Goal: Task Accomplishment & Management: Manage account settings

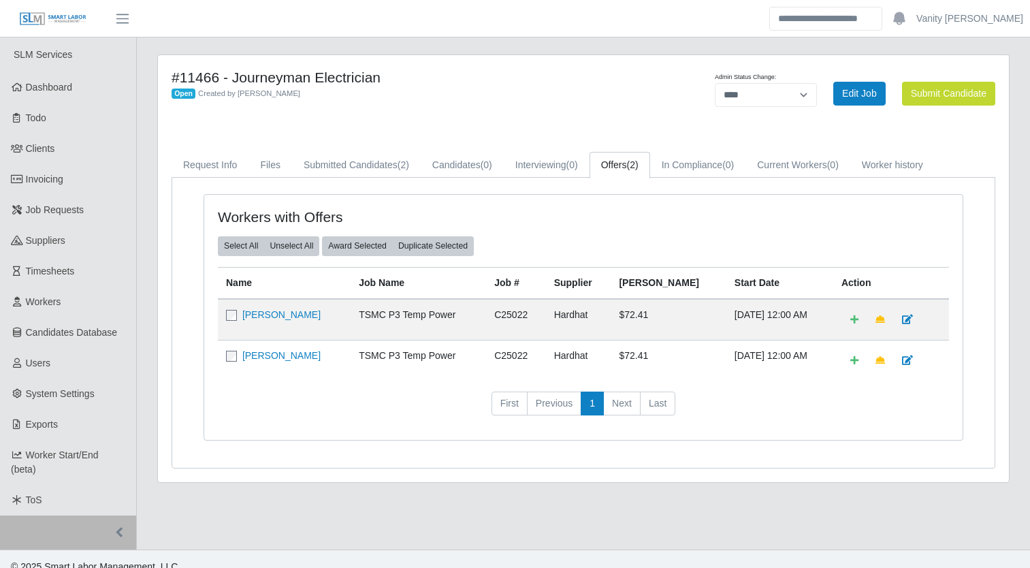
select select "****"
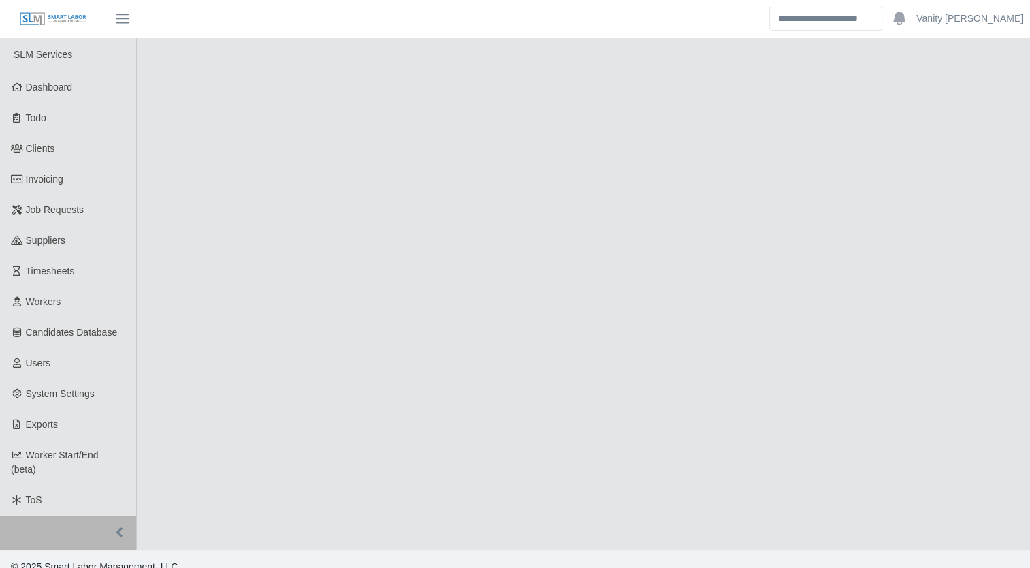
select select "****"
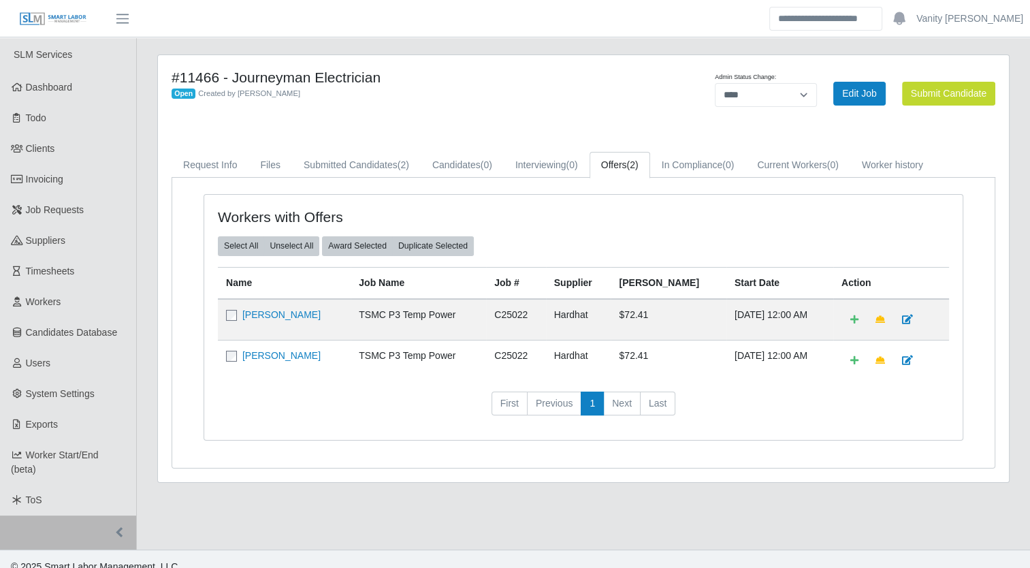
click at [463, 103] on div "#11466 - Journeyman Electrician Open Created by Jerrin Jaramillo" at bounding box center [407, 93] width 492 height 49
click at [42, 214] on span "Job Requests" at bounding box center [55, 209] width 59 height 11
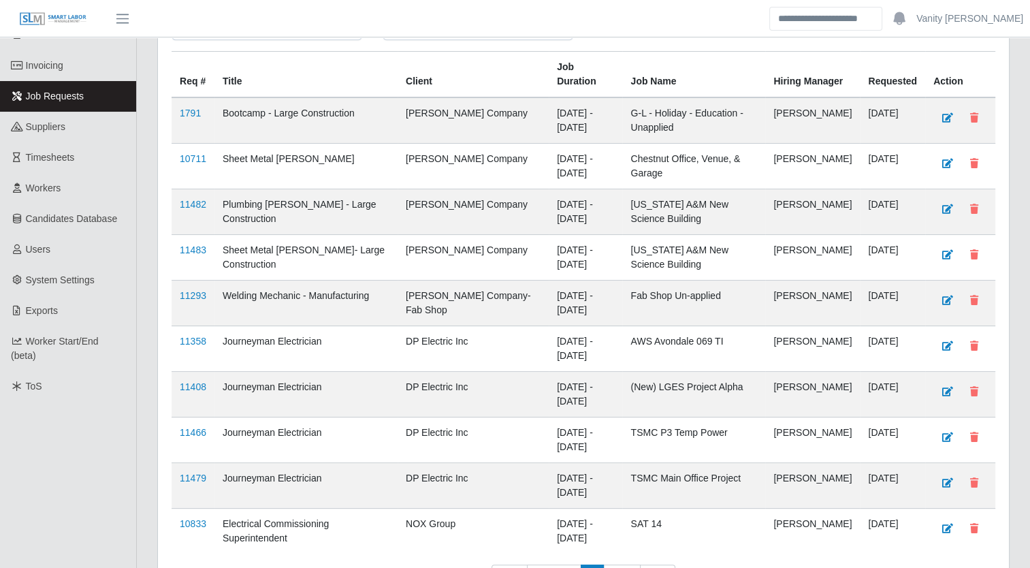
scroll to position [136, 0]
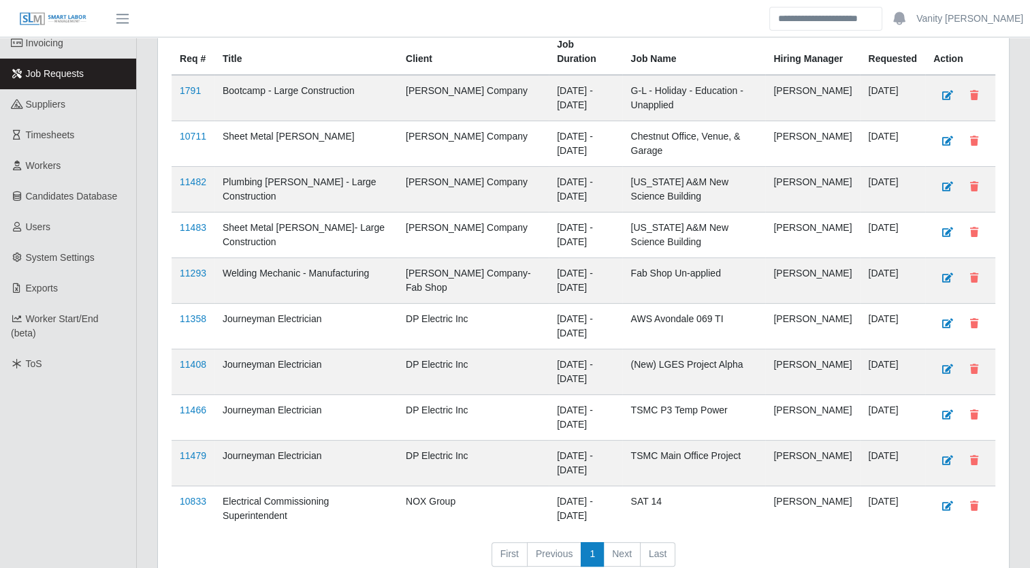
click at [191, 450] on link "11479" at bounding box center [193, 455] width 27 height 11
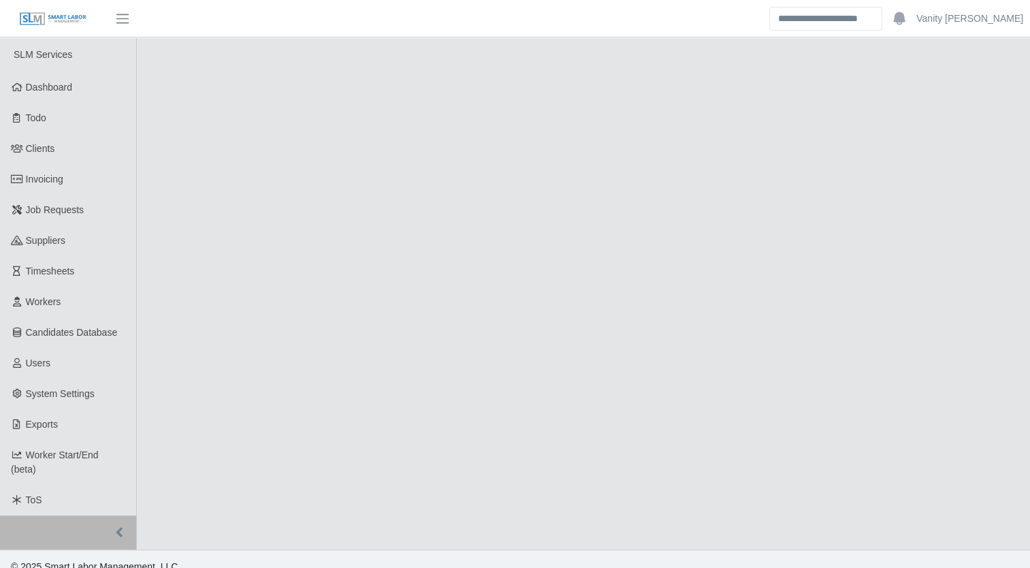
select select "****"
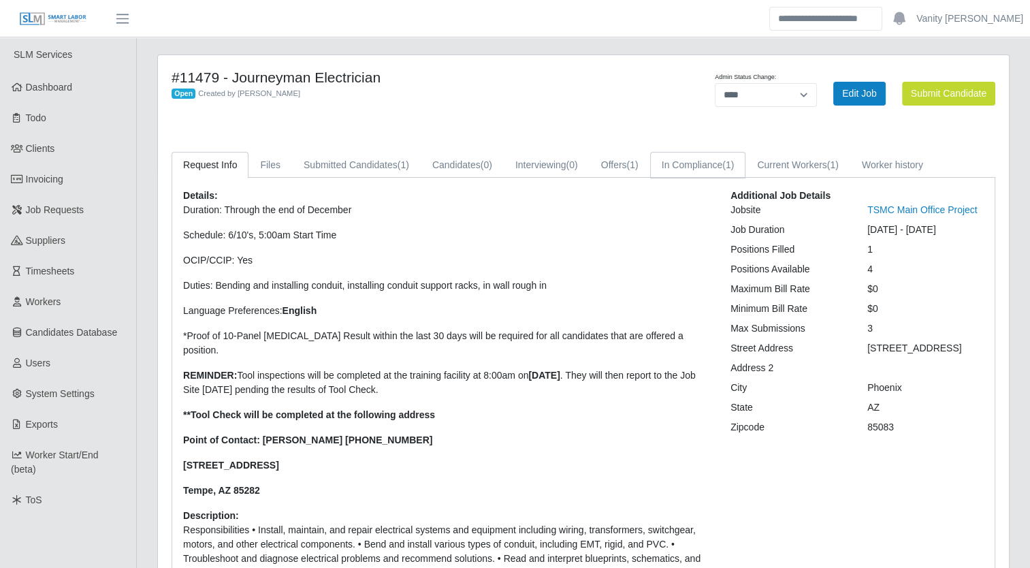
click at [686, 167] on link "In Compliance (1)" at bounding box center [698, 165] width 96 height 27
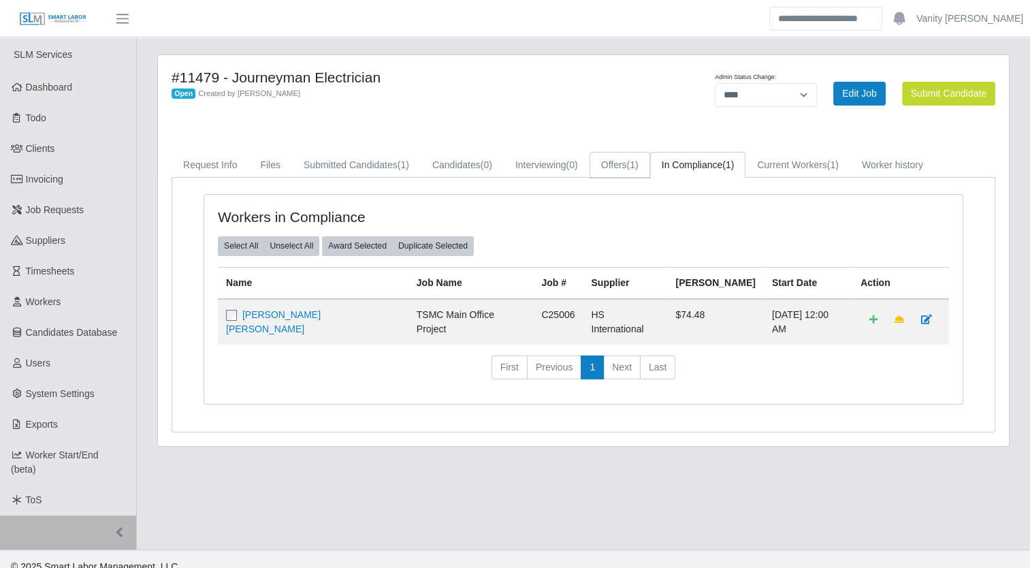
click at [624, 165] on link "Offers (1)" at bounding box center [620, 165] width 61 height 27
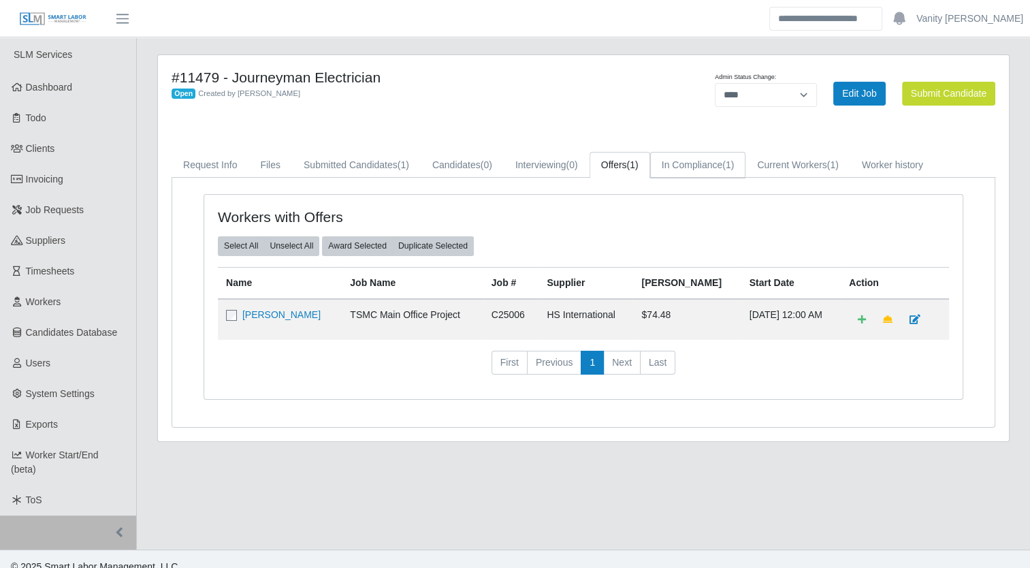
click at [665, 164] on link "In Compliance (1)" at bounding box center [698, 165] width 96 height 27
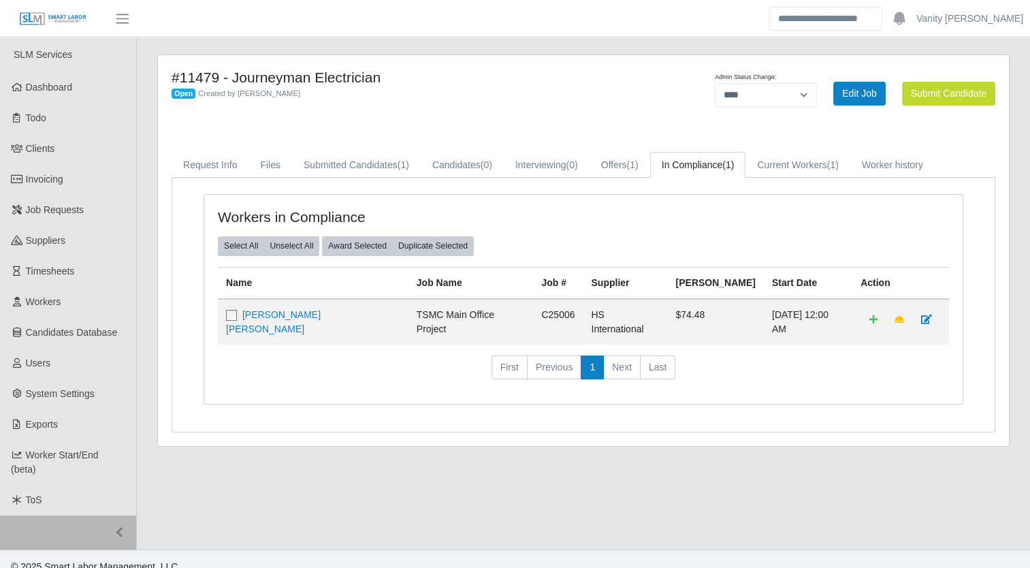
click at [561, 97] on div "Open Created by Jerrin Jaramillo" at bounding box center [408, 93] width 472 height 14
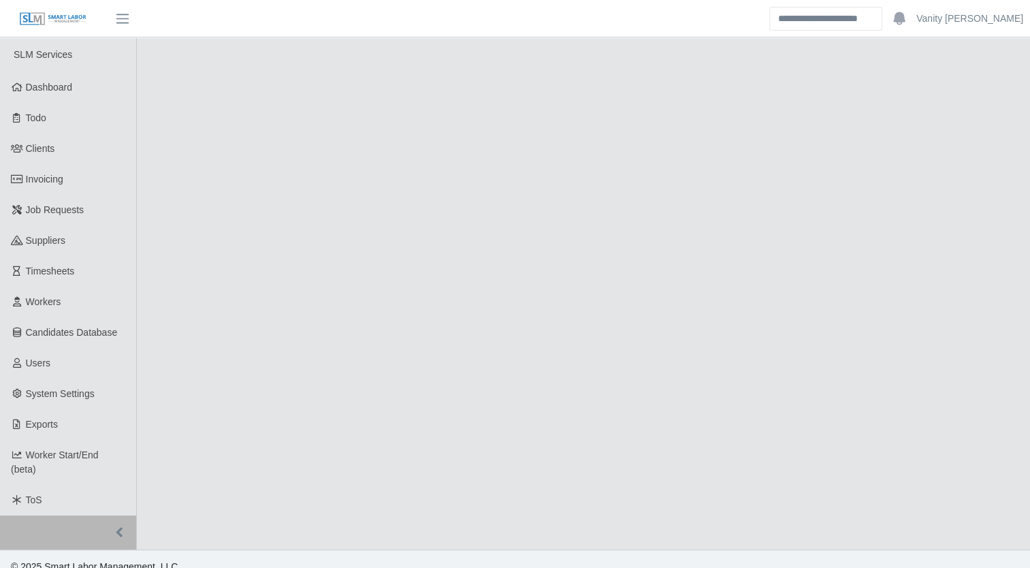
select select "****"
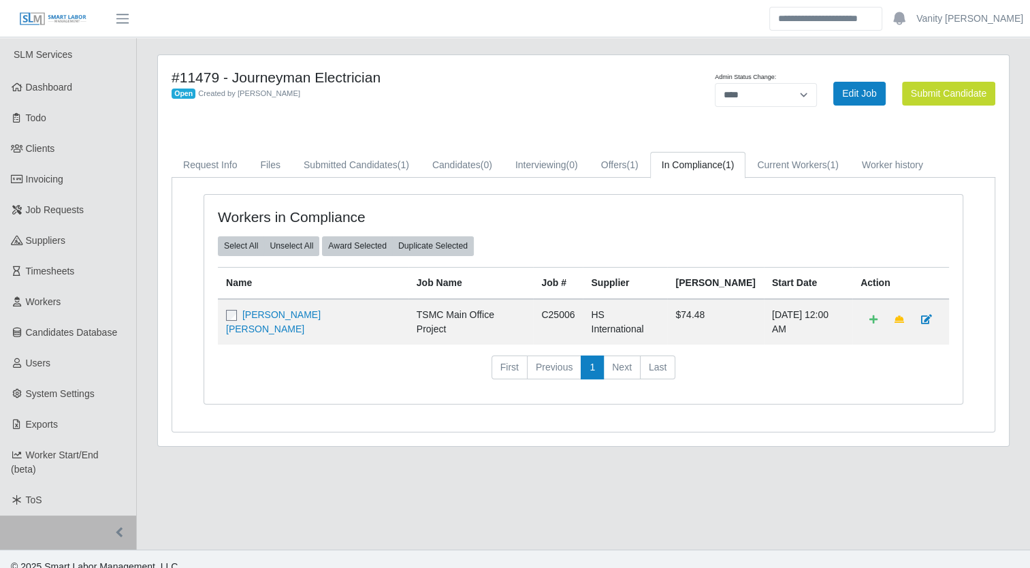
click at [343, 443] on div "#11479 - Journeyman Electrician Open Created by Jerrin Jaramillo Admin Status C…" at bounding box center [583, 258] width 873 height 409
click at [458, 83] on h4 "#11479 - Journeyman Electrician" at bounding box center [408, 77] width 472 height 17
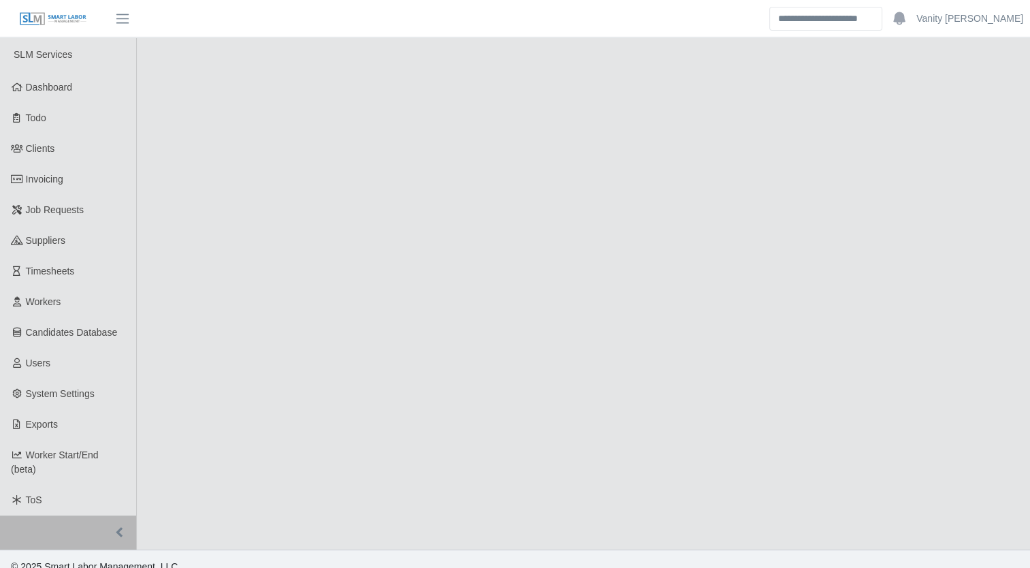
select select "****"
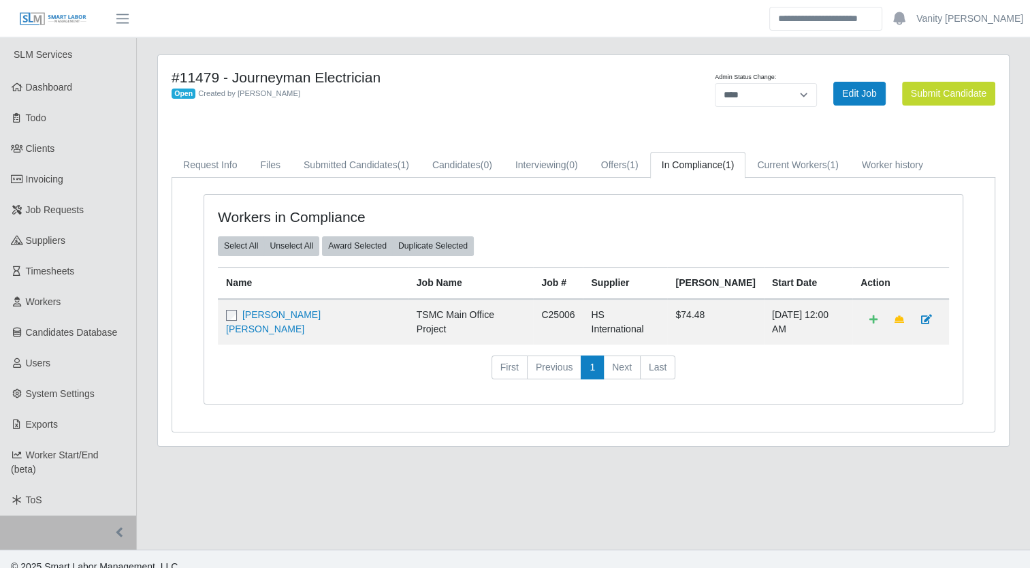
scroll to position [15, 0]
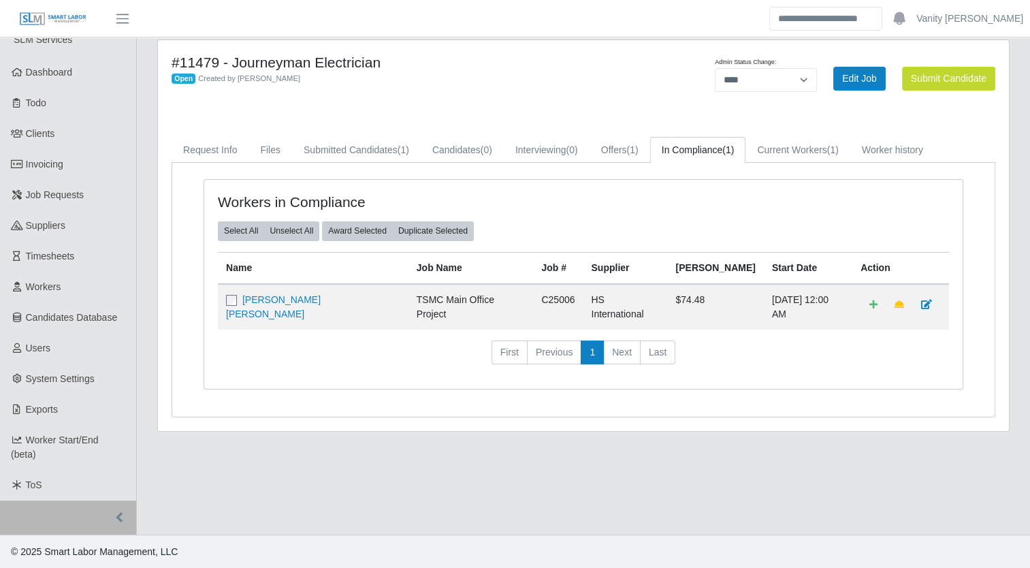
click at [612, 71] on div "Open Created by [PERSON_NAME]" at bounding box center [408, 78] width 472 height 14
click at [496, 114] on div "#11479 - Journeyman Electrician Open Created by Jerrin Jaramillo Admin Status C…" at bounding box center [583, 235] width 851 height 391
click at [266, 309] on td "[PERSON_NAME] [PERSON_NAME]" at bounding box center [313, 307] width 191 height 46
click at [272, 287] on td "[PERSON_NAME] [PERSON_NAME]" at bounding box center [313, 307] width 191 height 46
click at [276, 301] on link "[PERSON_NAME] [PERSON_NAME]" at bounding box center [273, 306] width 95 height 25
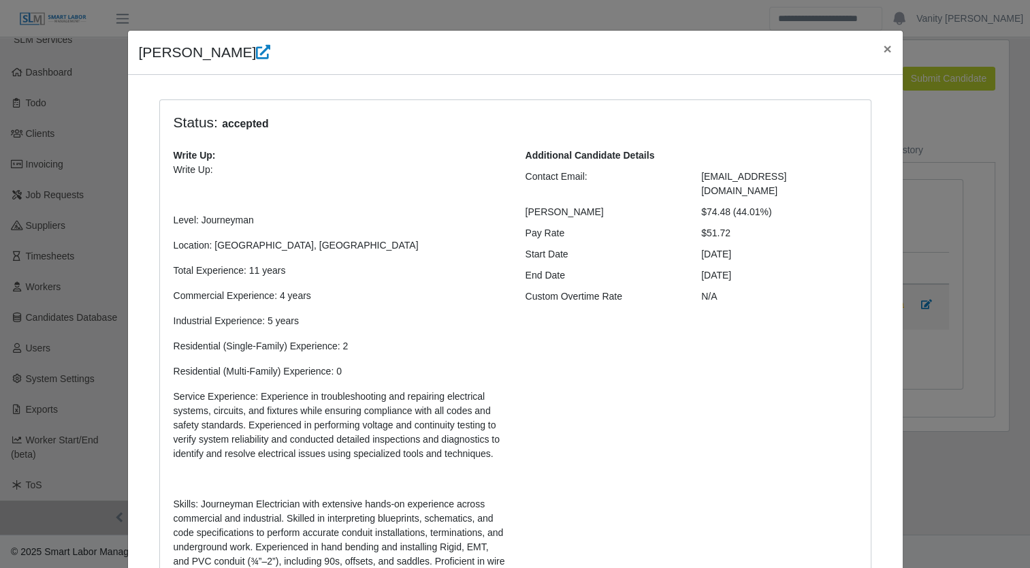
scroll to position [0, 0]
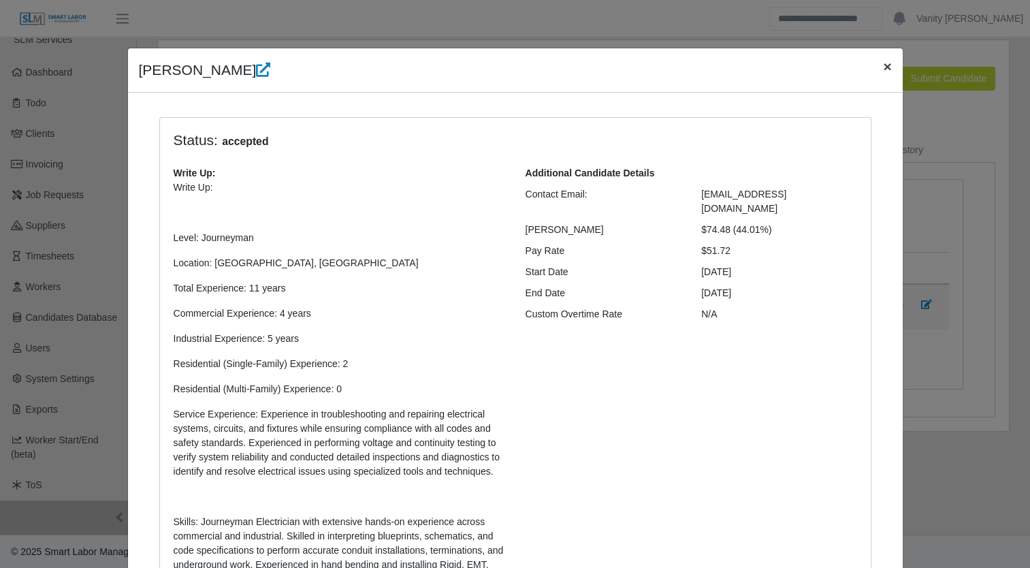
click at [883, 67] on span "×" at bounding box center [887, 67] width 8 height 16
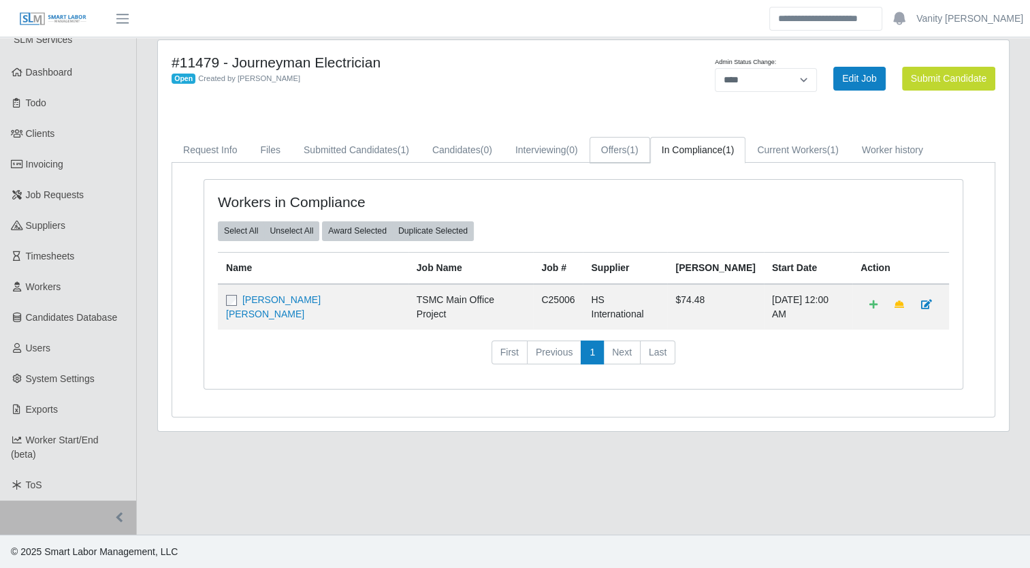
click at [614, 150] on link "Offers (1)" at bounding box center [620, 150] width 61 height 27
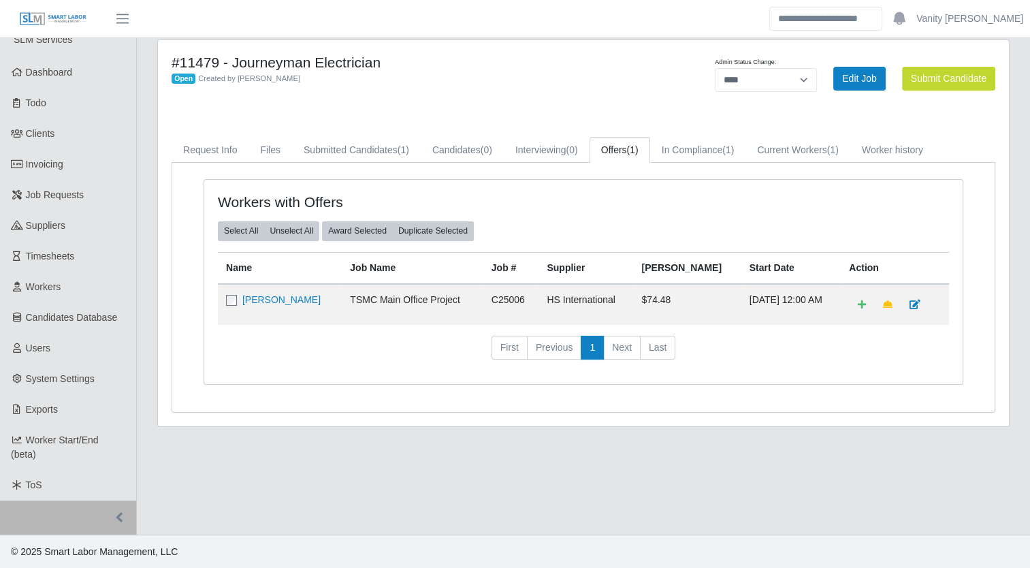
click at [254, 305] on td "Jesus Quintana" at bounding box center [280, 304] width 124 height 41
click at [255, 295] on link "Jesus Quintana" at bounding box center [281, 299] width 78 height 11
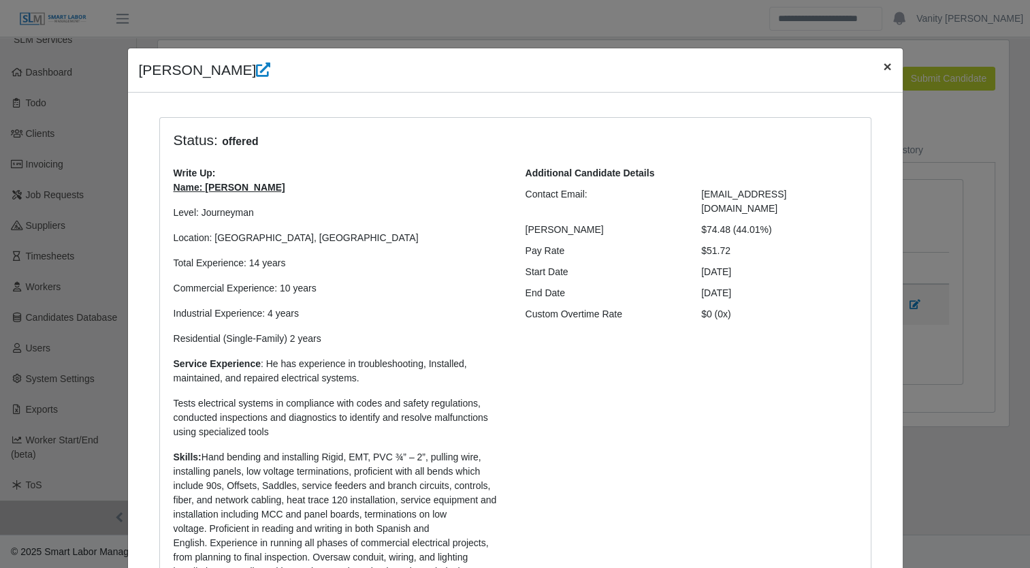
click at [883, 67] on span "×" at bounding box center [887, 67] width 8 height 16
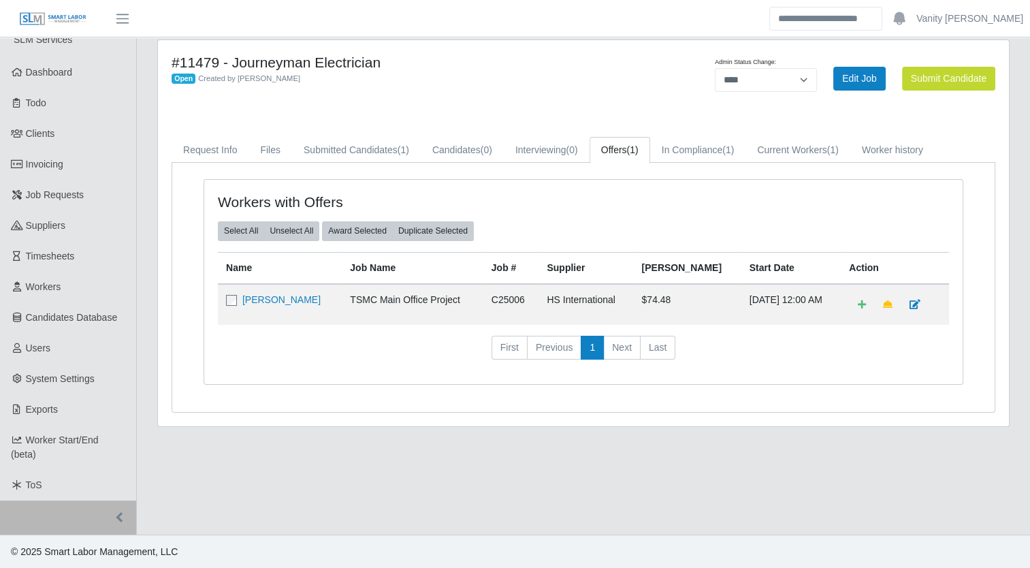
click at [429, 86] on div "#11479 - Journeyman Electrician Open Created by Jerrin Jaramillo" at bounding box center [407, 78] width 492 height 49
click at [509, 492] on main "#11479 - Journeyman Electrician Open Created by [PERSON_NAME] Admin Status Chan…" at bounding box center [583, 278] width 893 height 512
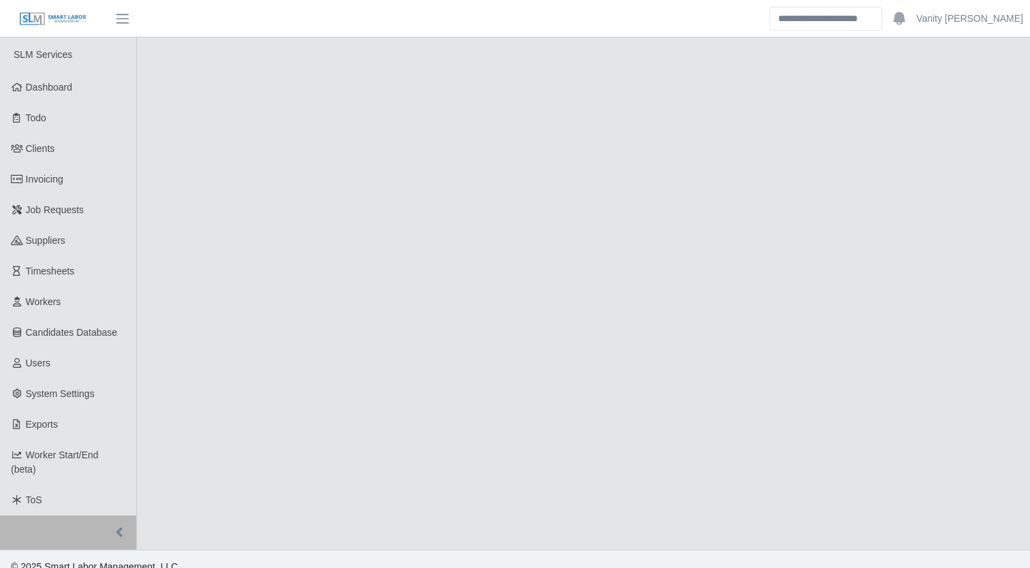
scroll to position [15, 0]
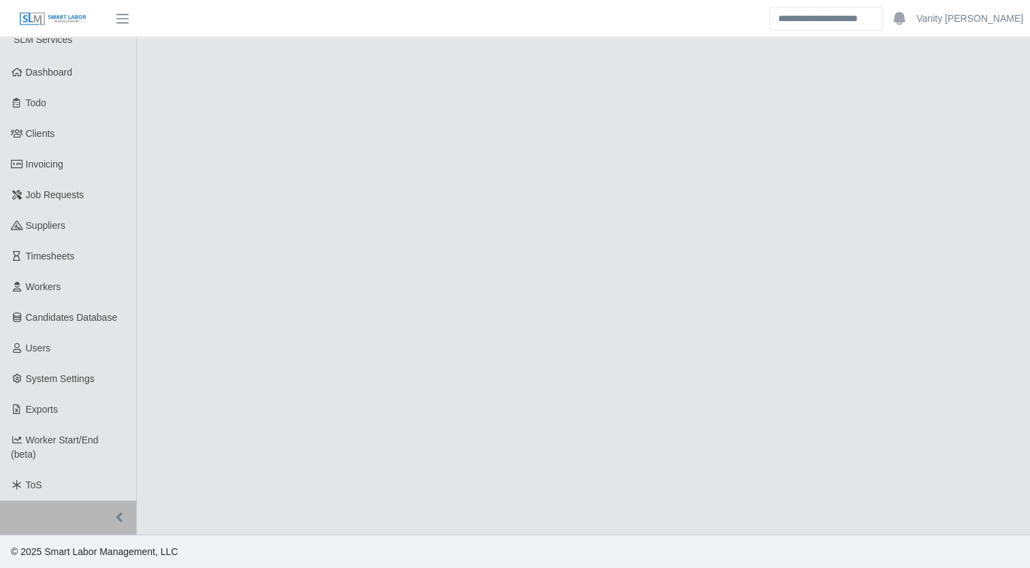
select select "****"
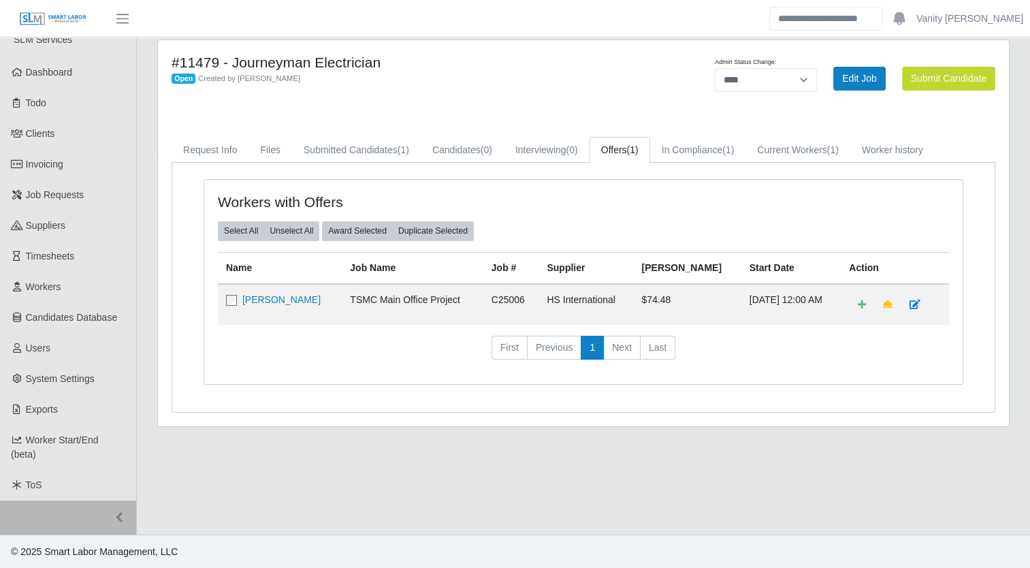
scroll to position [0, 0]
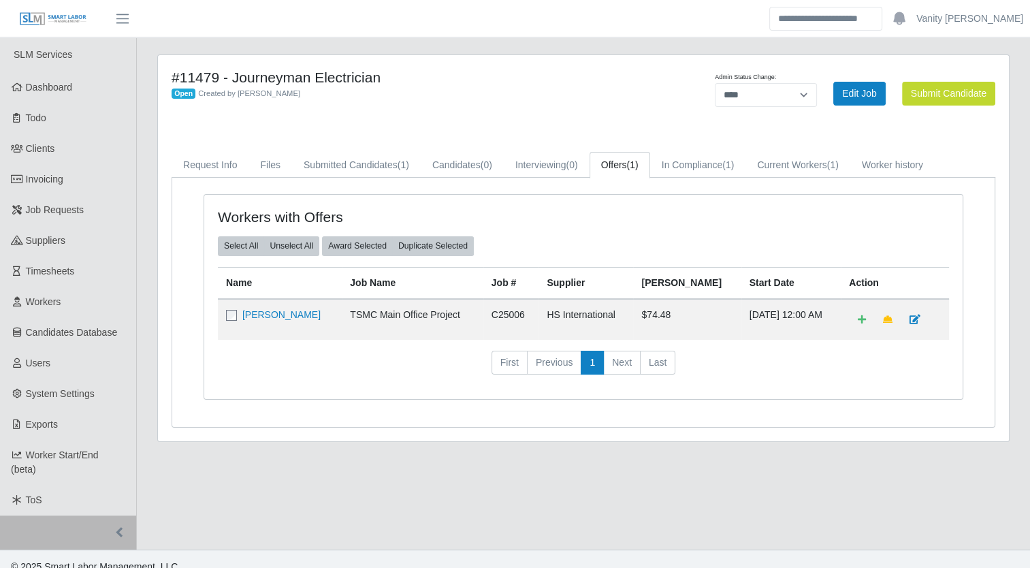
click at [64, 217] on link "Job Requests" at bounding box center [68, 210] width 136 height 31
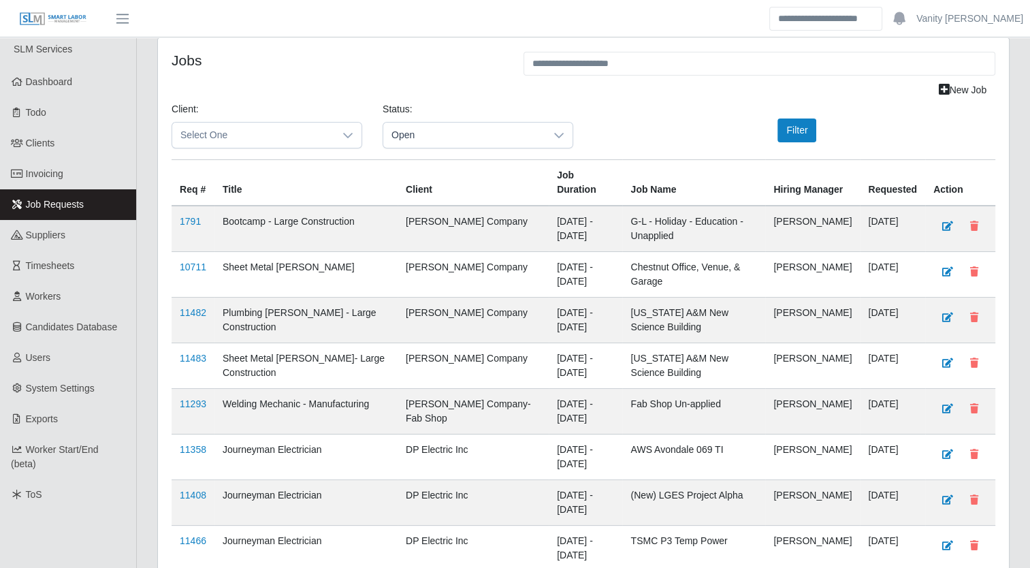
scroll to position [207, 0]
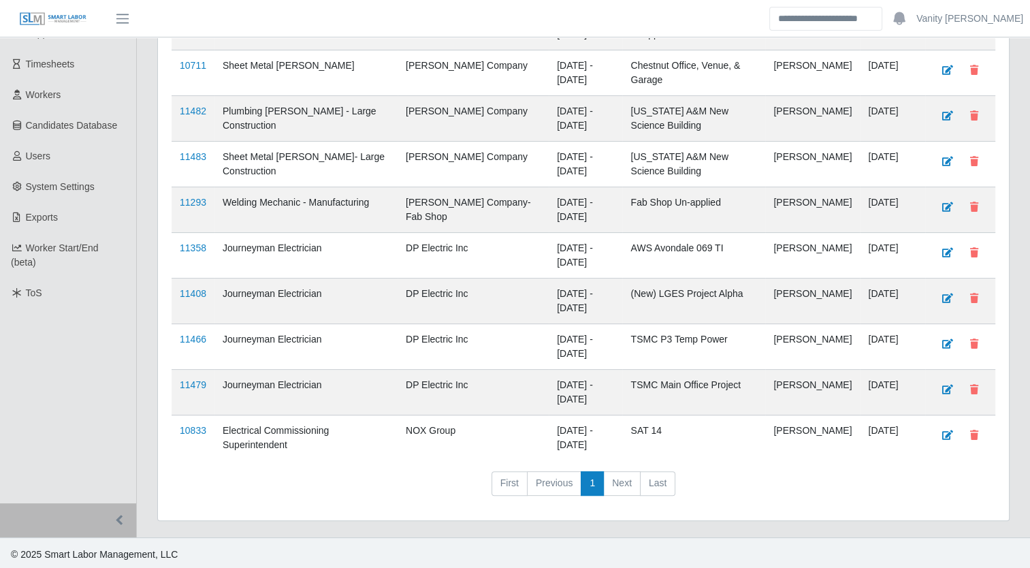
click at [198, 334] on link "11466" at bounding box center [193, 339] width 27 height 11
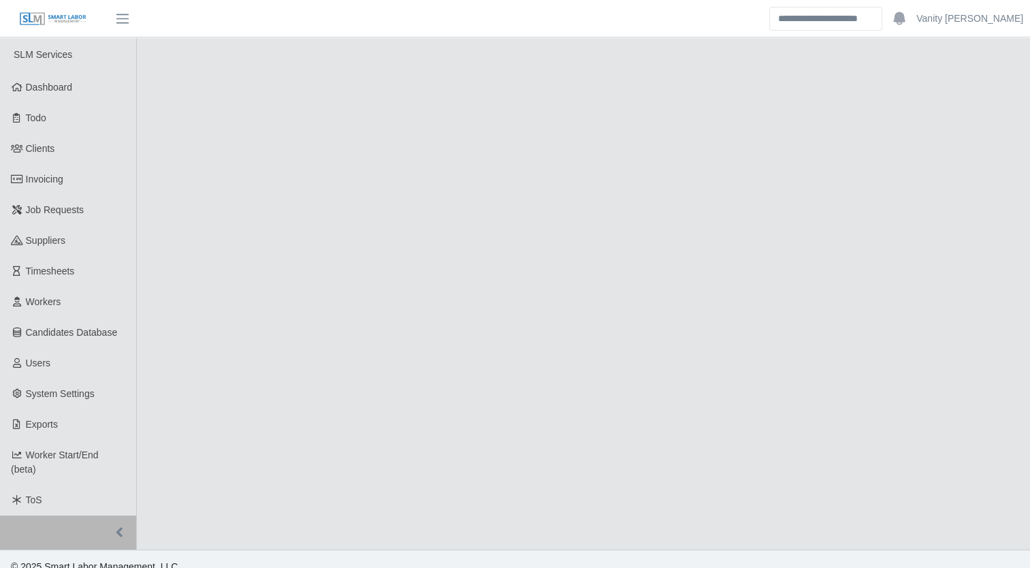
select select "****"
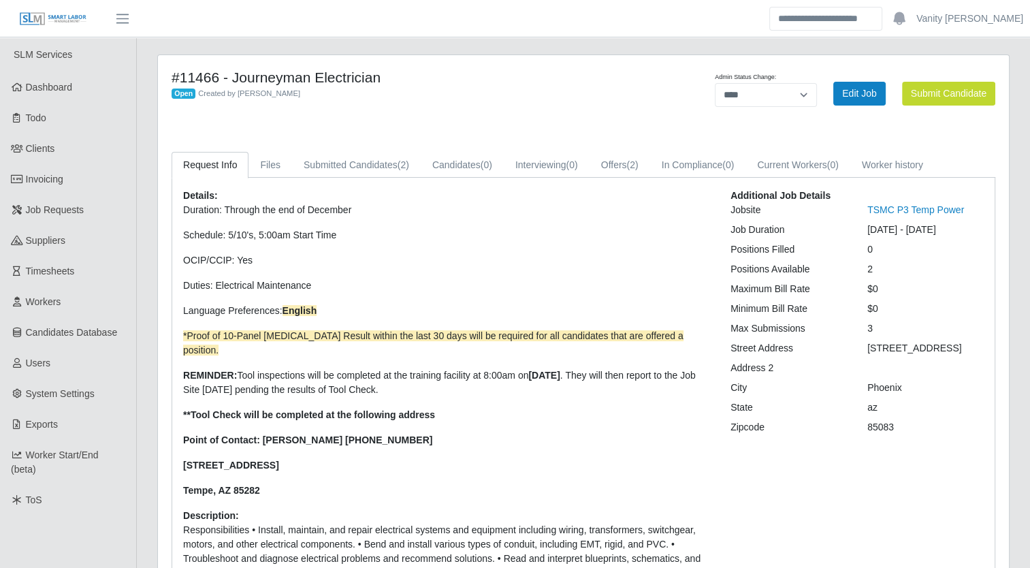
click at [88, 207] on link "Job Requests" at bounding box center [68, 210] width 136 height 31
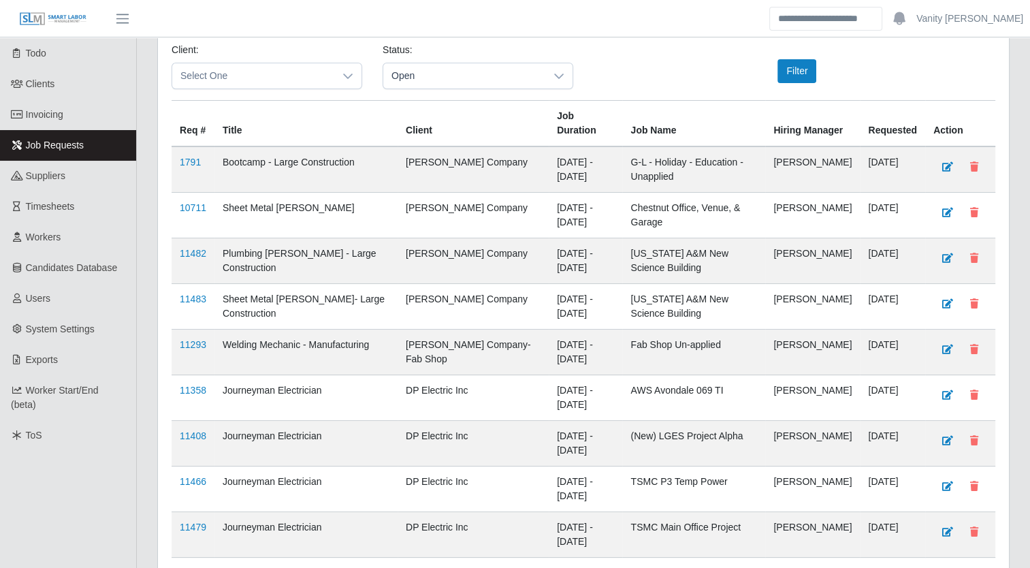
scroll to position [68, 0]
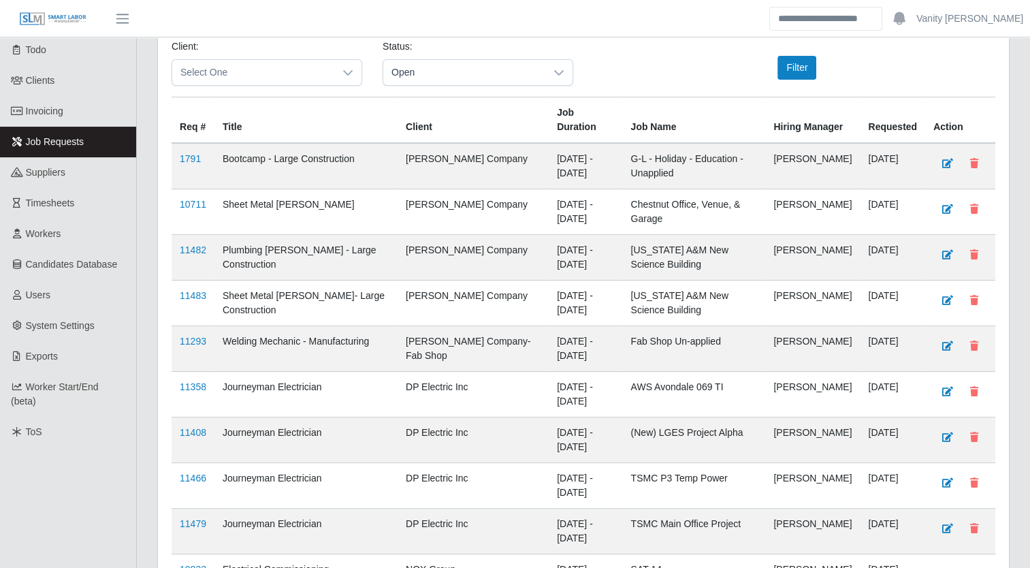
click at [194, 385] on link "11358" at bounding box center [193, 386] width 27 height 11
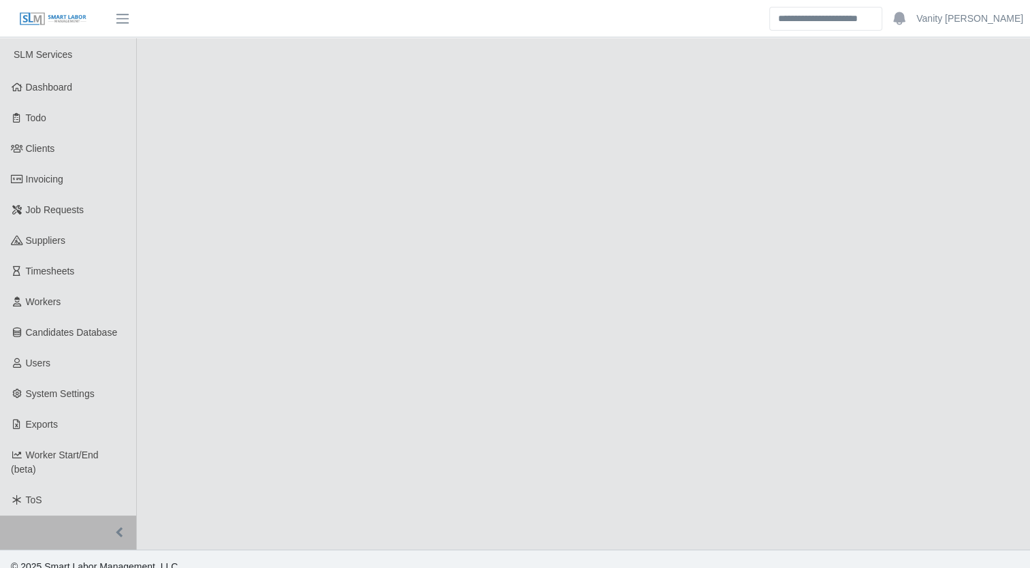
select select "****"
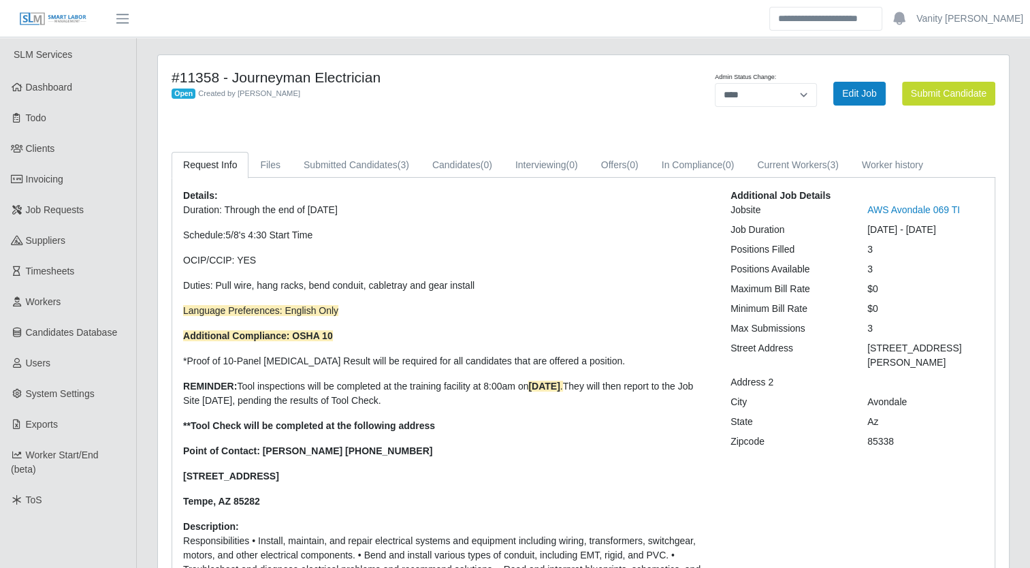
click at [82, 208] on link "Job Requests" at bounding box center [68, 210] width 136 height 31
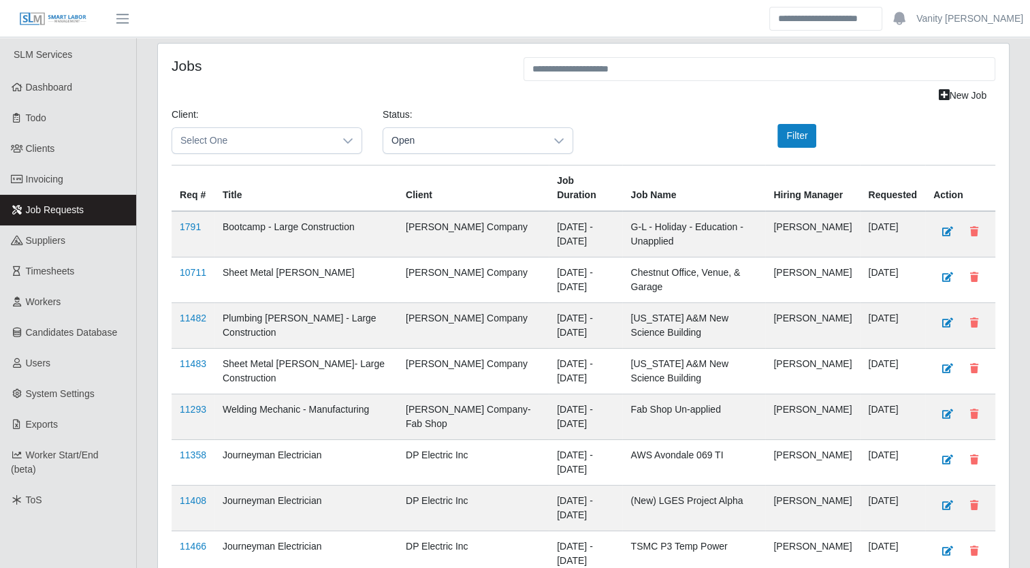
click at [320, 63] on h4 "Jobs" at bounding box center [338, 65] width 332 height 17
click at [471, 86] on div "New Job" at bounding box center [583, 96] width 844 height 24
click at [446, 78] on div "Jobs" at bounding box center [337, 70] width 352 height 27
click at [359, 98] on div "New Job" at bounding box center [583, 96] width 844 height 24
click at [15, 277] on link "Timesheets" at bounding box center [68, 271] width 136 height 31
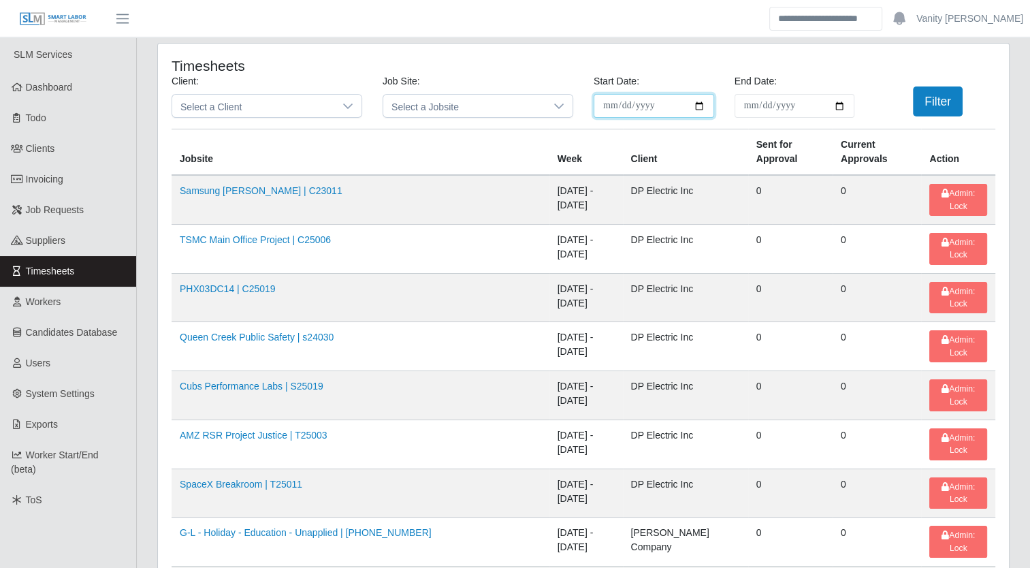
click at [697, 103] on input "**********" at bounding box center [654, 106] width 121 height 24
type input "**********"
click at [835, 103] on input "End Date:" at bounding box center [795, 106] width 121 height 24
type input "**********"
click at [694, 101] on input "**********" at bounding box center [654, 106] width 121 height 24
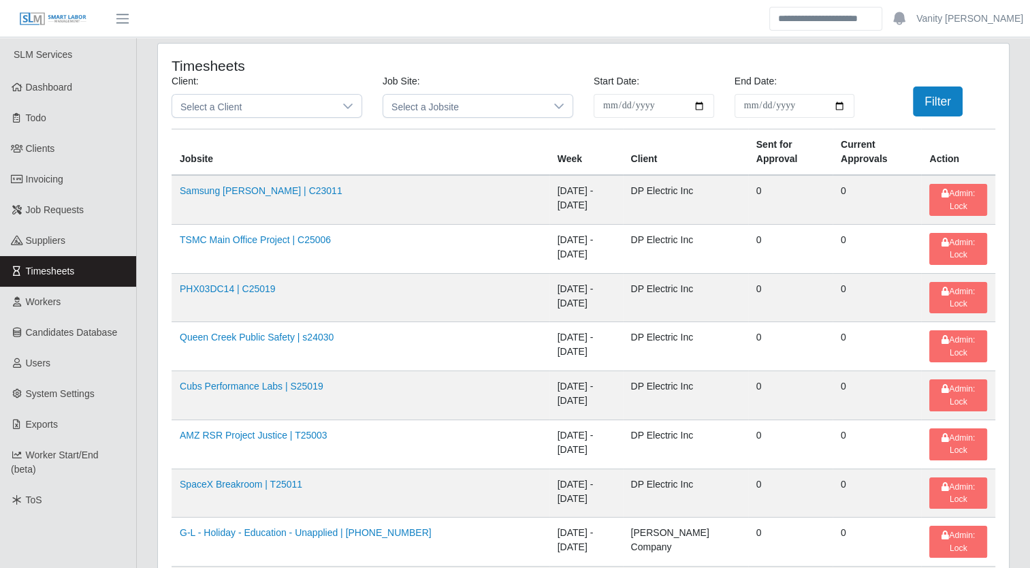
click at [692, 59] on div "Timesheets" at bounding box center [583, 65] width 844 height 17
click at [917, 101] on button "Filter" at bounding box center [938, 101] width 50 height 30
click at [248, 234] on link "TSMC Main Office Project | C25006" at bounding box center [255, 239] width 151 height 11
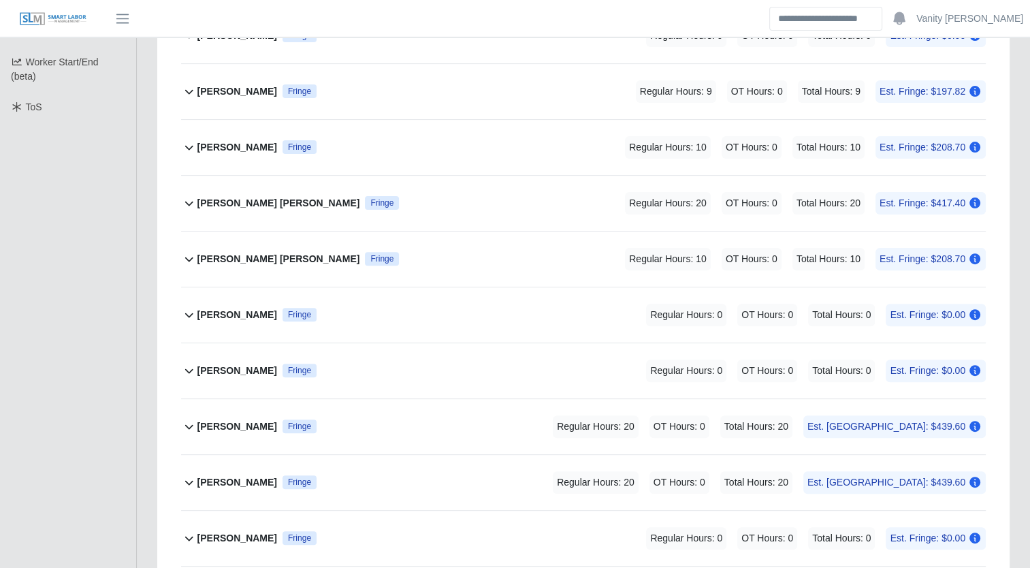
scroll to position [477, 0]
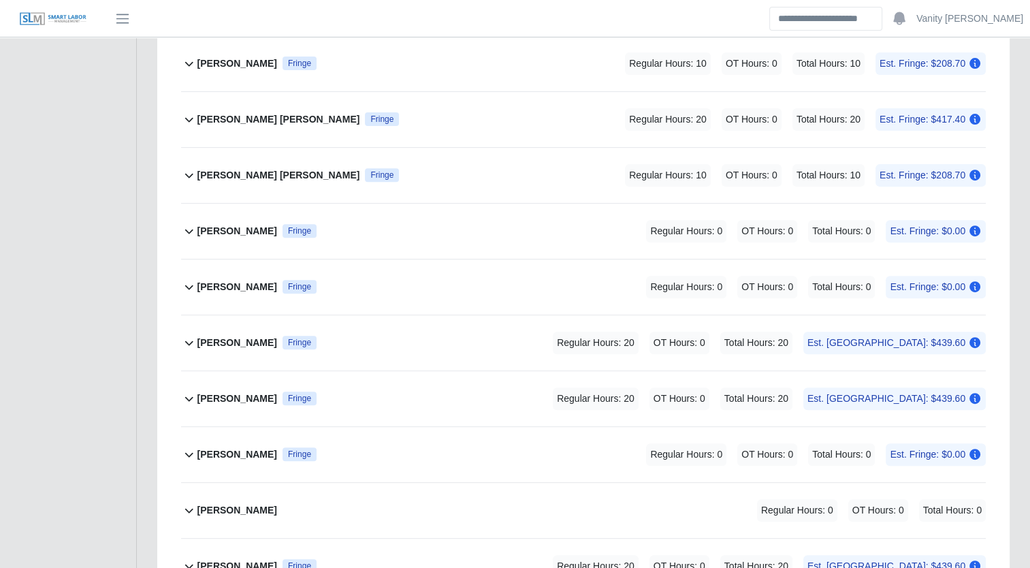
click at [225, 393] on b "[PERSON_NAME]" at bounding box center [237, 398] width 80 height 14
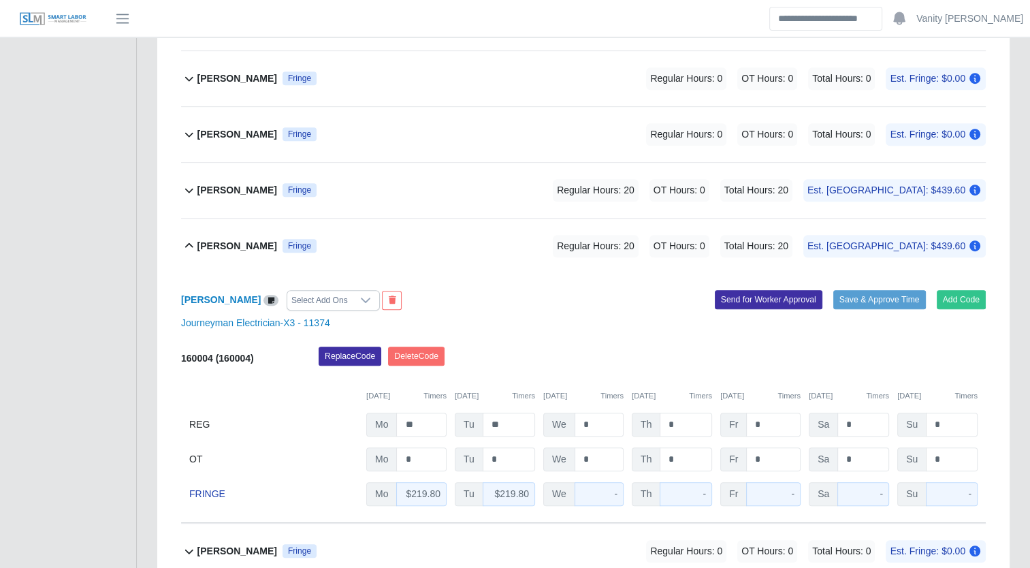
scroll to position [681, 0]
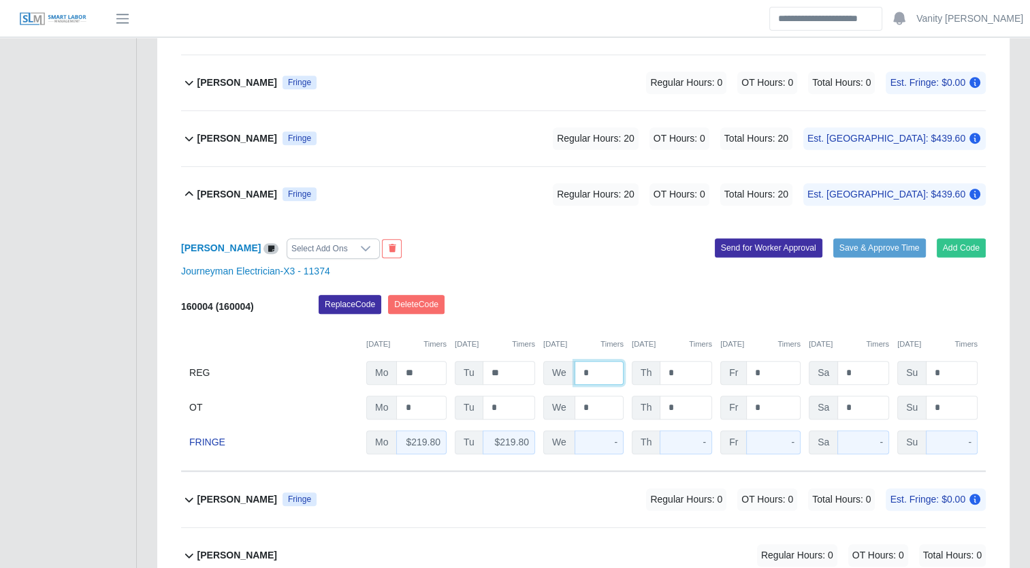
click at [575, 374] on input "*" at bounding box center [599, 373] width 49 height 24
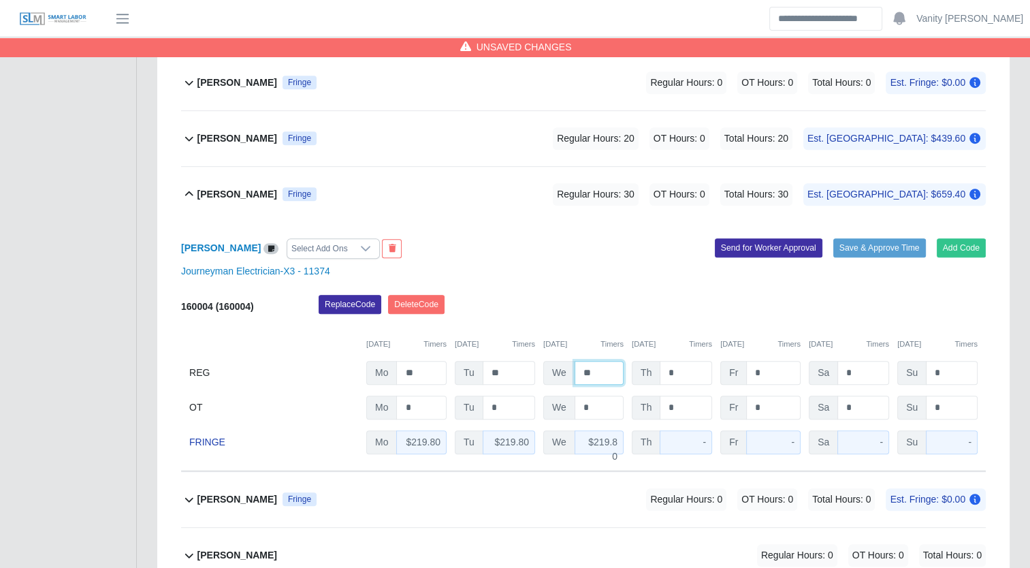
type input "**"
click at [223, 197] on b "[PERSON_NAME]" at bounding box center [237, 194] width 80 height 14
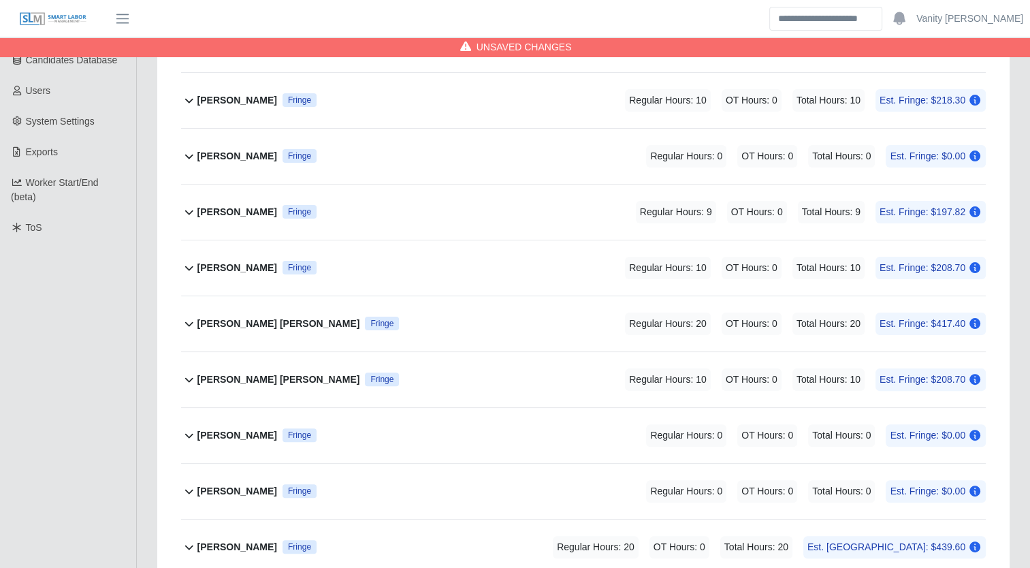
scroll to position [340, 0]
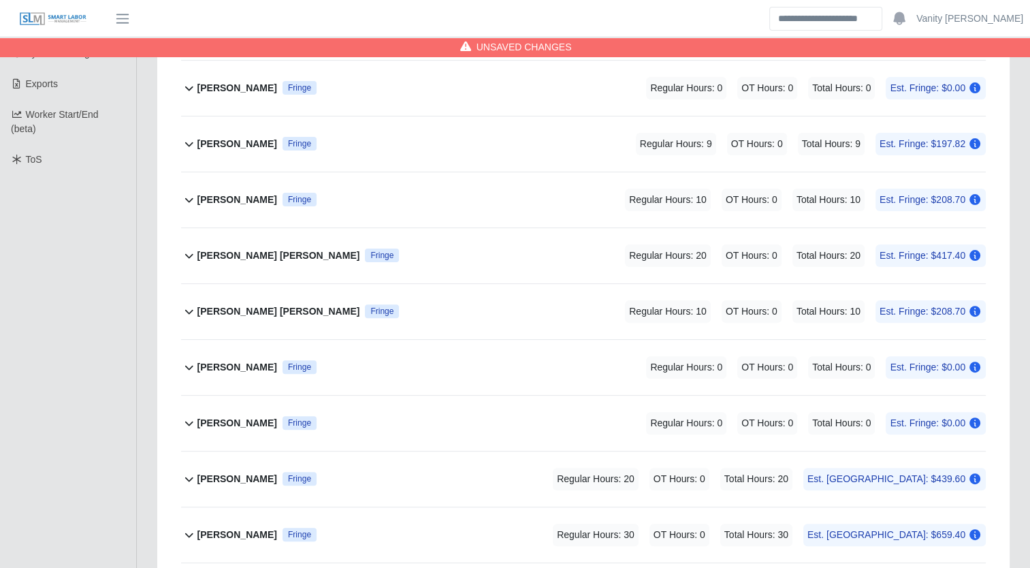
click at [246, 255] on b "[PERSON_NAME] [PERSON_NAME]" at bounding box center [278, 256] width 163 height 14
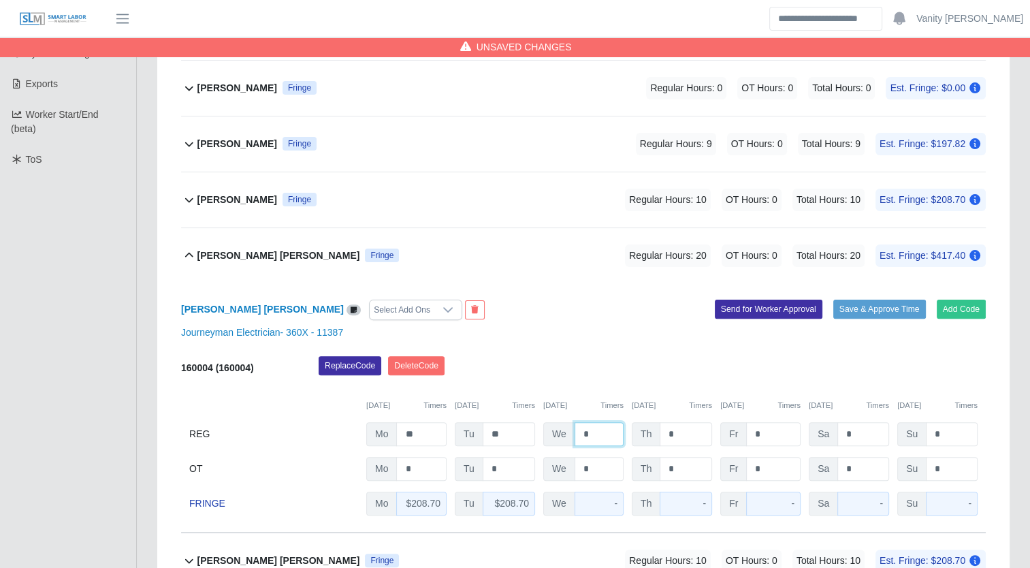
click at [575, 433] on input "*" at bounding box center [599, 434] width 49 height 24
type input "**"
click at [242, 260] on b "Brandon Lagos Henao" at bounding box center [278, 256] width 163 height 14
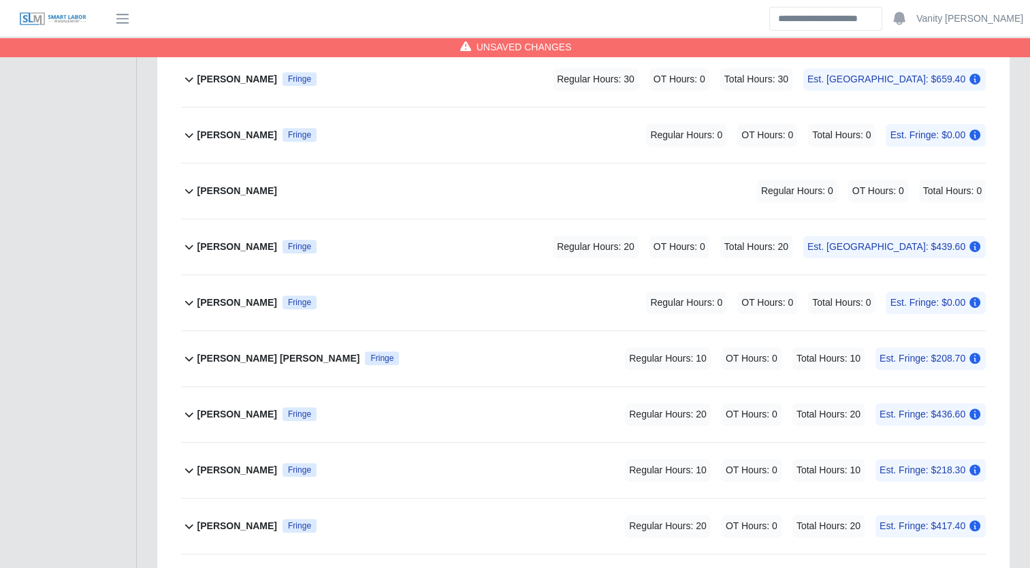
scroll to position [817, 0]
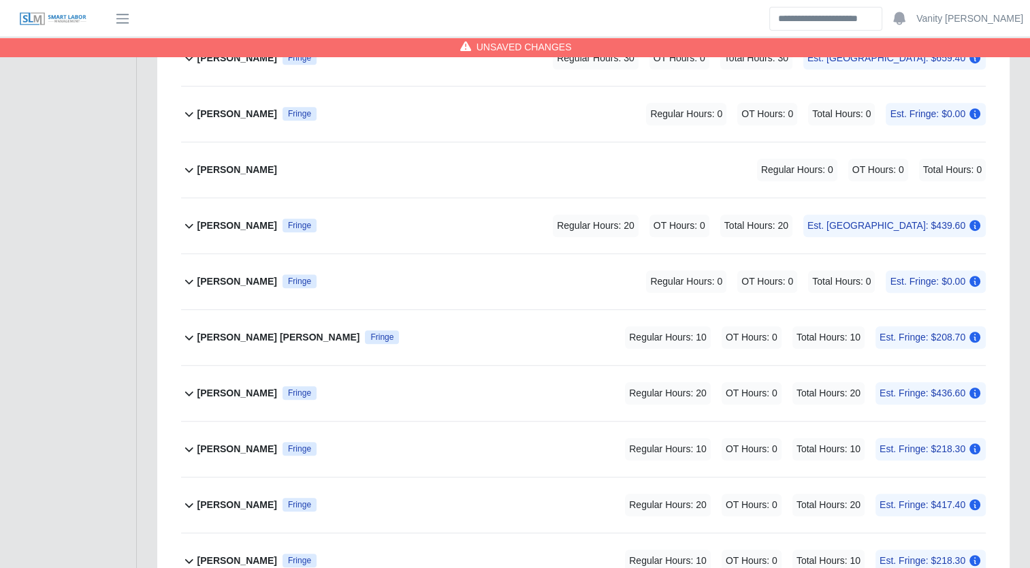
click at [231, 443] on b "Joseph Peters" at bounding box center [237, 449] width 80 height 14
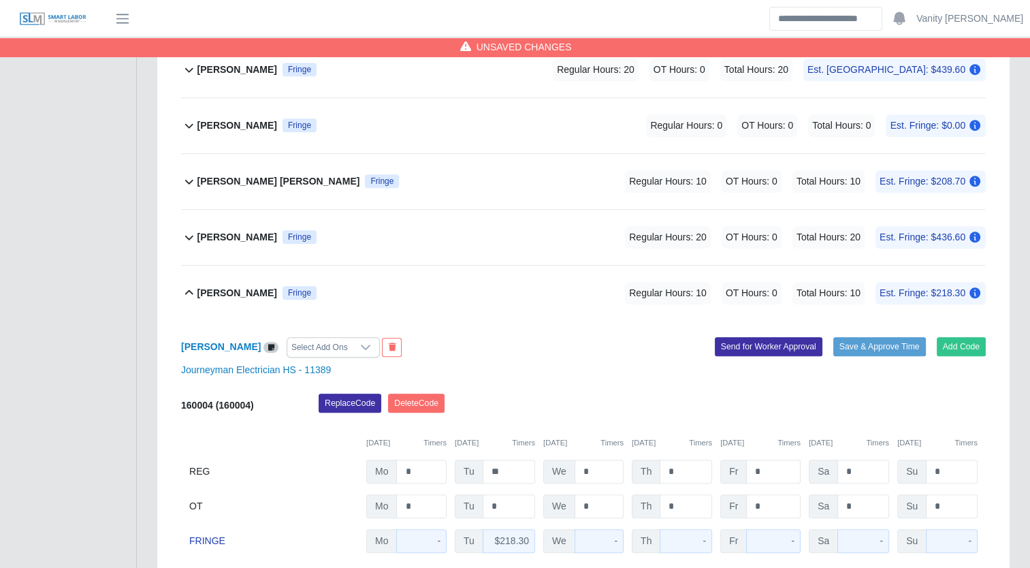
scroll to position [1021, 0]
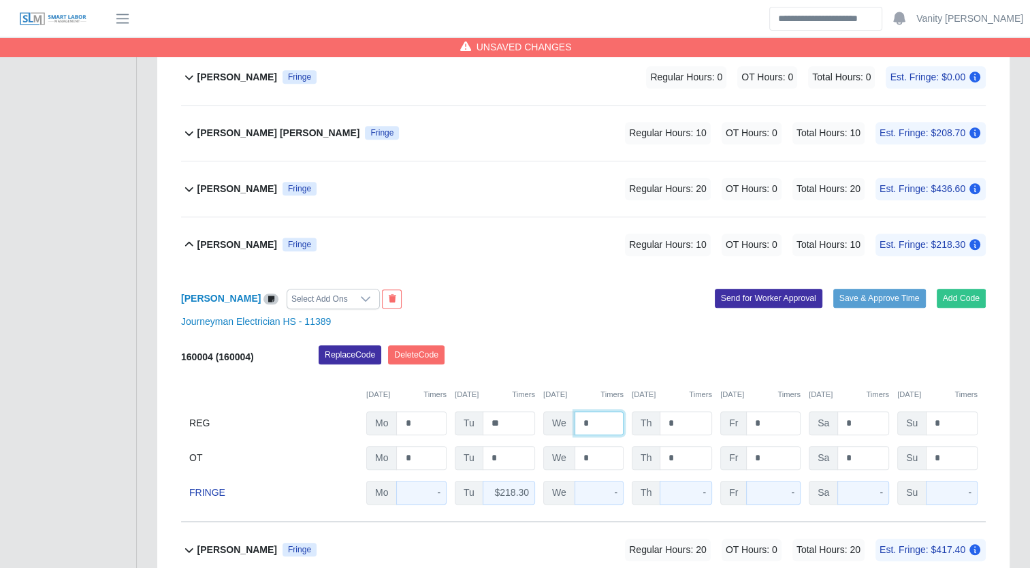
click at [577, 419] on input "*" at bounding box center [599, 423] width 49 height 24
type input "**"
click at [223, 242] on b "Joseph Peters" at bounding box center [237, 245] width 80 height 14
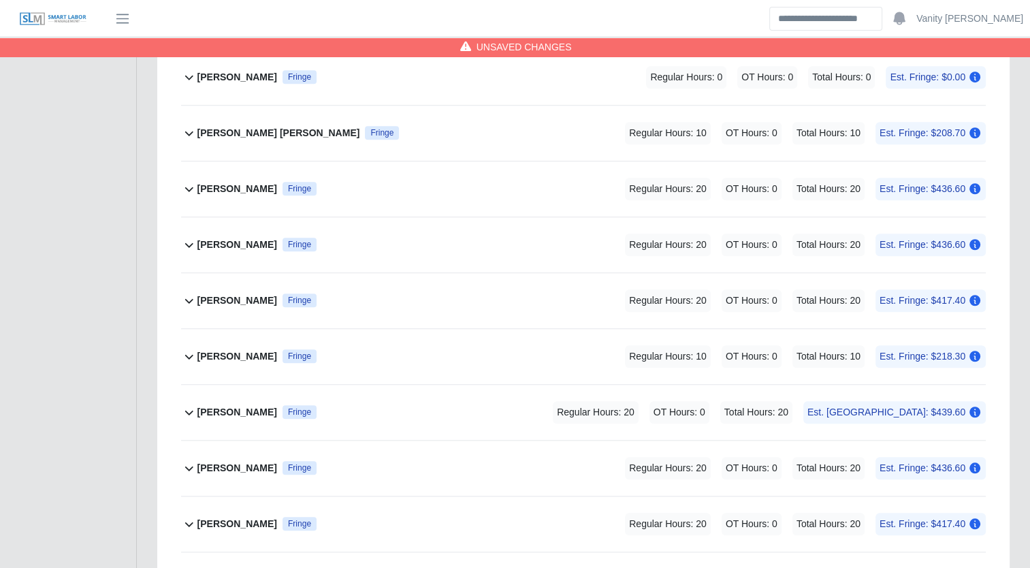
click at [231, 289] on div "Juan Morones Pulido Fringe" at bounding box center [256, 300] width 119 height 22
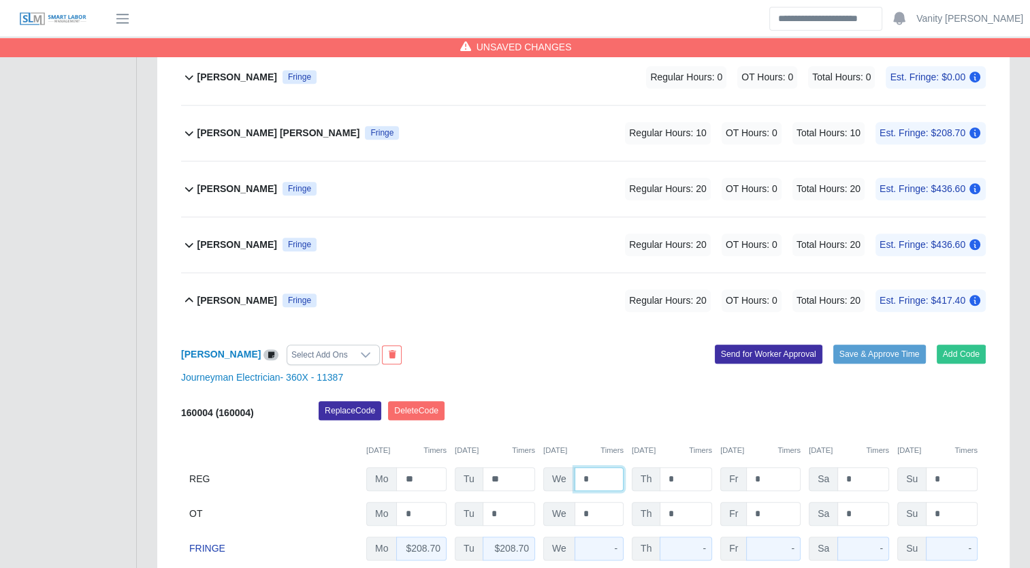
click at [582, 473] on input "*" at bounding box center [599, 479] width 49 height 24
type input "**"
click at [242, 295] on b "Juan Morones Pulido" at bounding box center [237, 300] width 80 height 14
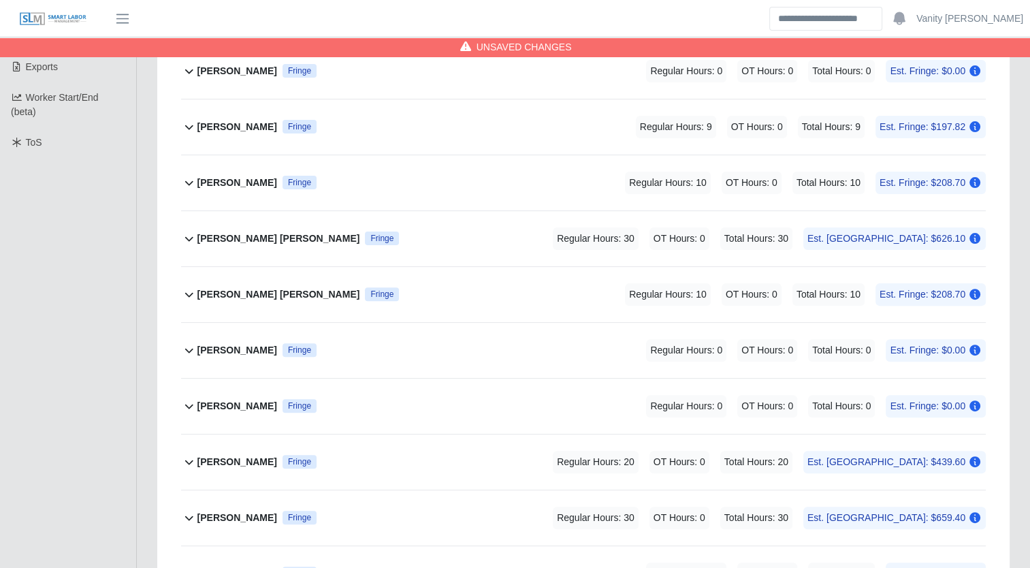
scroll to position [340, 0]
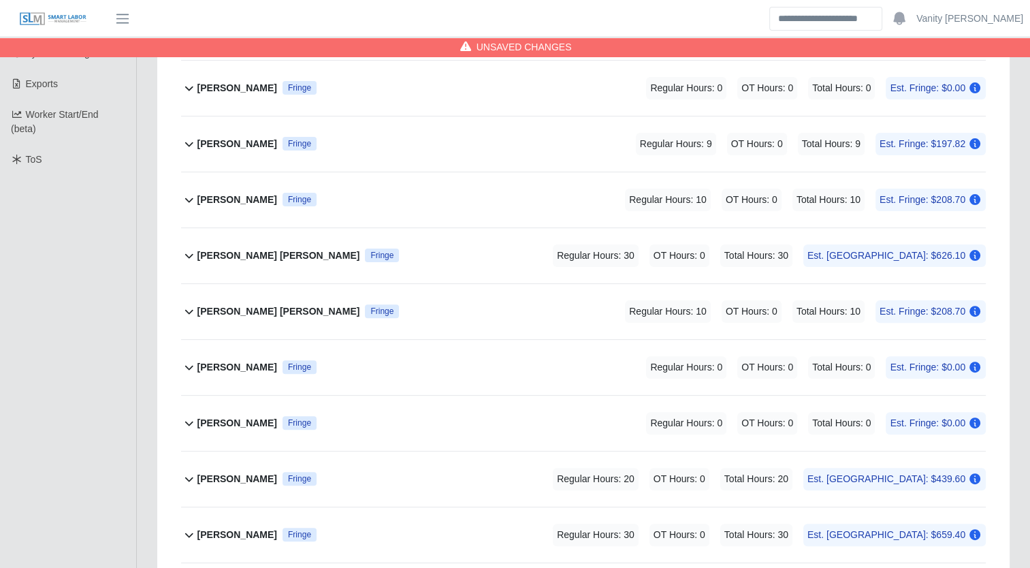
click at [240, 193] on b "Bo-Anthony Riestra" at bounding box center [237, 200] width 80 height 14
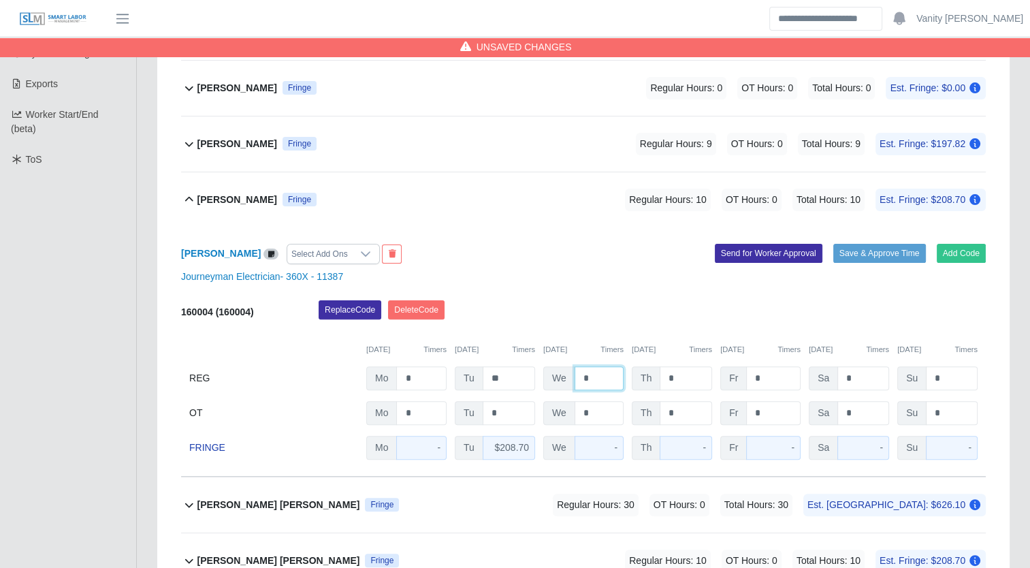
click at [577, 377] on input "*" at bounding box center [599, 378] width 49 height 24
type input "**"
click at [217, 195] on b "Bo-Anthony Riestra" at bounding box center [237, 200] width 80 height 14
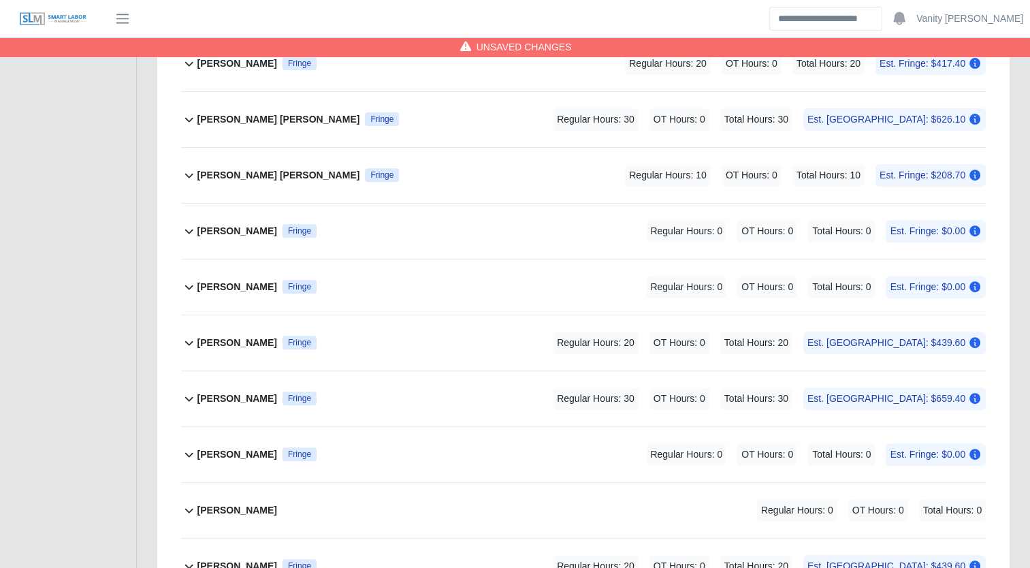
scroll to position [409, 0]
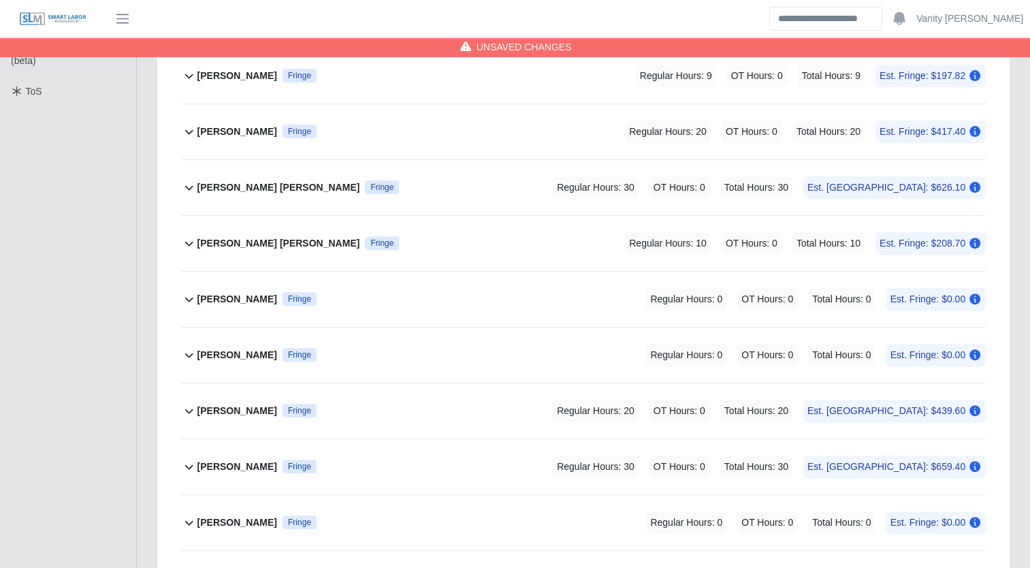
click at [242, 241] on b "Carlos Reyes lopez portillo" at bounding box center [278, 243] width 163 height 14
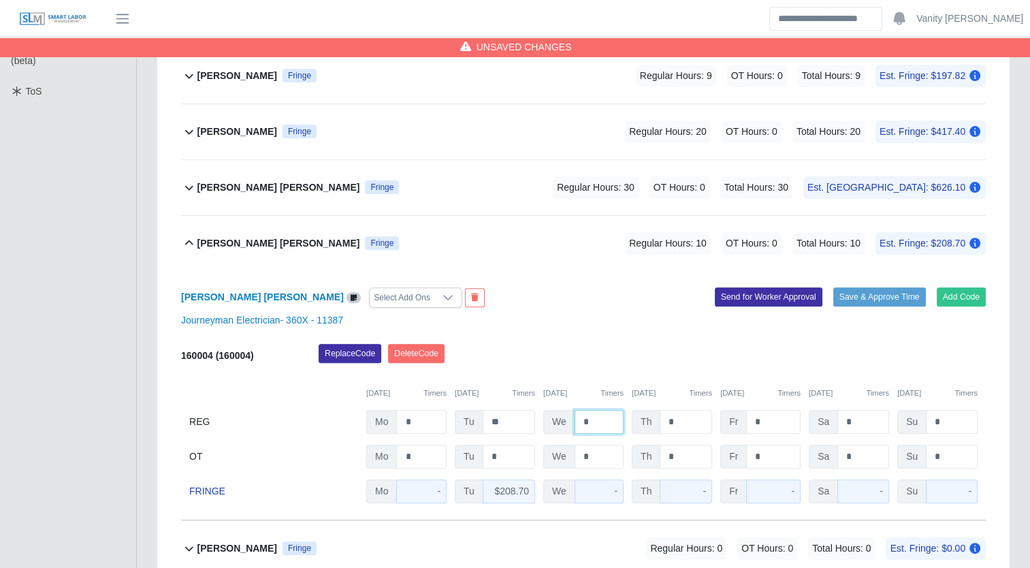
click at [578, 423] on input "*" at bounding box center [599, 422] width 49 height 24
type input "**"
click at [212, 238] on b "Carlos Reyes lopez portillo" at bounding box center [278, 243] width 163 height 14
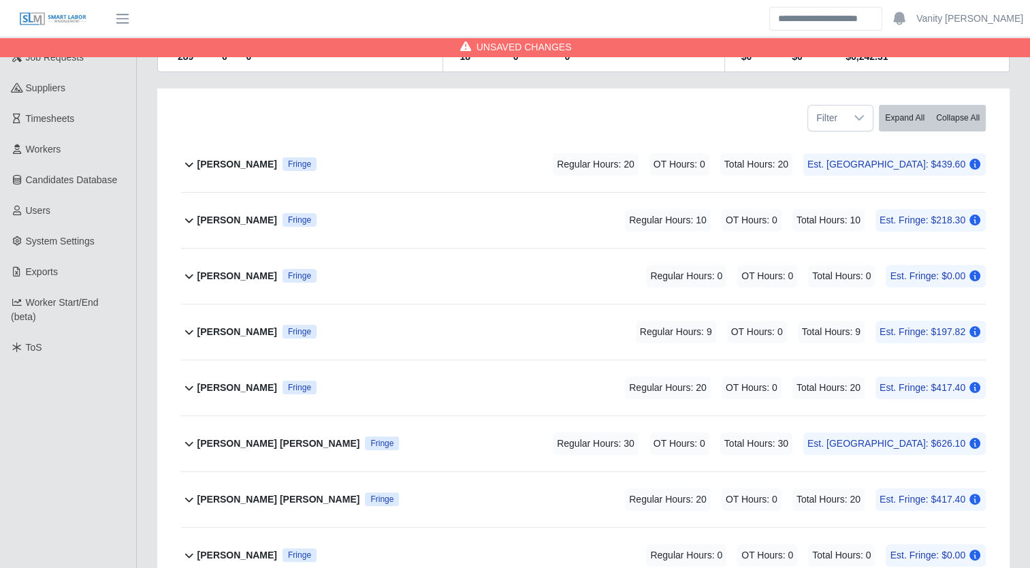
scroll to position [136, 0]
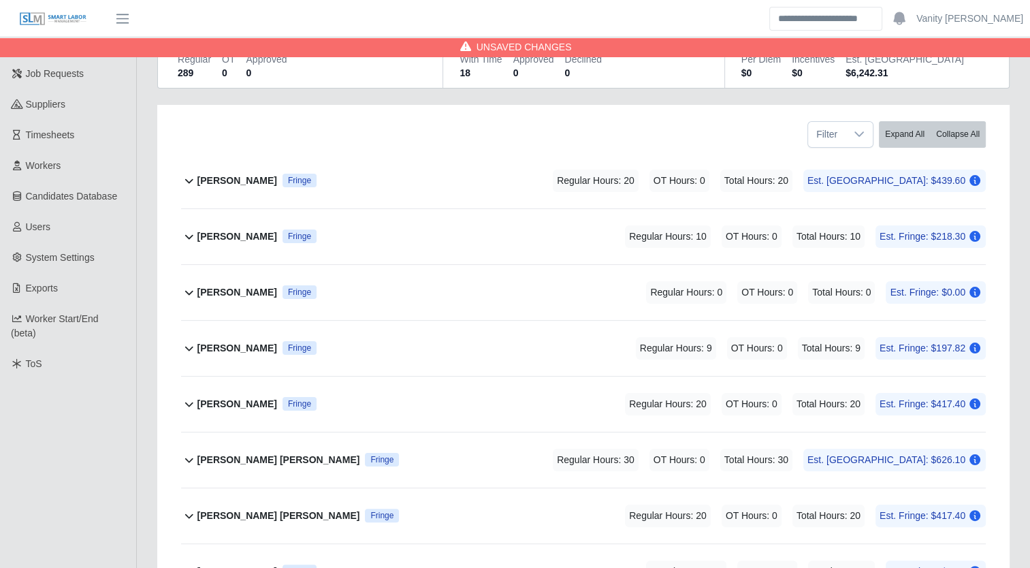
click at [219, 345] on b "Assenet Vasquez" at bounding box center [237, 348] width 80 height 14
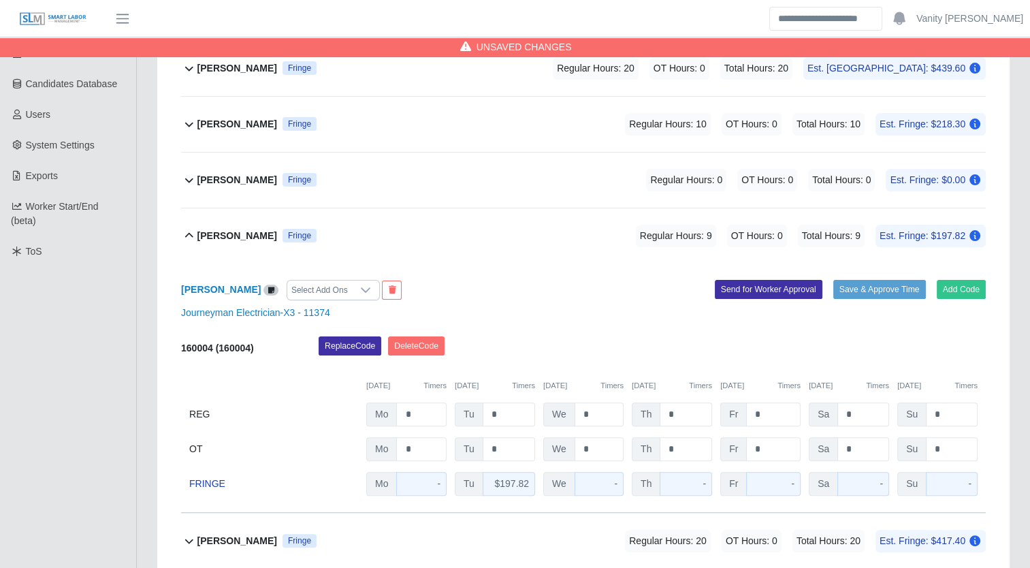
scroll to position [272, 0]
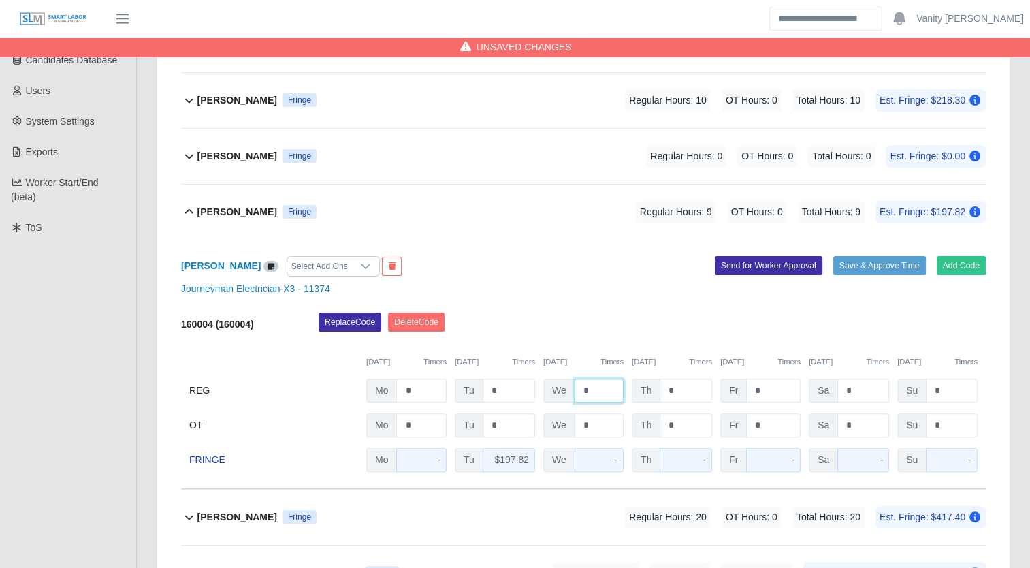
click at [577, 391] on input "*" at bounding box center [599, 391] width 49 height 24
type input "**"
click at [197, 210] on b "Assenet Vasquez" at bounding box center [237, 212] width 80 height 14
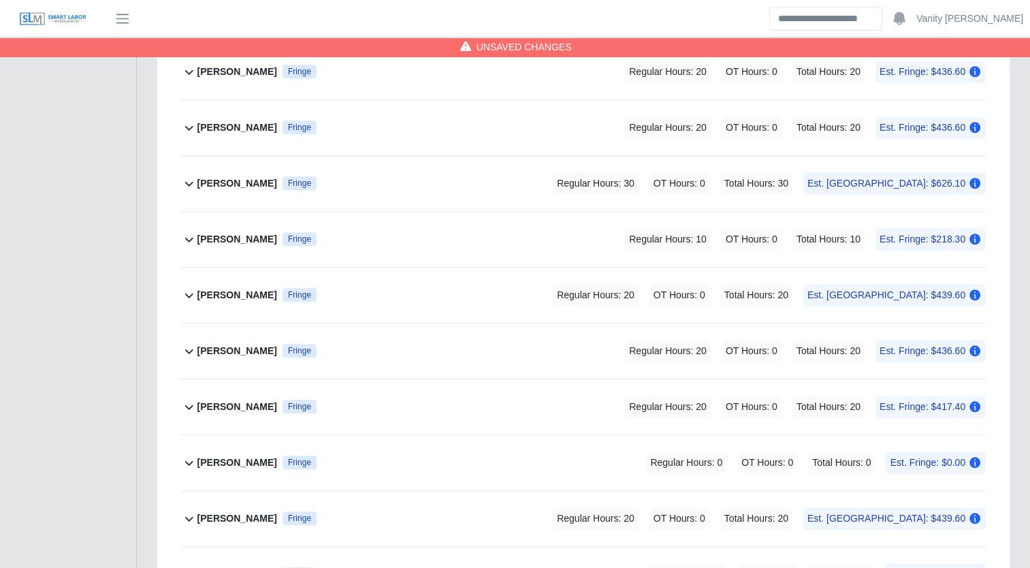
scroll to position [1157, 0]
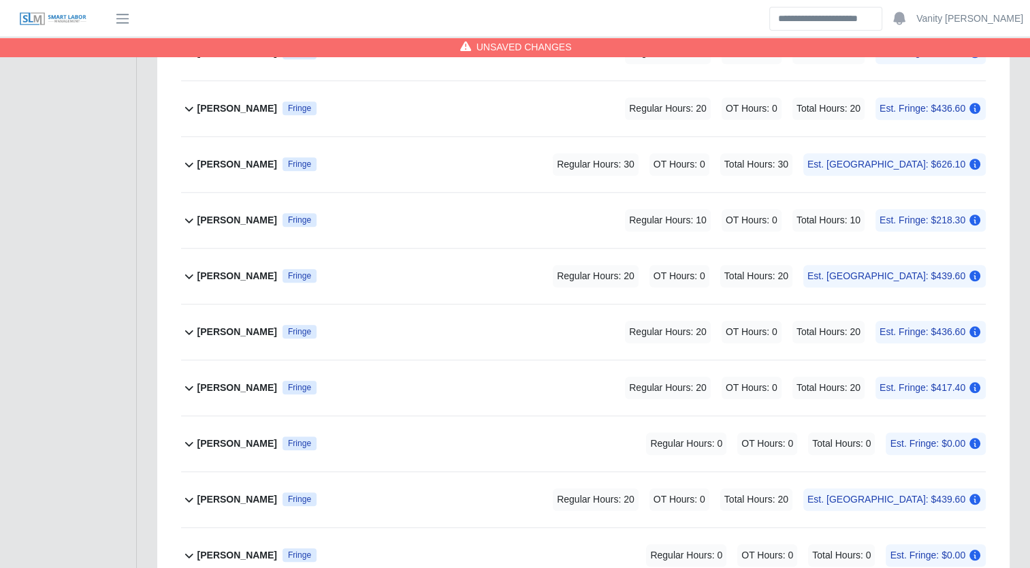
click at [237, 388] on b "Mauricio Velazquez Chavez" at bounding box center [237, 388] width 80 height 14
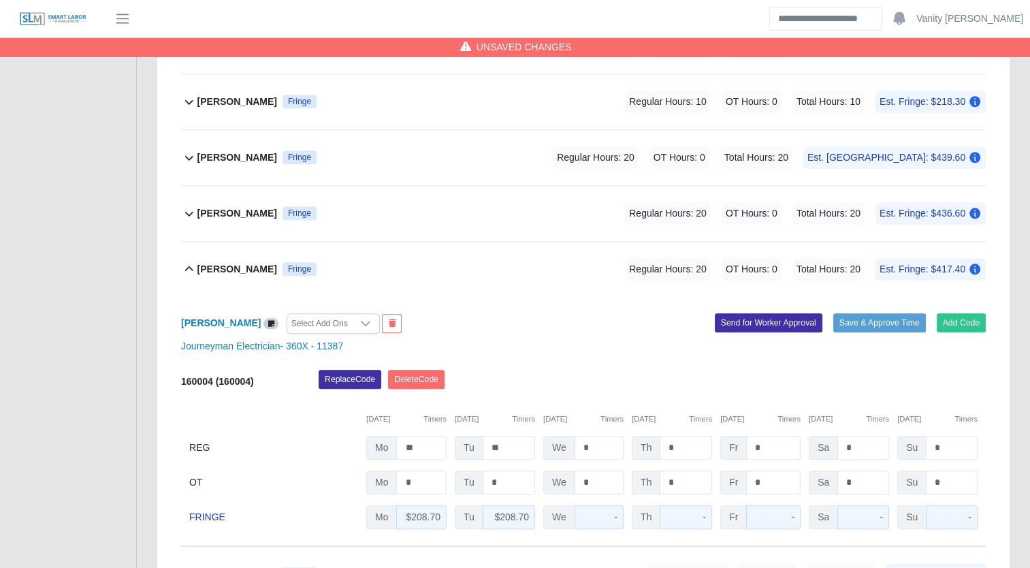
scroll to position [1294, 0]
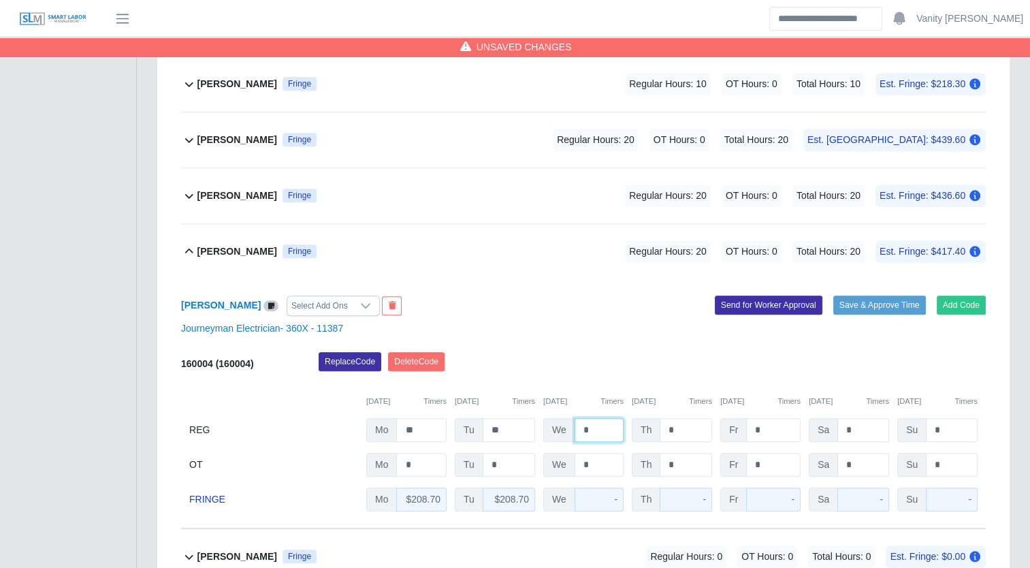
click at [581, 423] on input "*" at bounding box center [599, 430] width 49 height 24
type input "**"
click at [259, 249] on b "Mauricio Velazquez Chavez" at bounding box center [237, 251] width 80 height 14
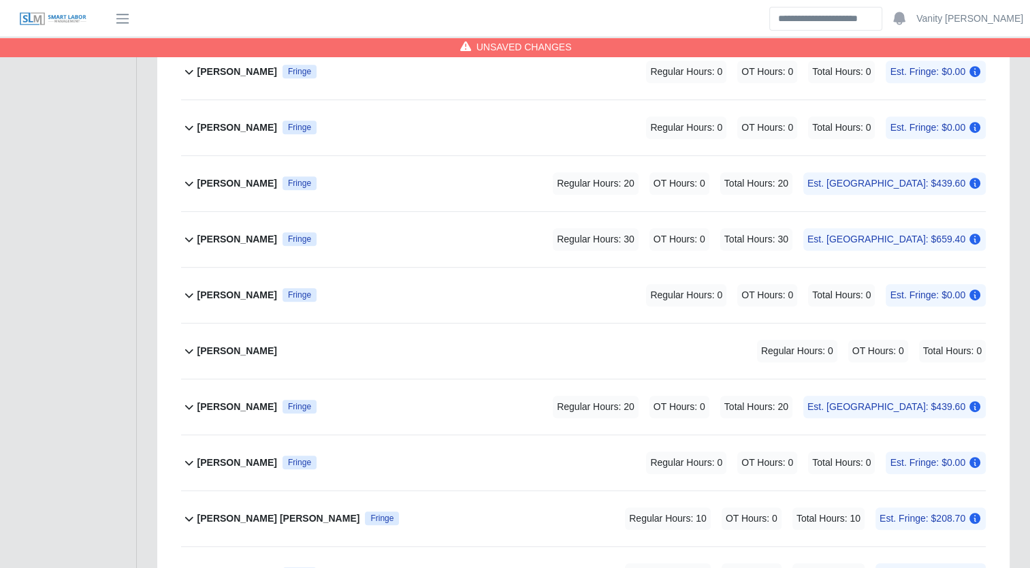
scroll to position [613, 0]
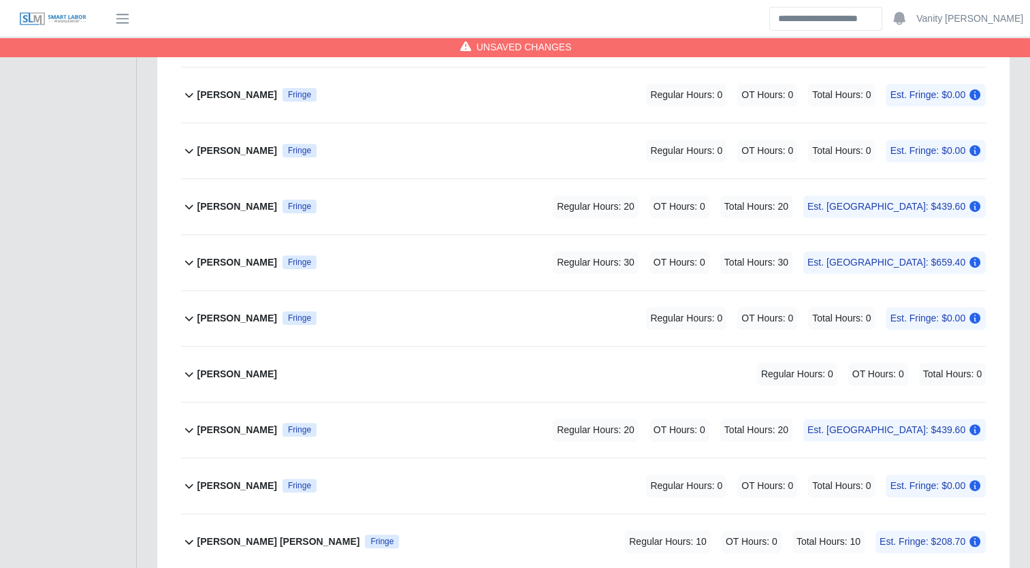
click at [223, 206] on b "Hector Medina" at bounding box center [237, 206] width 80 height 14
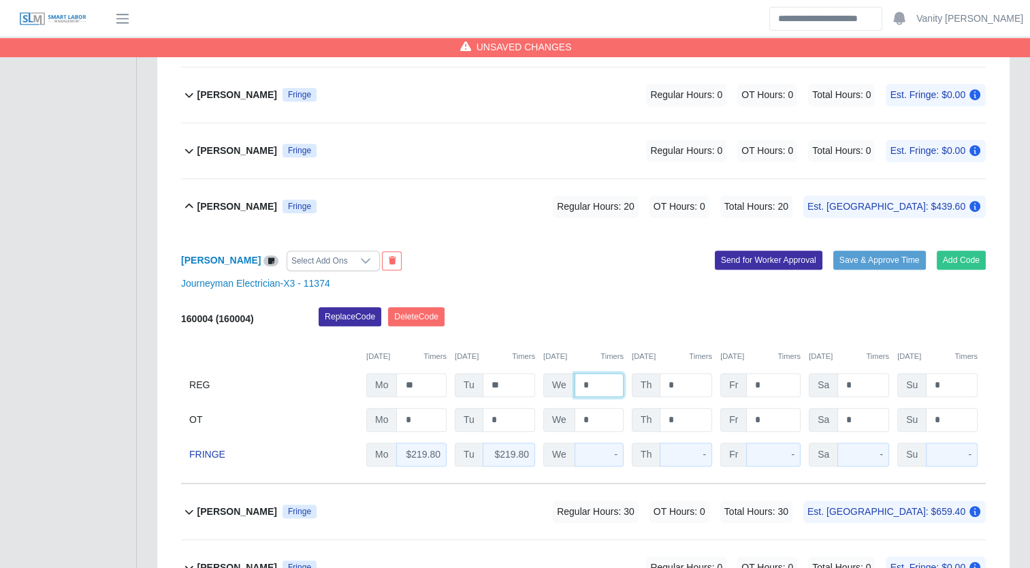
click at [580, 379] on input "*" at bounding box center [599, 385] width 49 height 24
type input "**"
click at [244, 203] on b "Hector Medina" at bounding box center [237, 206] width 80 height 14
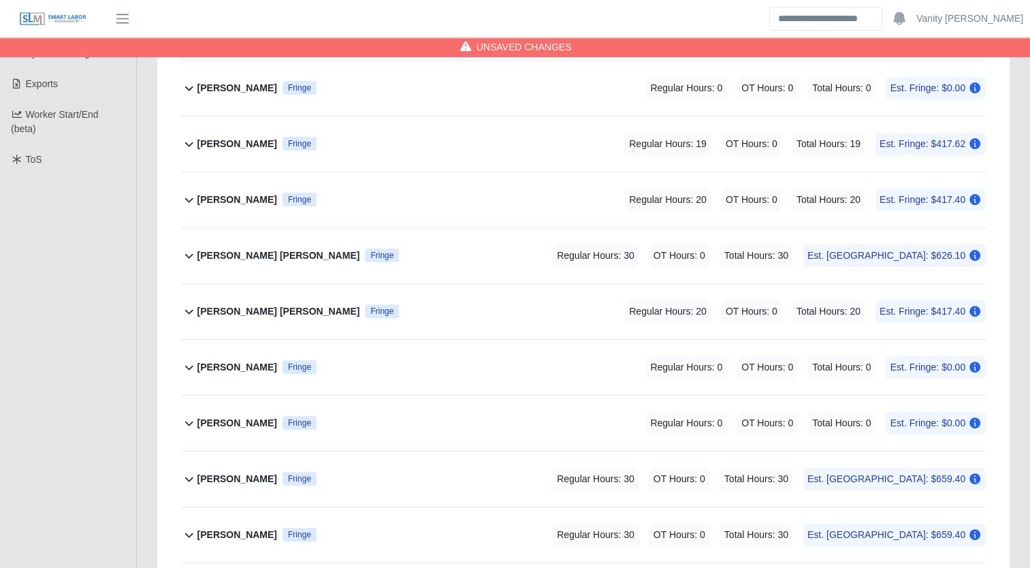
scroll to position [68, 0]
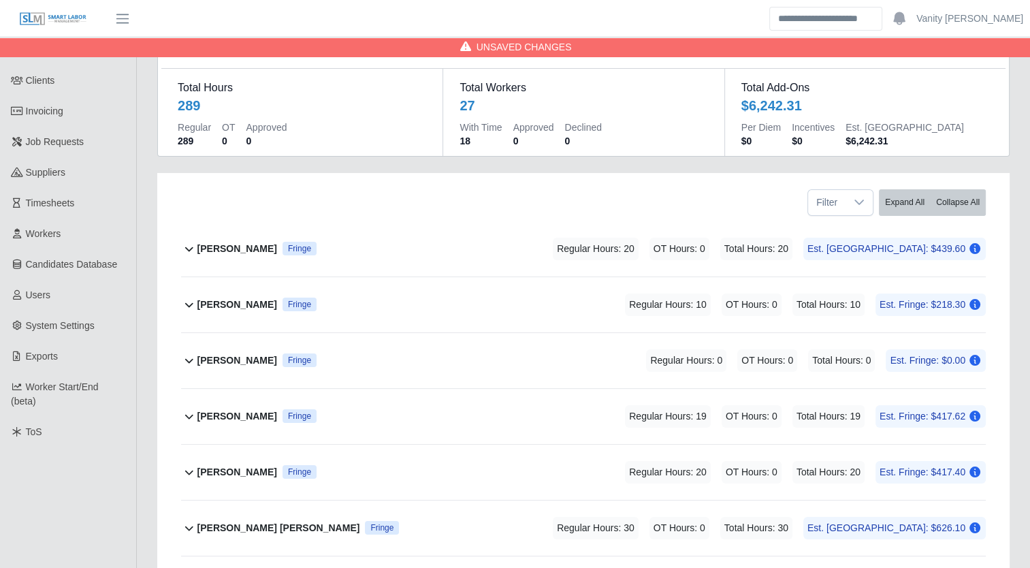
click at [234, 244] on b "Adrian Gomez" at bounding box center [237, 249] width 80 height 14
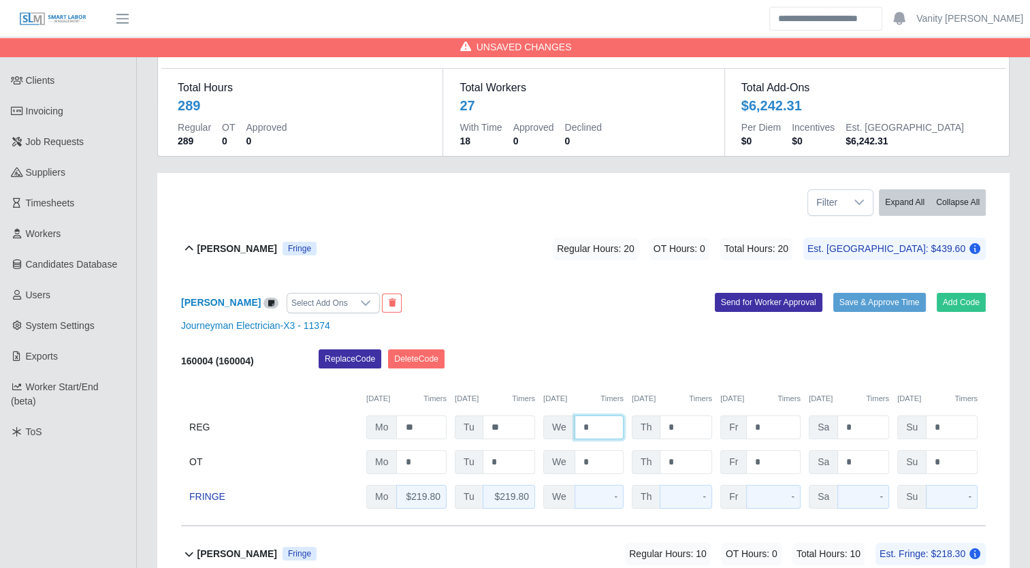
click at [577, 423] on input "*" at bounding box center [599, 427] width 49 height 24
type input "**"
click at [227, 245] on b "Adrian Gomez" at bounding box center [237, 249] width 80 height 14
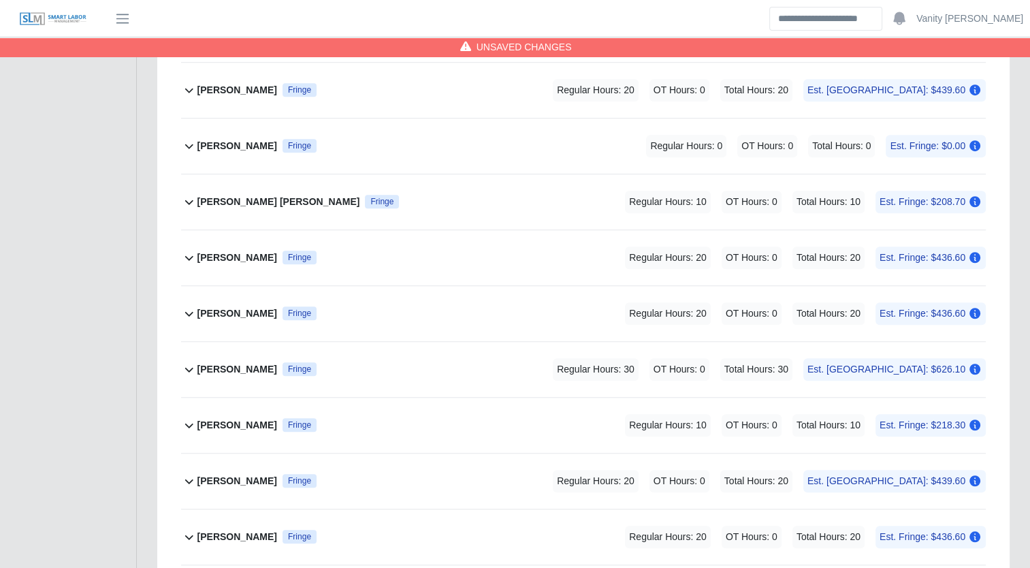
scroll to position [953, 0]
click at [232, 424] on b "Juan Garcia" at bounding box center [237, 424] width 80 height 14
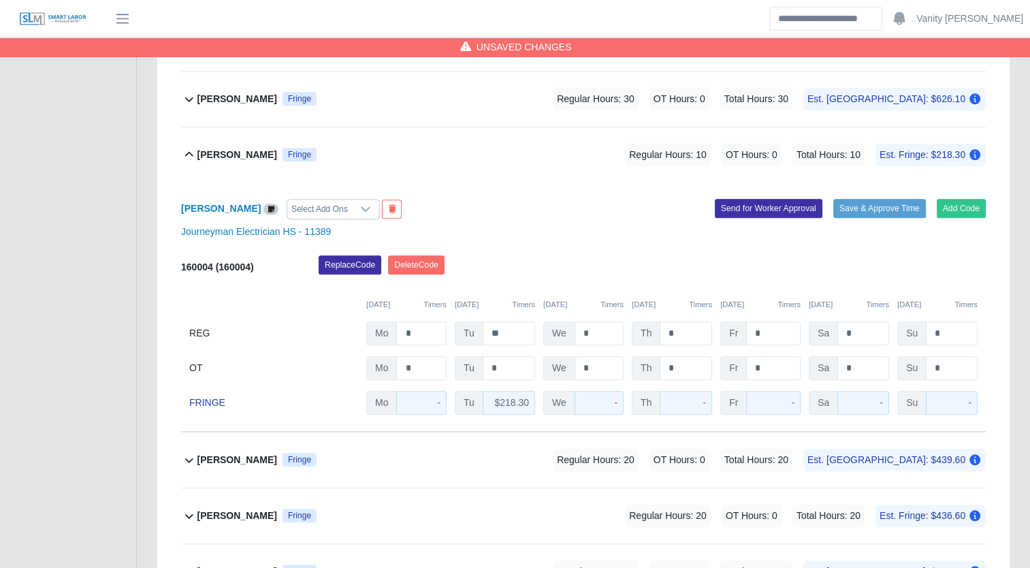
scroll to position [1226, 0]
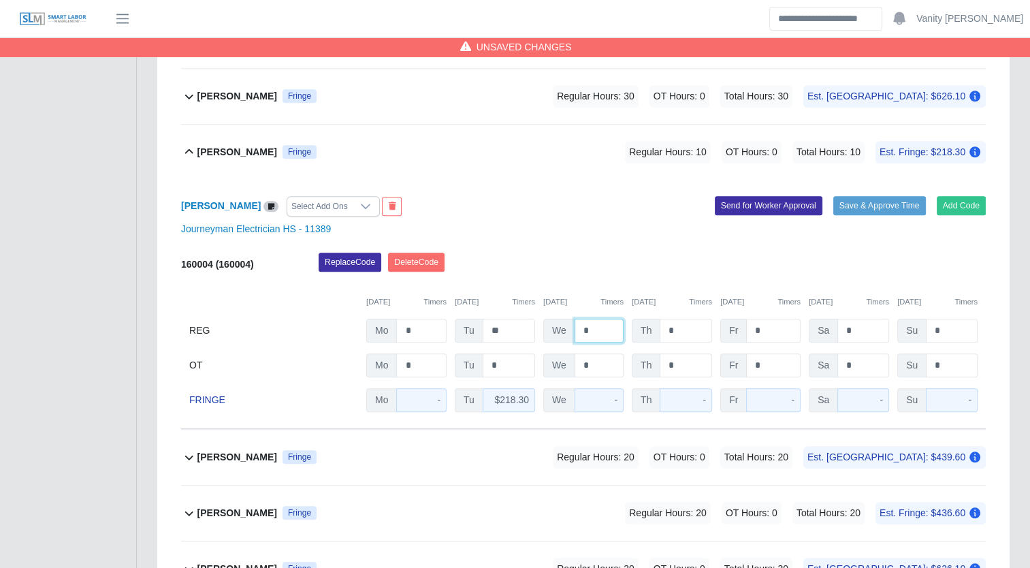
click at [577, 333] on input "*" at bounding box center [599, 331] width 49 height 24
type input "**"
click at [223, 157] on div "Juan Garcia Fringe" at bounding box center [256, 152] width 119 height 22
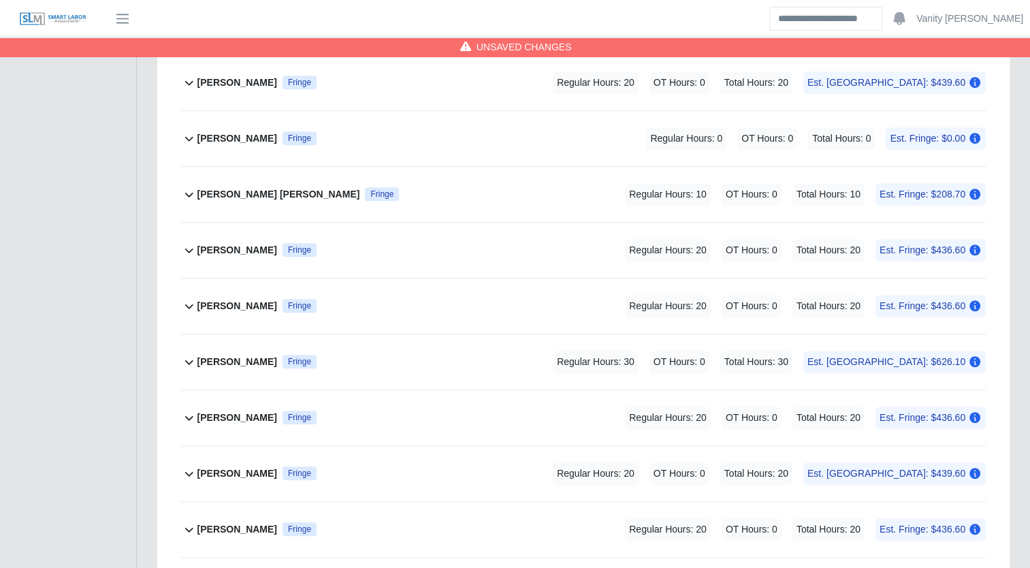
scroll to position [953, 0]
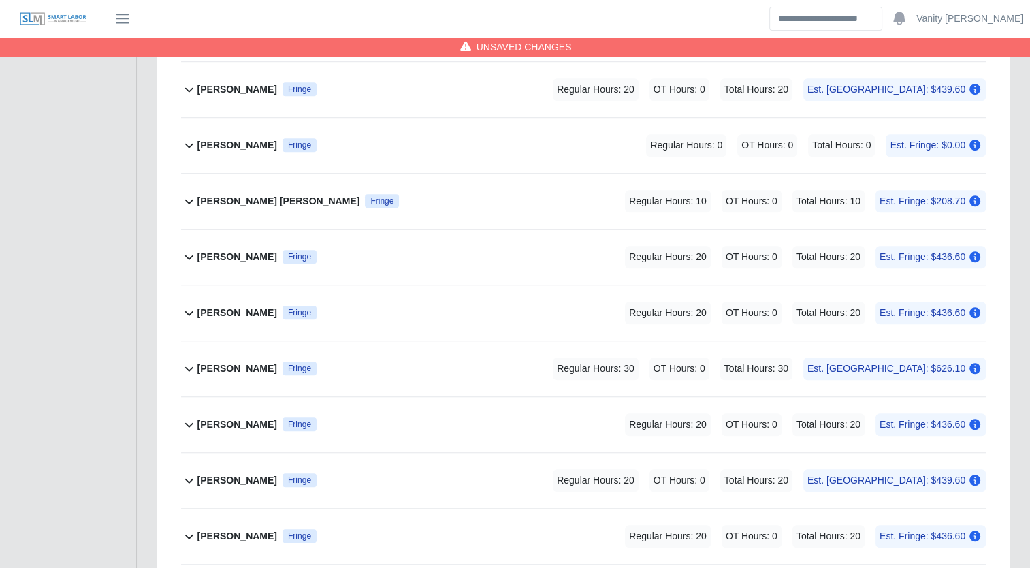
click at [225, 194] on b "Jonathan Lopez Rubio" at bounding box center [278, 201] width 163 height 14
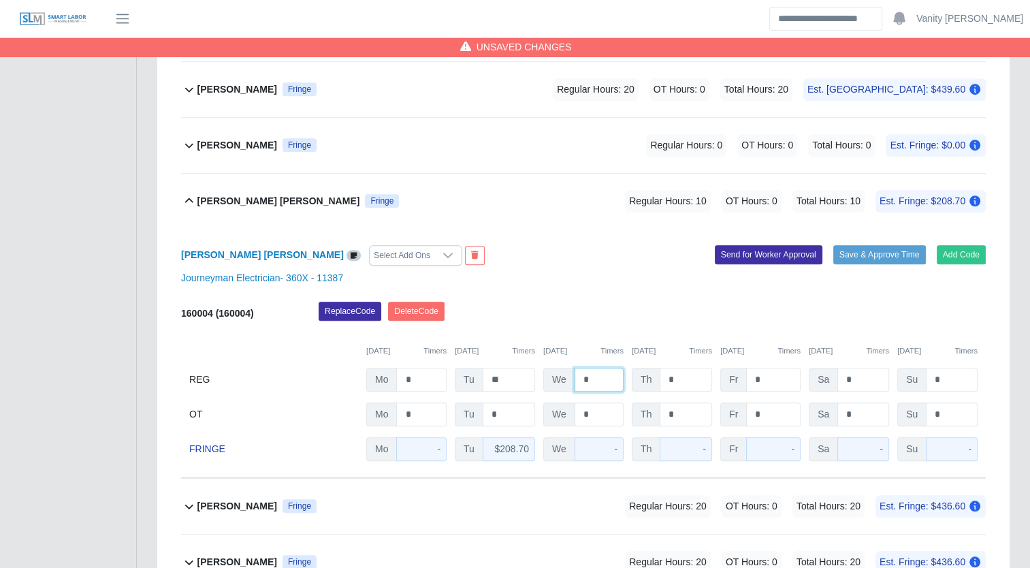
click at [579, 378] on input "*" at bounding box center [599, 380] width 49 height 24
type input "**"
click at [229, 203] on b "Jonathan Lopez Rubio" at bounding box center [278, 201] width 163 height 14
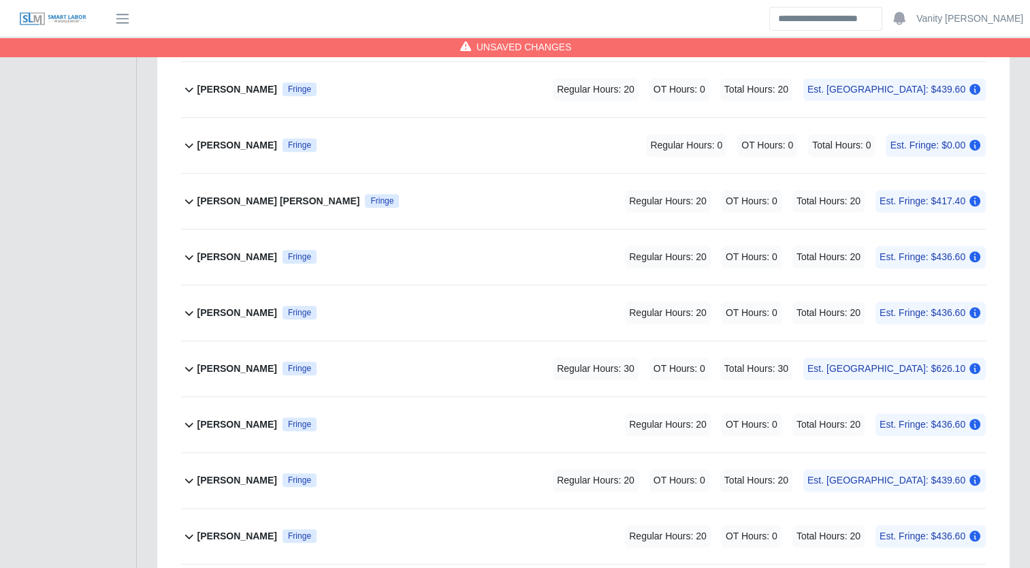
click at [206, 86] on b "Jemal Hagos" at bounding box center [237, 89] width 80 height 14
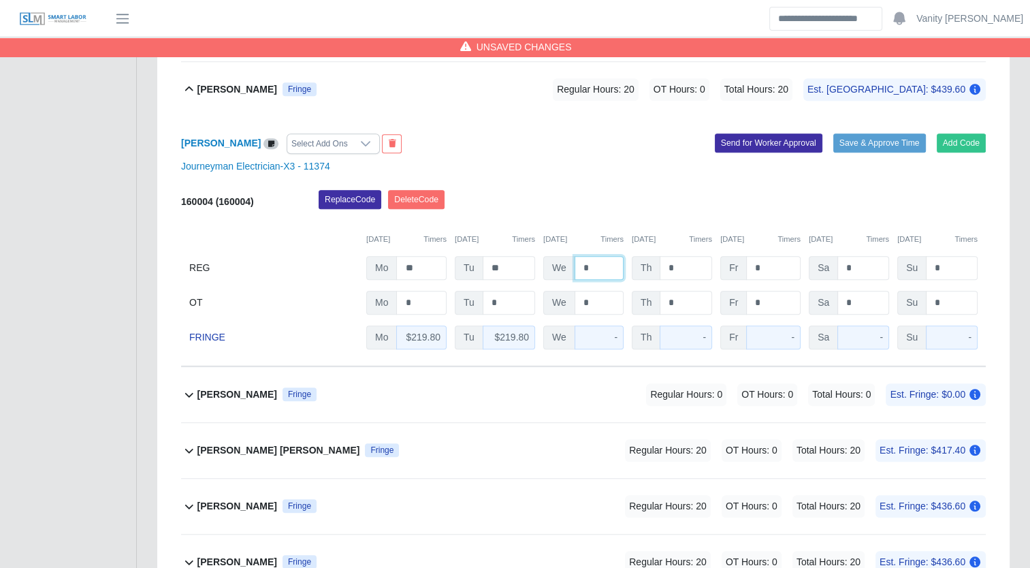
click at [581, 266] on input "*" at bounding box center [599, 268] width 49 height 24
type input "**"
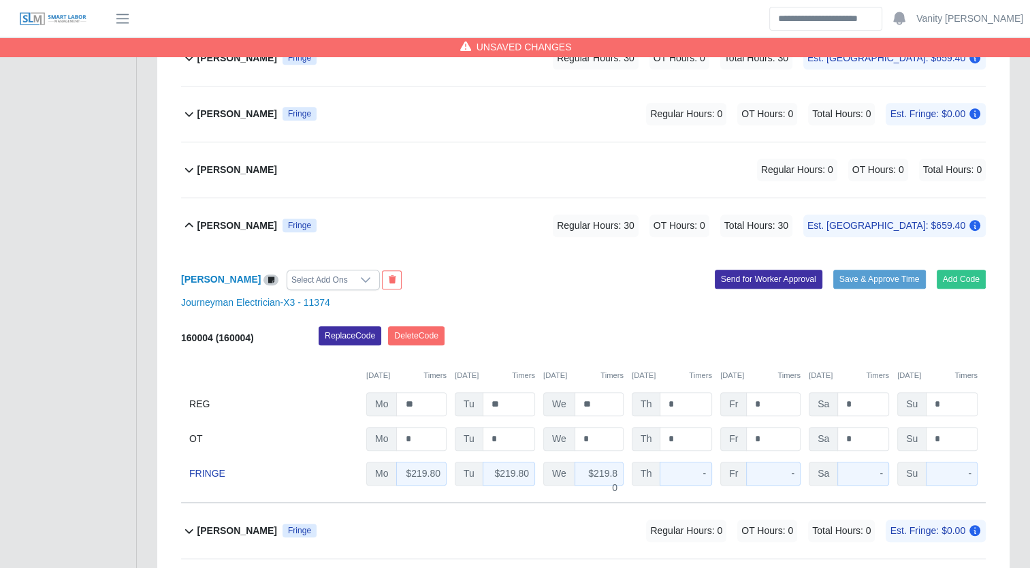
click at [213, 225] on b "Jemal Hagos" at bounding box center [237, 226] width 80 height 14
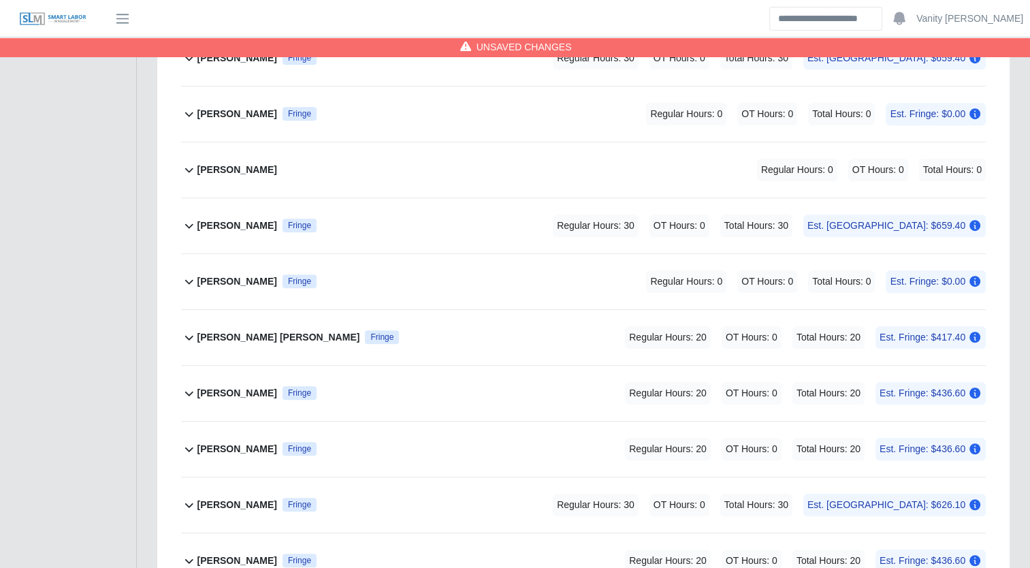
click at [225, 377] on div "Jose Montalvo Fringe Regular Hours: 20 OT Hours: 0 Total Hours: 20 Est. Fringe:…" at bounding box center [591, 393] width 788 height 55
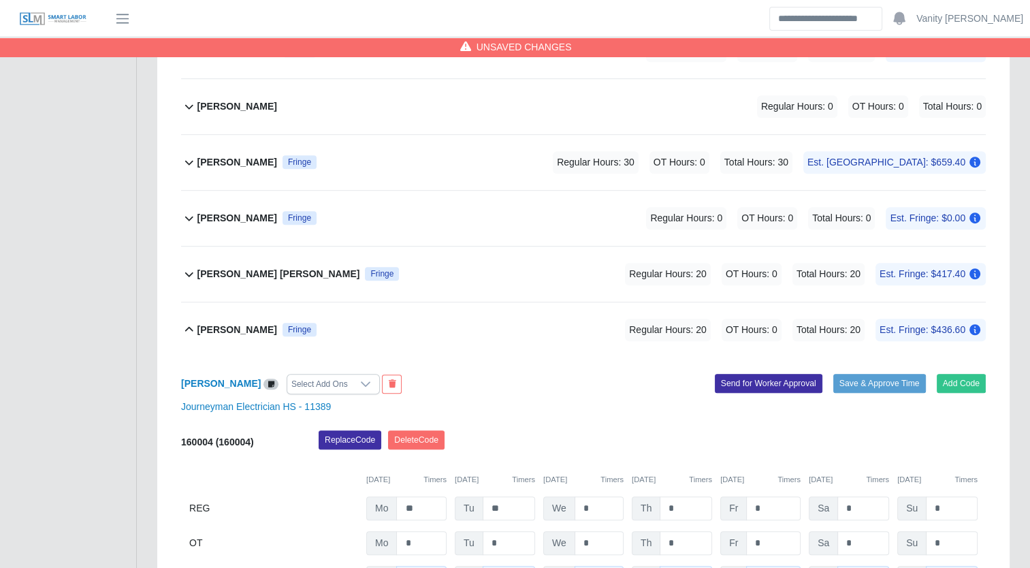
scroll to position [953, 0]
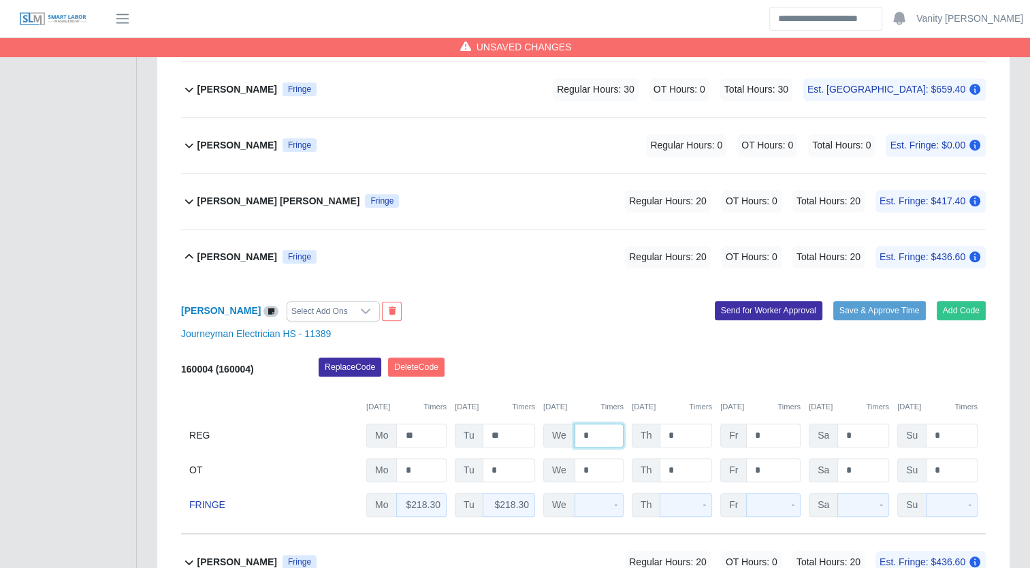
click at [581, 437] on input "*" at bounding box center [599, 435] width 49 height 24
type input "**"
click at [215, 253] on b "Jose Montalvo" at bounding box center [237, 257] width 80 height 14
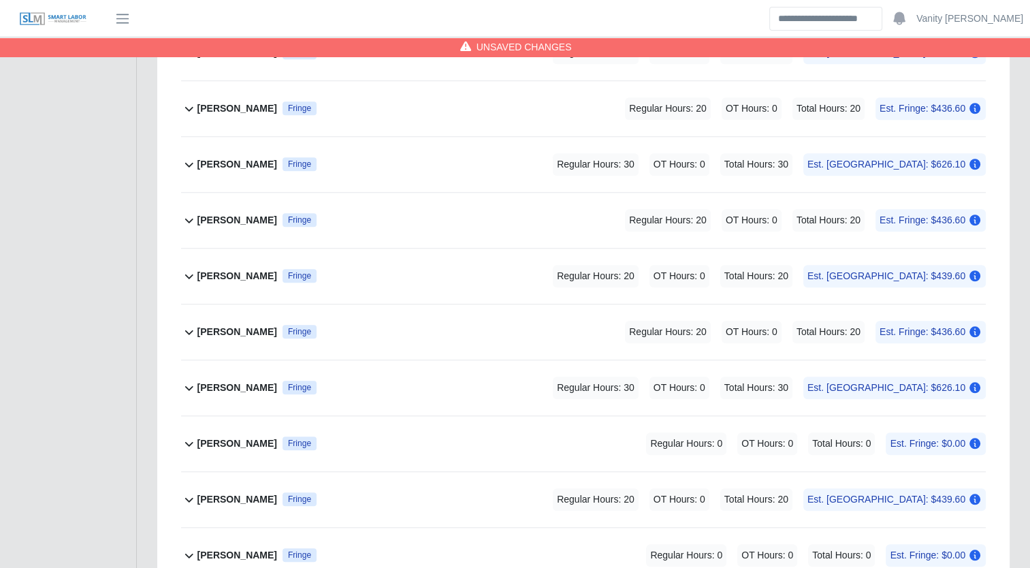
click at [224, 330] on b "Lisbeysi Santos" at bounding box center [237, 332] width 80 height 14
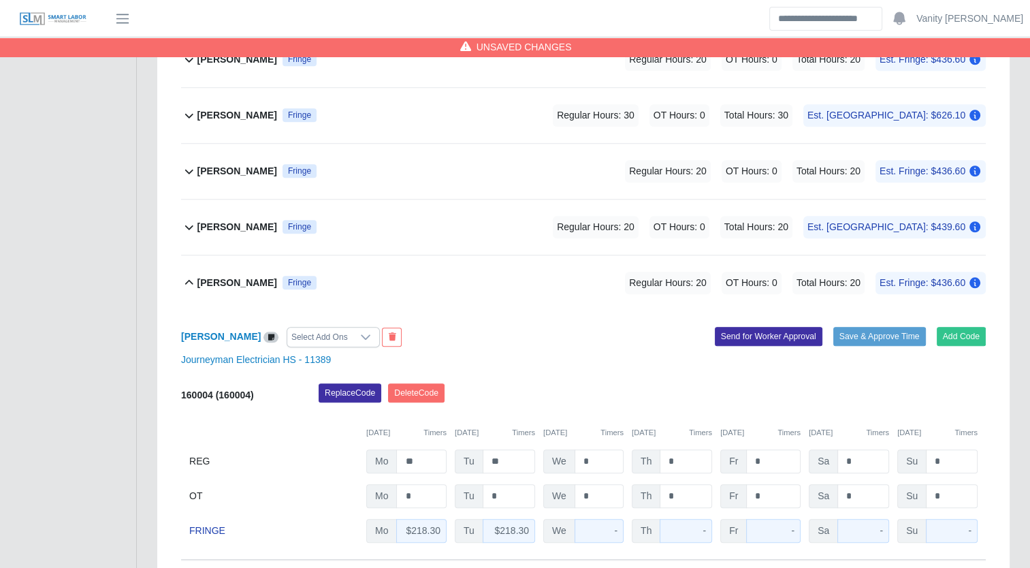
scroll to position [1294, 0]
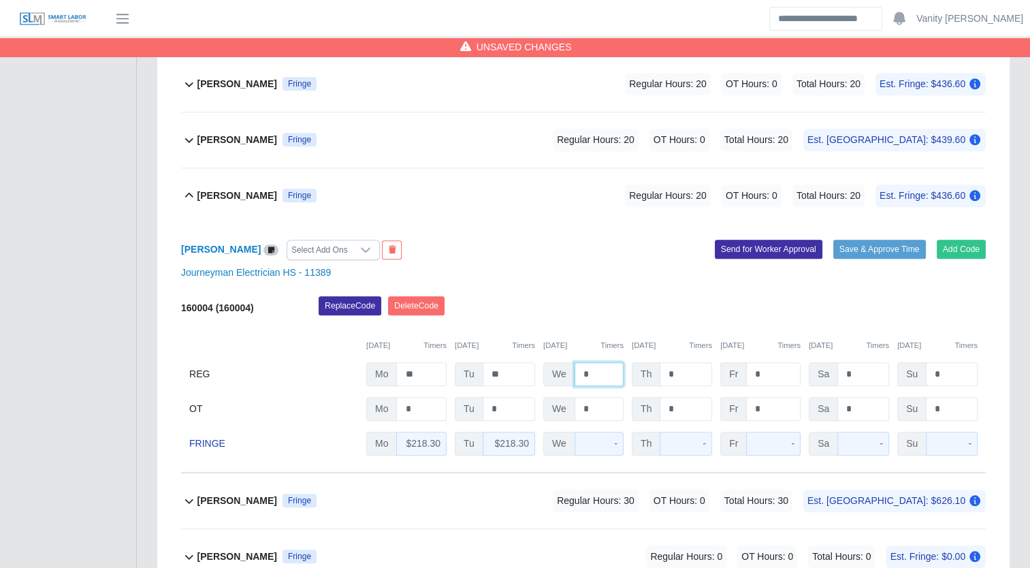
click at [579, 374] on input "*" at bounding box center [599, 374] width 49 height 24
type input "**"
click at [220, 199] on div "Lisbeysi Santos Fringe" at bounding box center [256, 196] width 119 height 22
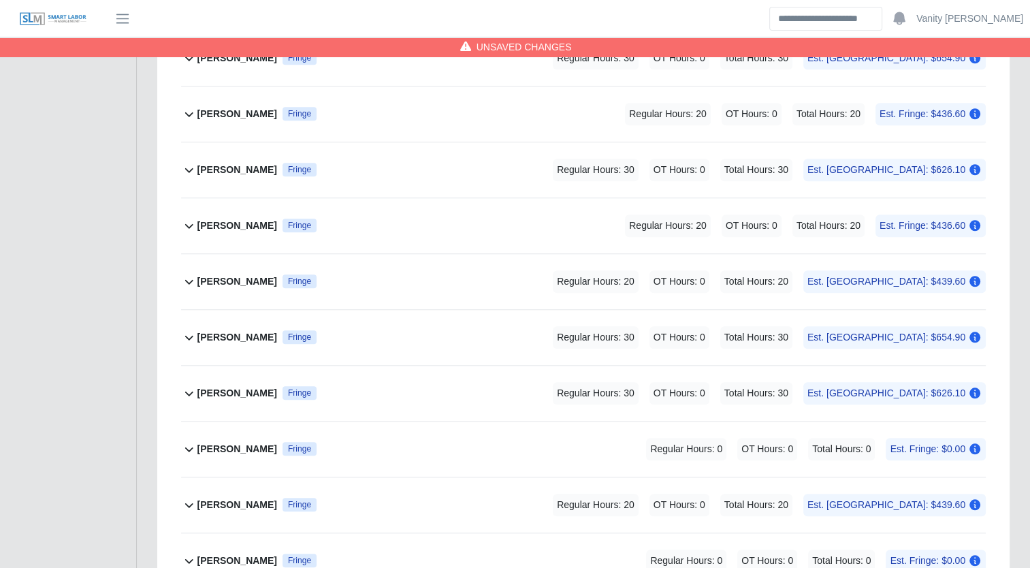
scroll to position [1120, 0]
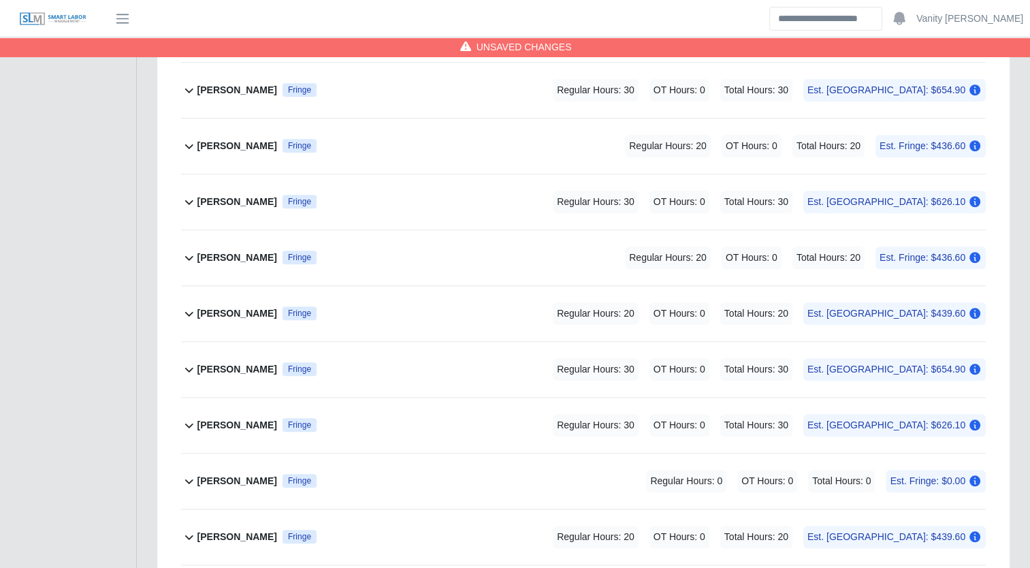
click at [236, 308] on b "Leonte Urdaneta" at bounding box center [237, 313] width 80 height 14
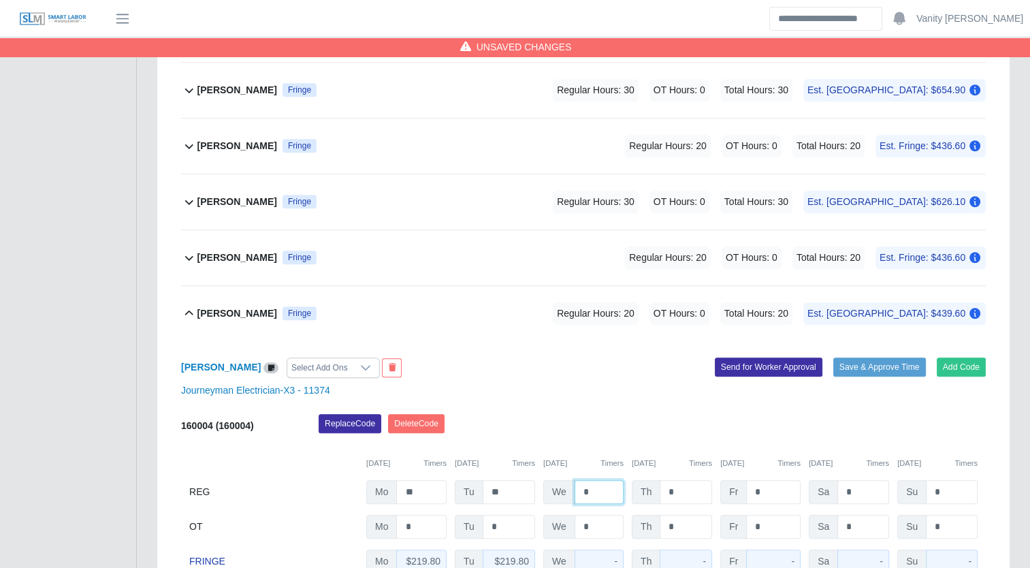
click at [581, 487] on input "*" at bounding box center [599, 492] width 49 height 24
type input "**"
click at [218, 306] on b "Leonte Urdaneta" at bounding box center [237, 313] width 80 height 14
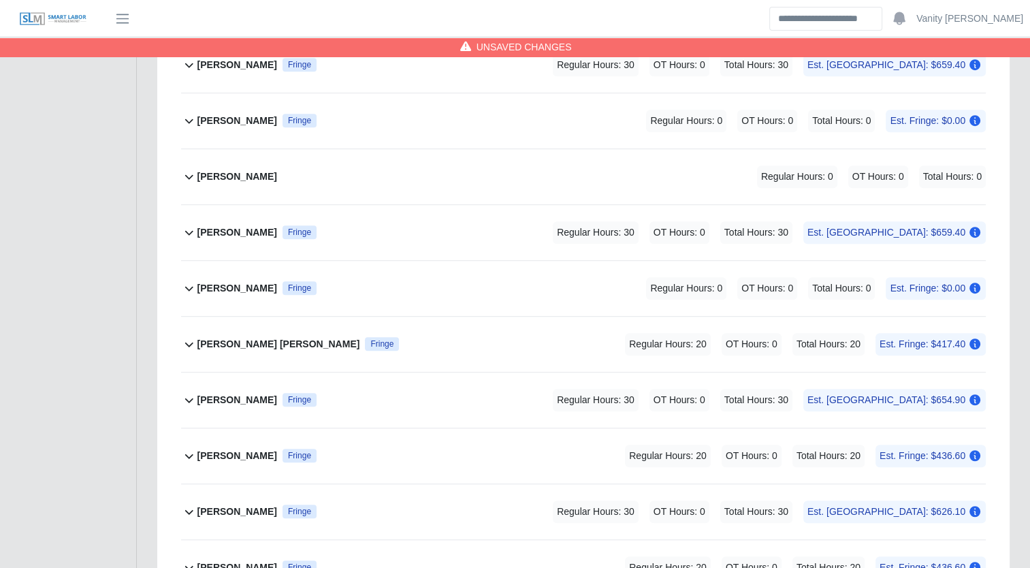
scroll to position [780, 0]
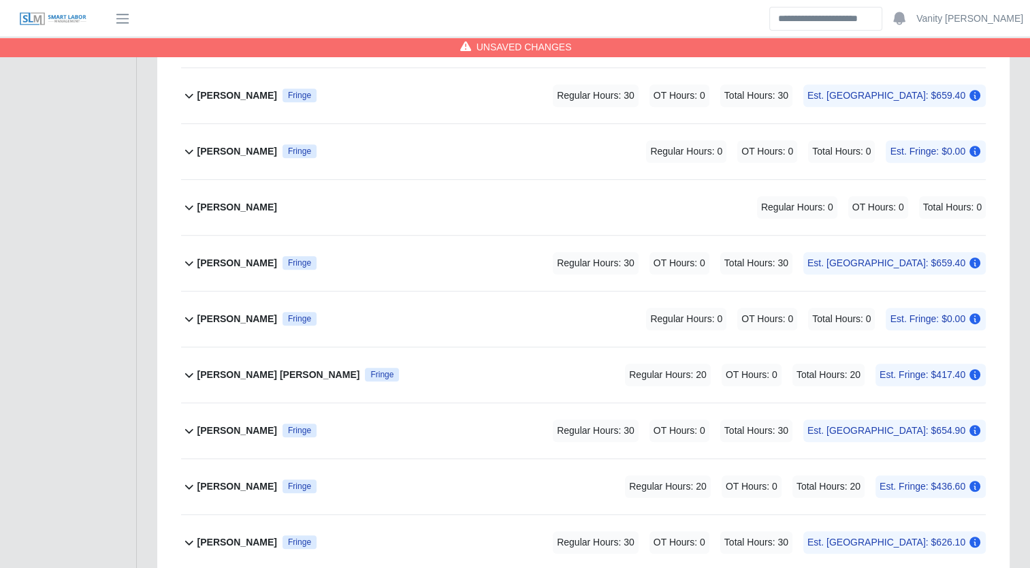
click at [240, 144] on b "James Bobadilla" at bounding box center [237, 151] width 80 height 14
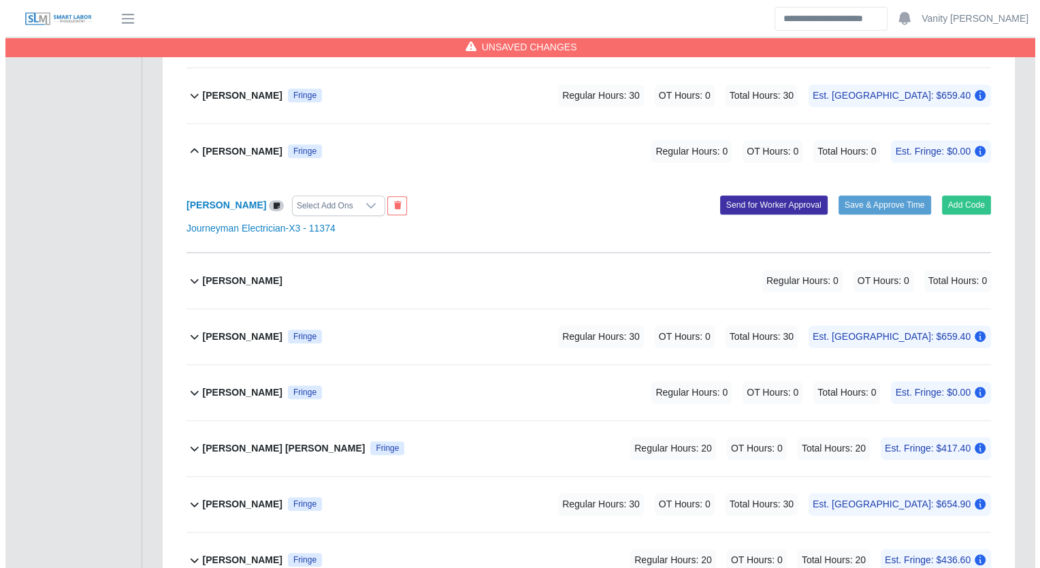
scroll to position [711, 0]
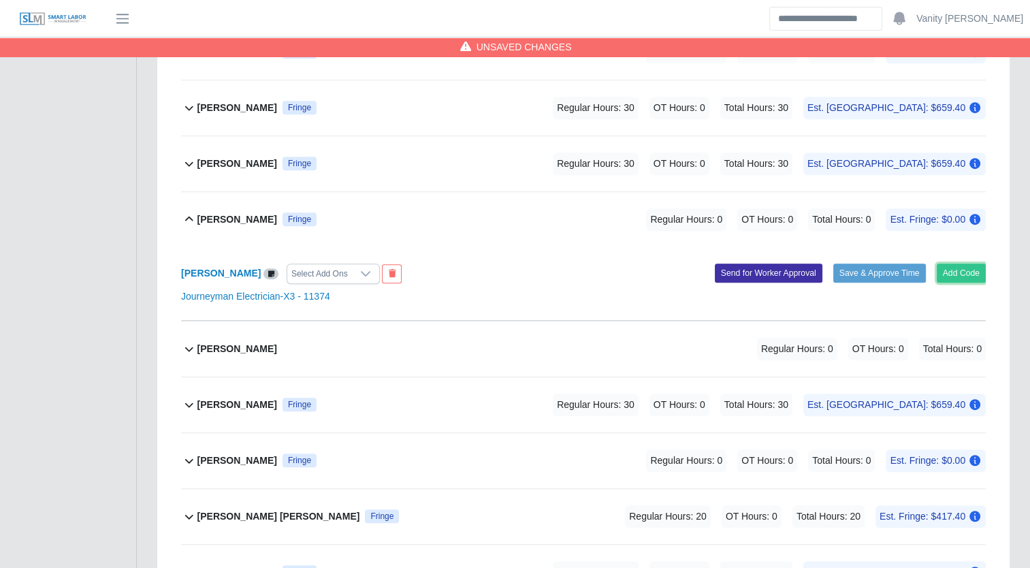
click at [972, 271] on button "Add Code" at bounding box center [962, 272] width 50 height 19
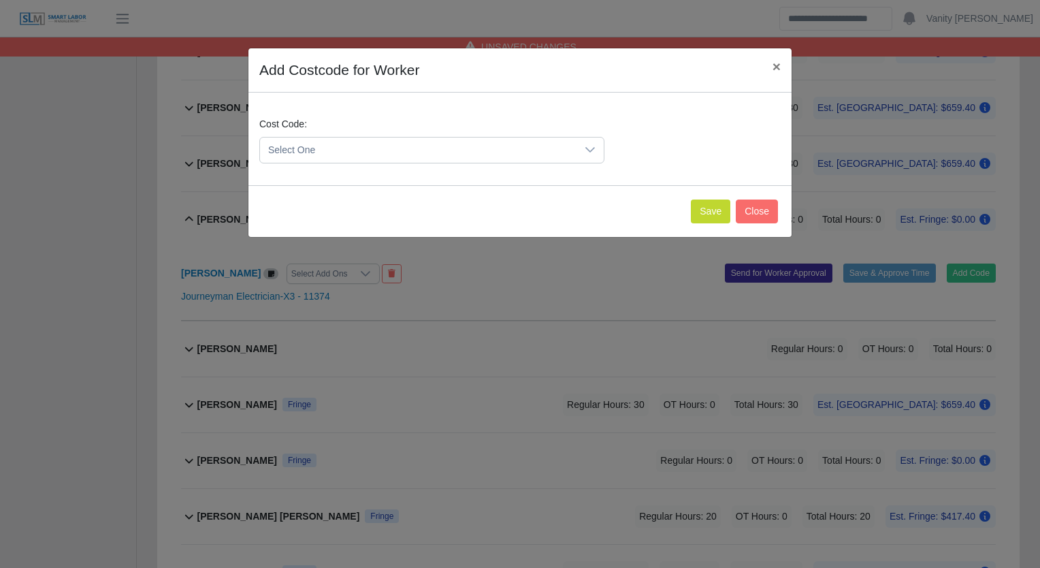
click at [388, 147] on span "Select One" at bounding box center [418, 150] width 317 height 25
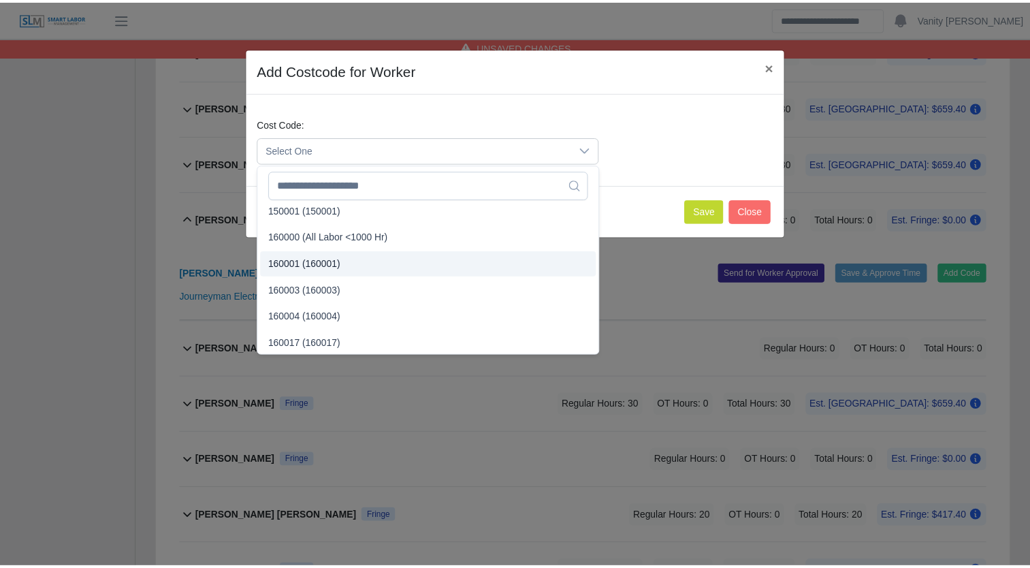
scroll to position [68, 0]
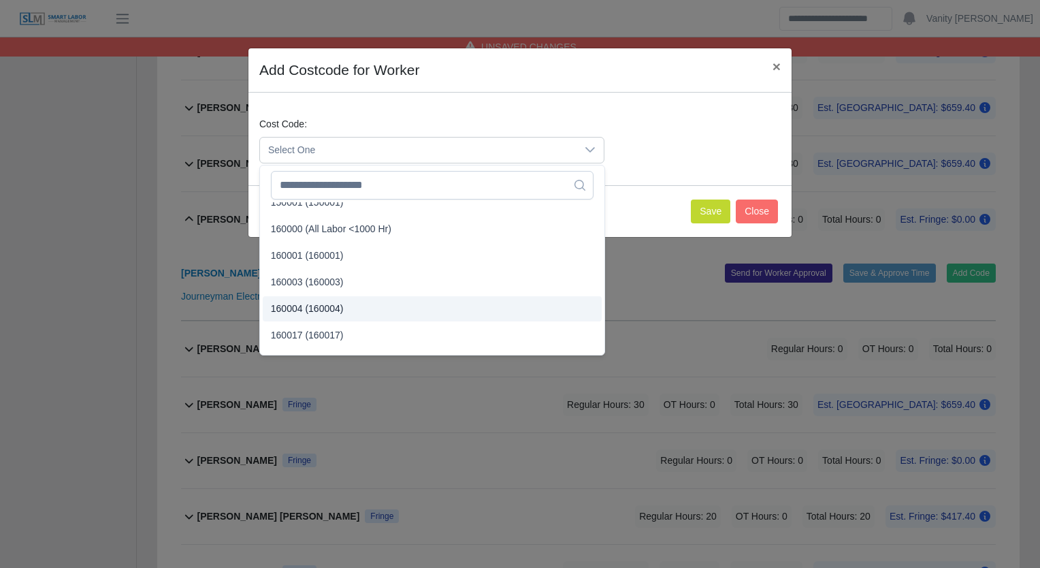
click at [332, 308] on span "160004 (160004)" at bounding box center [307, 309] width 73 height 14
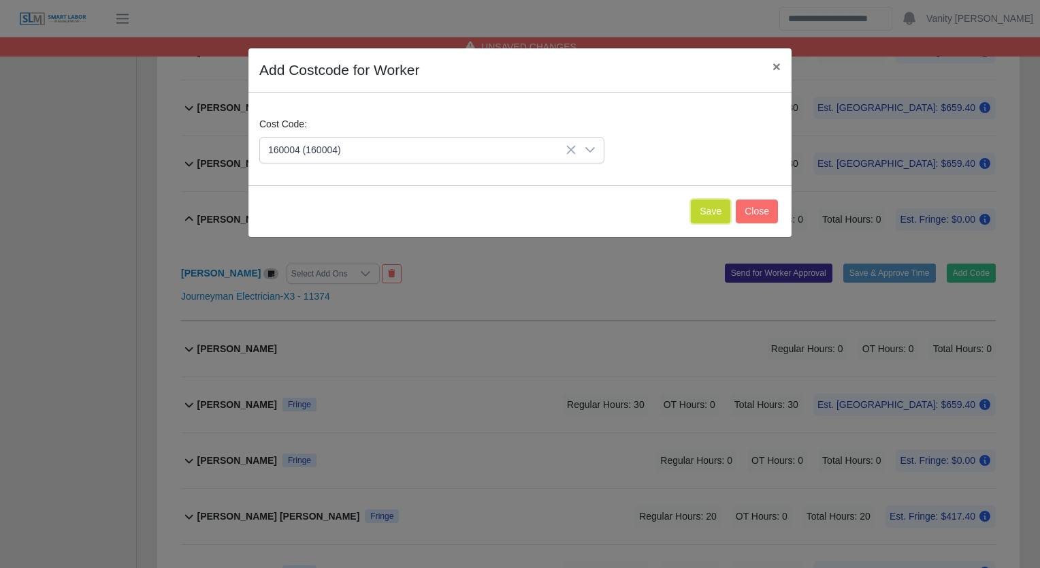
click at [713, 217] on button "Save" at bounding box center [710, 211] width 39 height 24
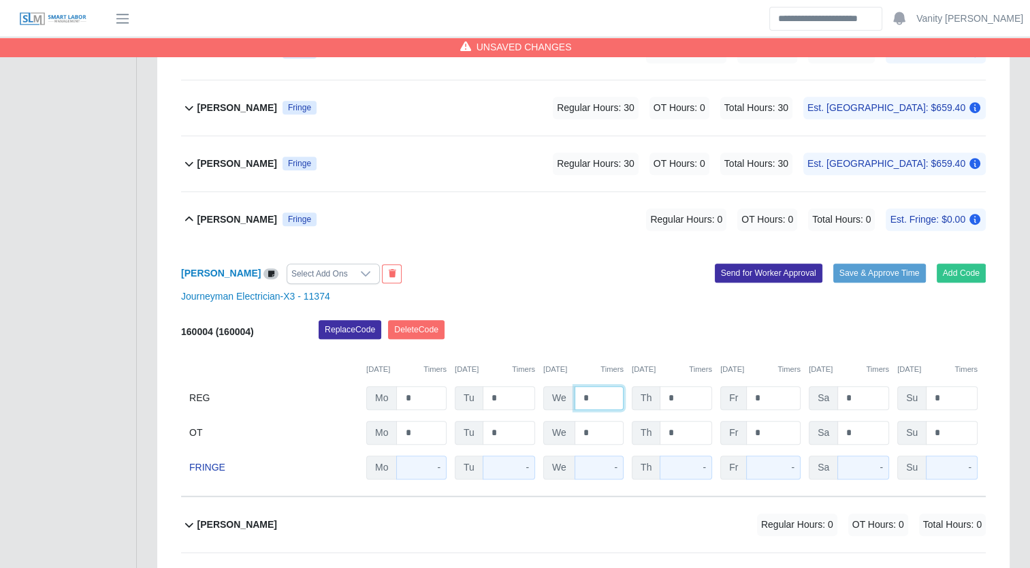
click at [580, 395] on input "*" at bounding box center [599, 398] width 49 height 24
type input "**"
click at [230, 222] on b "James Bobadilla" at bounding box center [237, 219] width 80 height 14
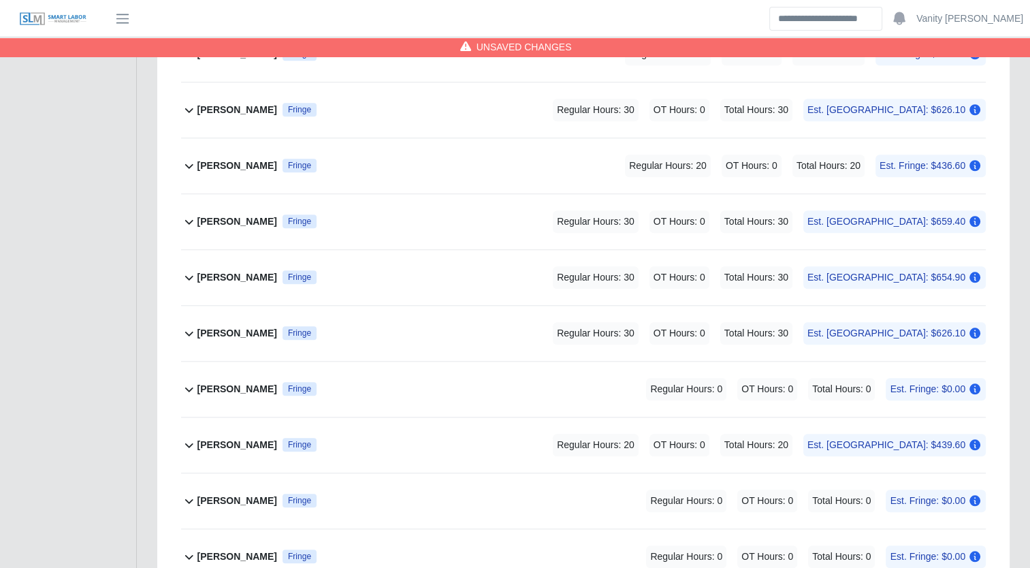
scroll to position [1256, 0]
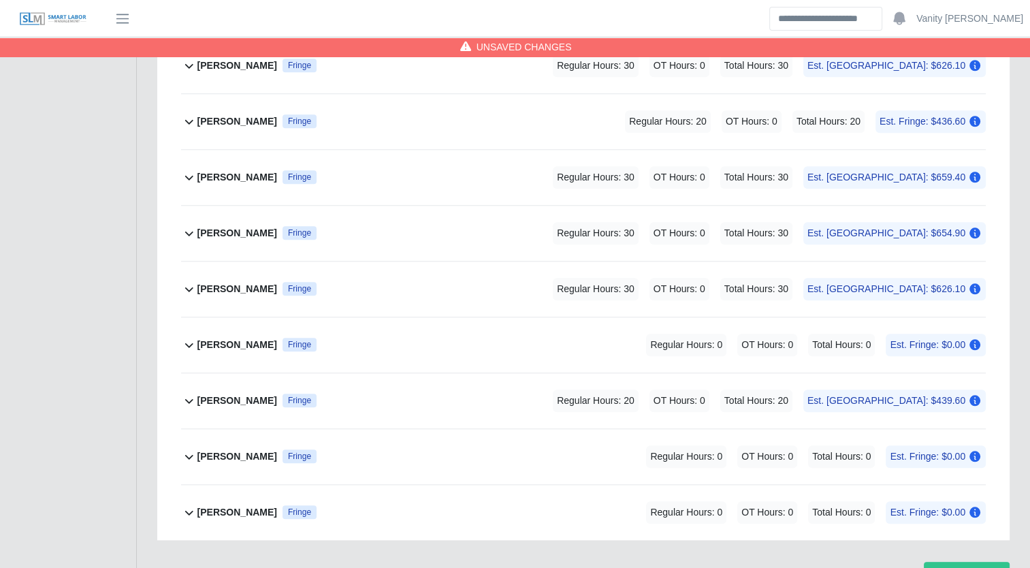
click at [230, 395] on b "Neal Miller" at bounding box center [237, 401] width 80 height 14
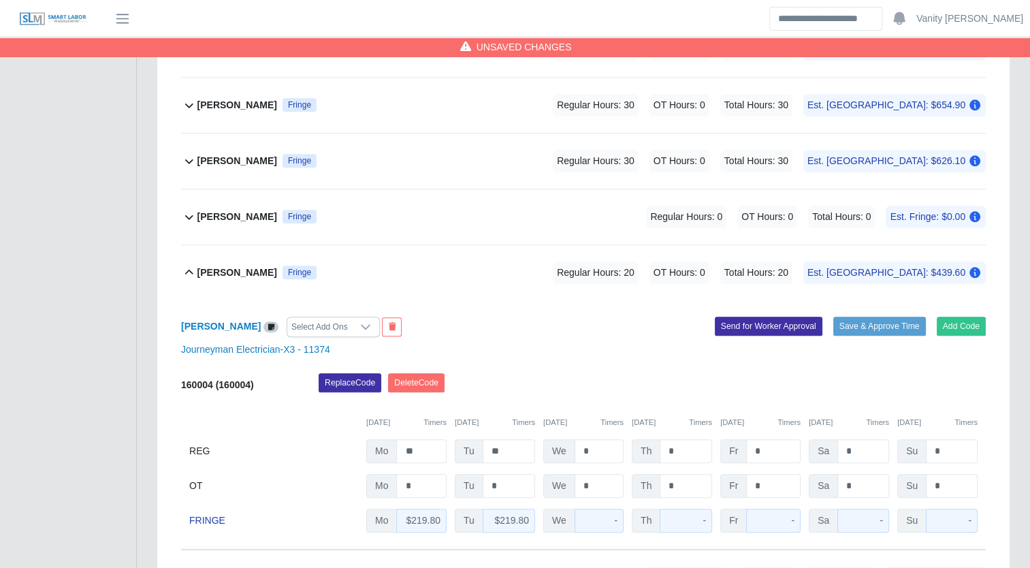
scroll to position [1392, 0]
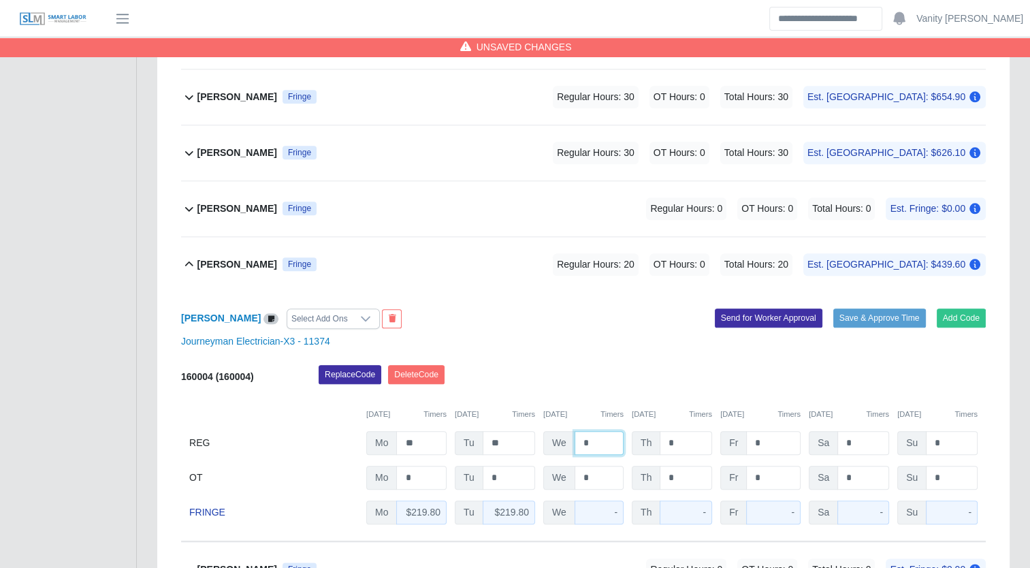
click at [577, 439] on input "*" at bounding box center [599, 443] width 49 height 24
type input "**"
click at [226, 259] on b "Neal Miller" at bounding box center [237, 264] width 80 height 14
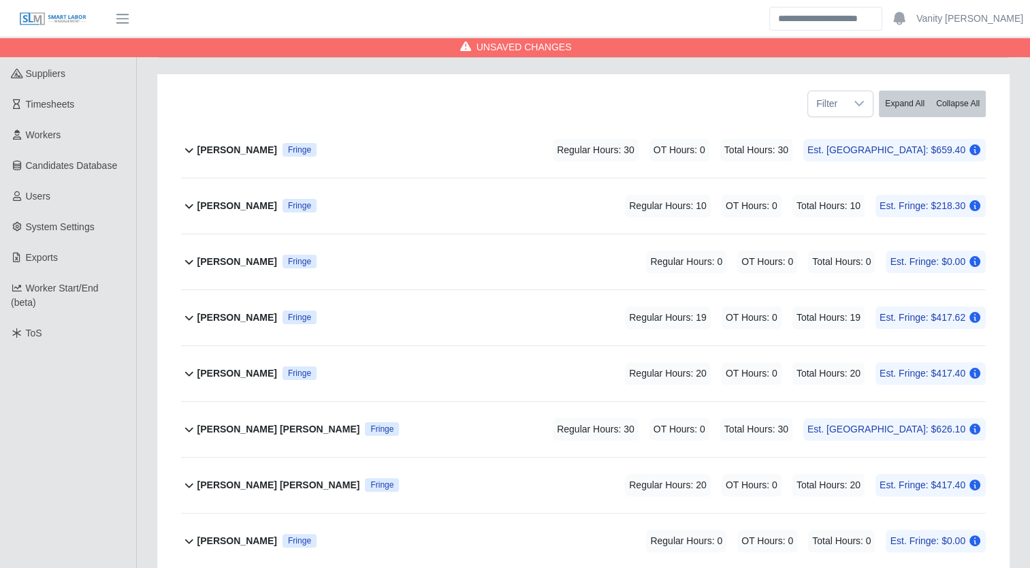
scroll to position [99, 0]
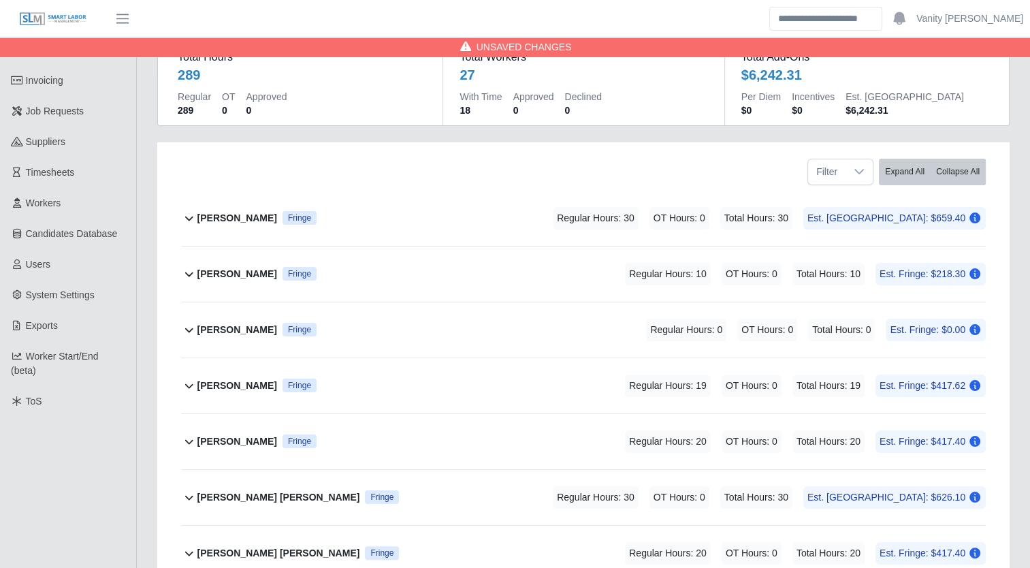
click at [234, 267] on b "Alian Renduele" at bounding box center [237, 274] width 80 height 14
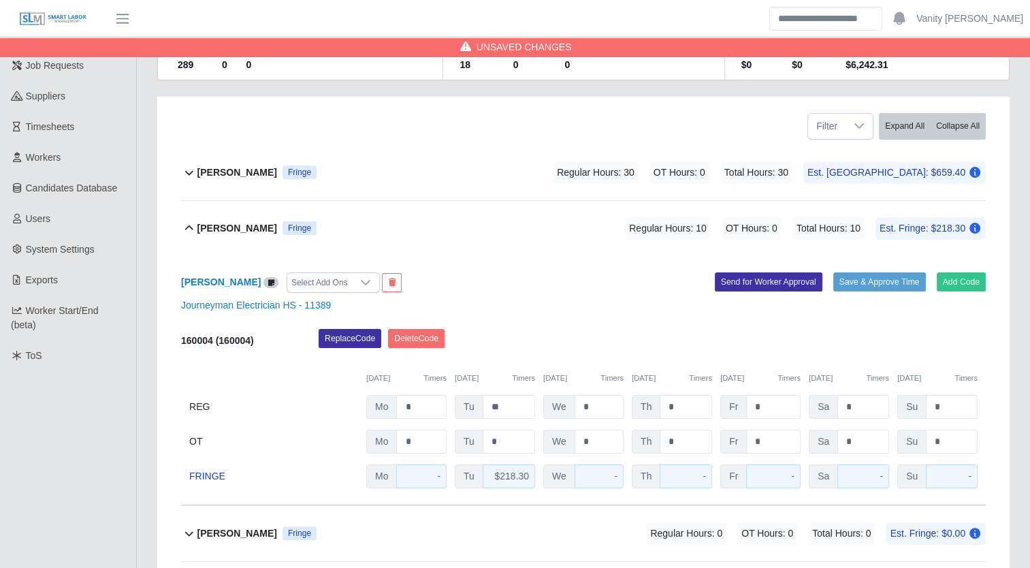
scroll to position [167, 0]
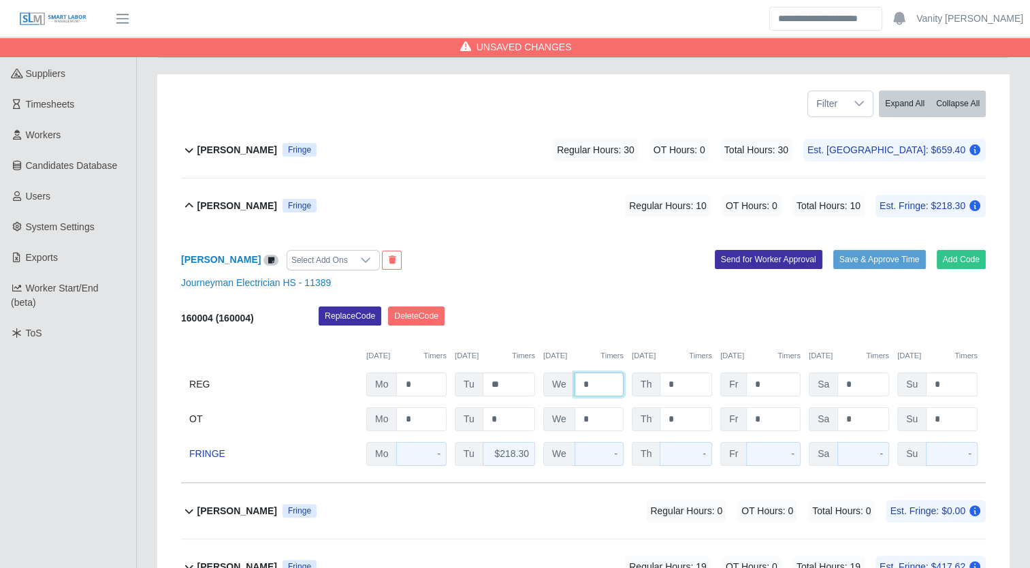
click at [577, 385] on input "*" at bounding box center [599, 384] width 49 height 24
type input "**"
click at [248, 204] on b "Alian Renduele" at bounding box center [237, 206] width 80 height 14
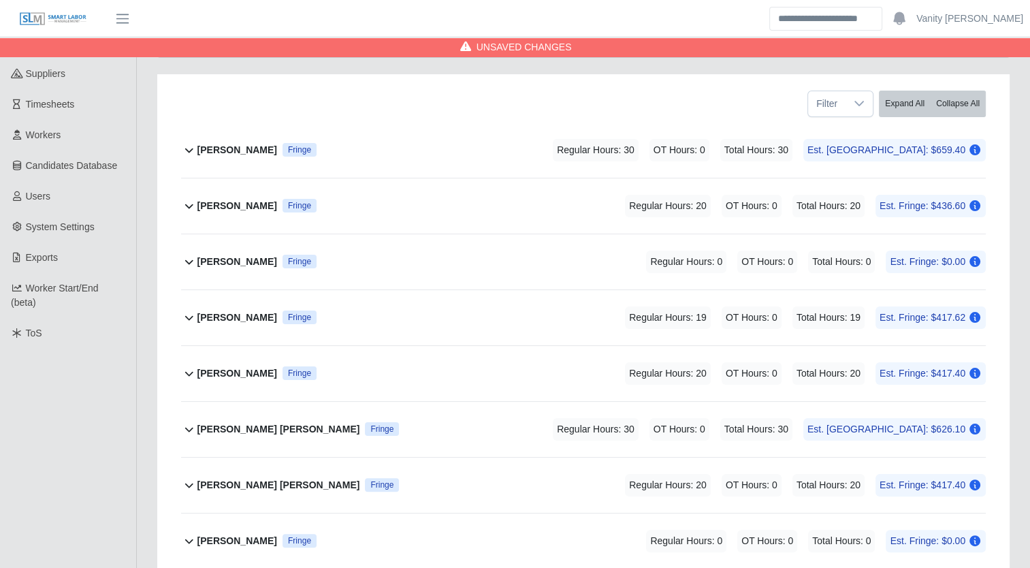
click at [226, 208] on b "Alian Renduele" at bounding box center [237, 206] width 80 height 14
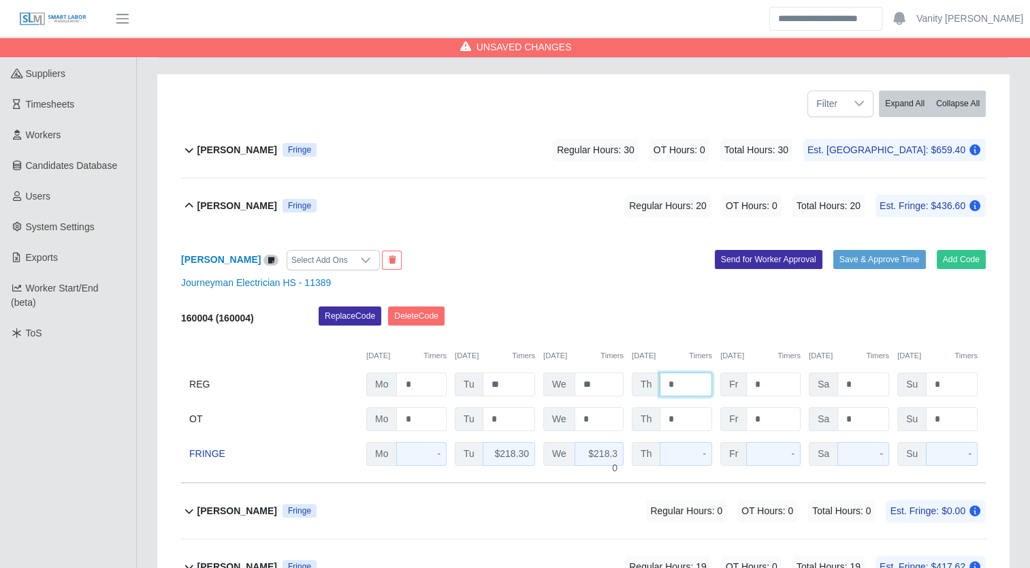
click at [662, 385] on input "*" at bounding box center [686, 384] width 52 height 24
type input "**"
click at [236, 204] on b "Alian Renduele" at bounding box center [237, 206] width 80 height 14
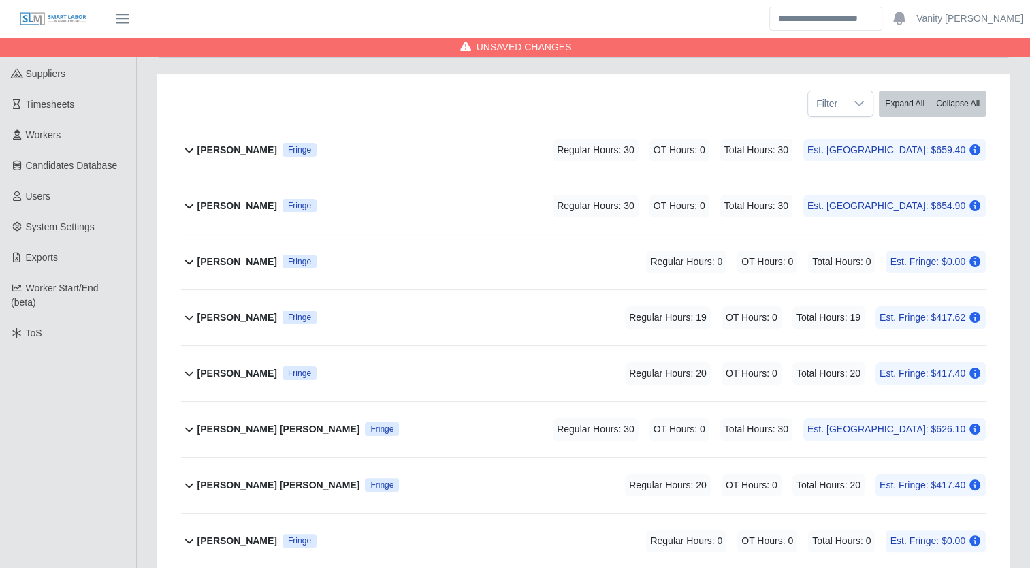
click at [231, 368] on b "Bo-Anthony Riestra" at bounding box center [237, 373] width 80 height 14
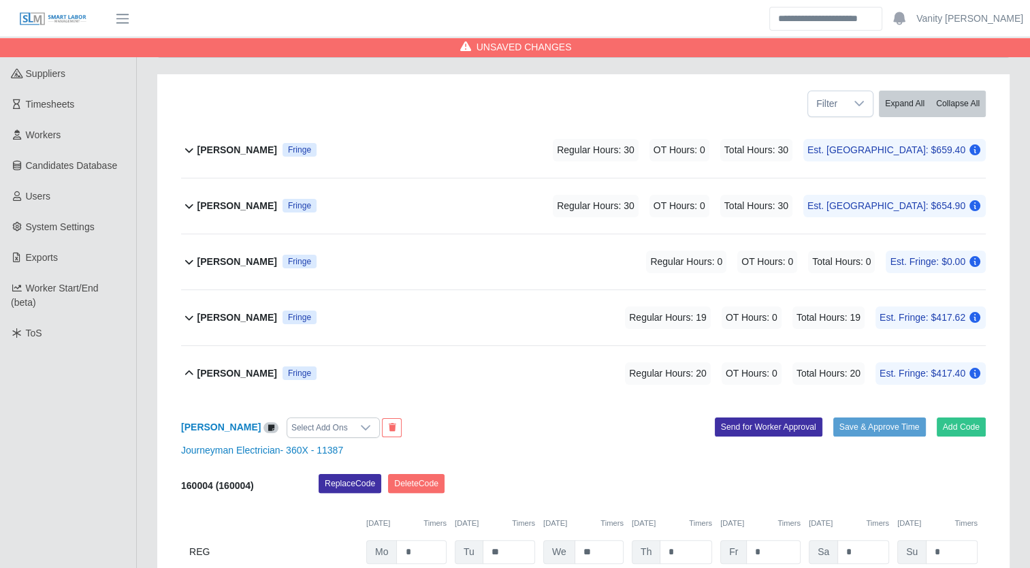
scroll to position [235, 0]
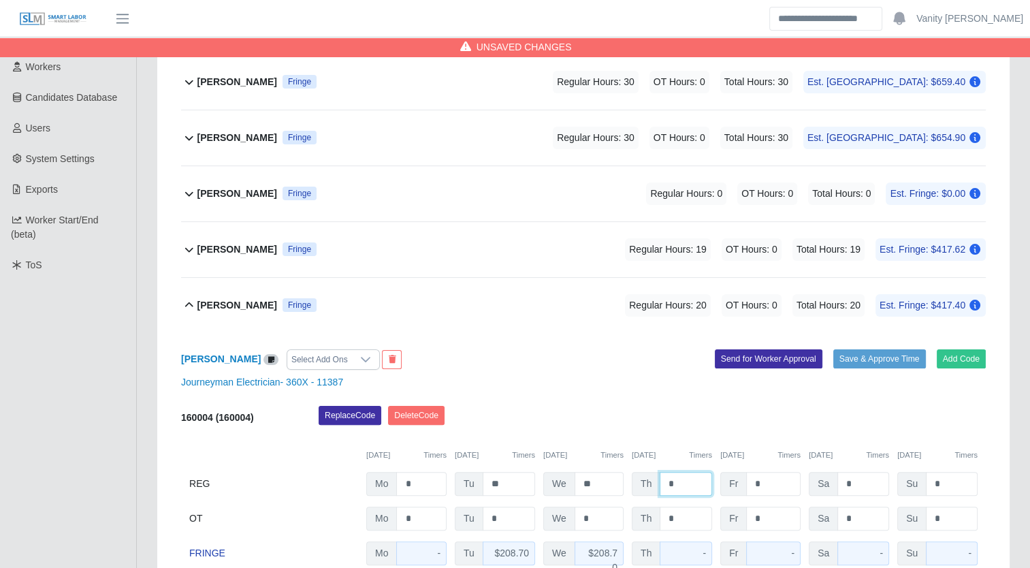
click at [662, 478] on input "*" at bounding box center [686, 484] width 52 height 24
type input "**"
click at [252, 298] on b "Bo-Anthony Riestra" at bounding box center [237, 305] width 80 height 14
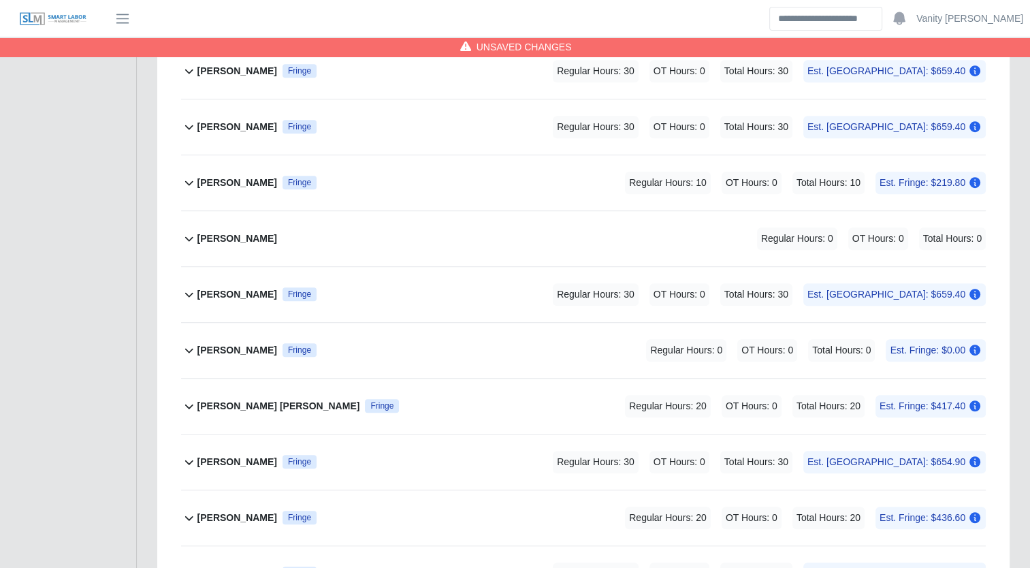
scroll to position [780, 0]
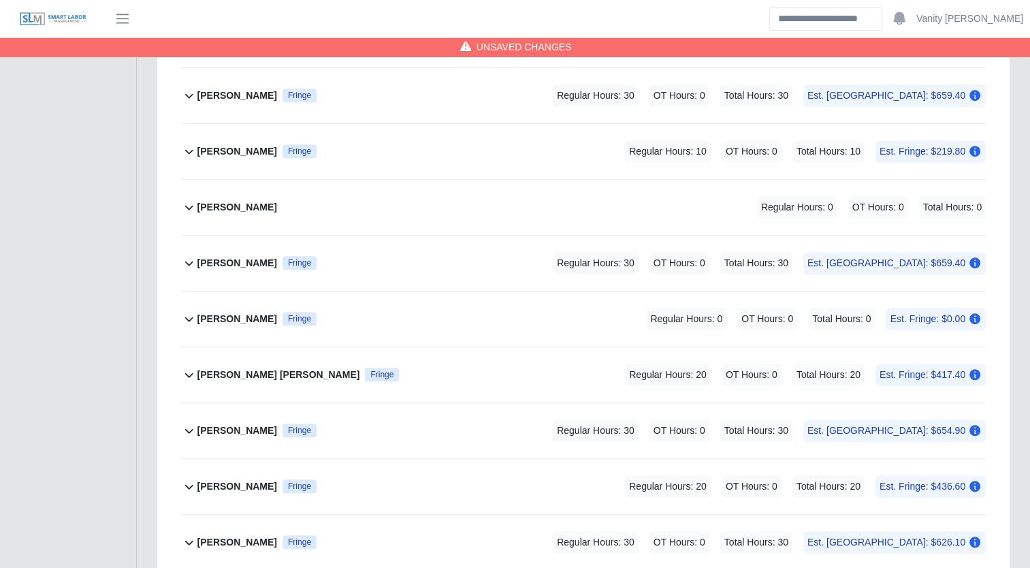
click at [235, 368] on b "Jonathan Lopez Rubio" at bounding box center [278, 375] width 163 height 14
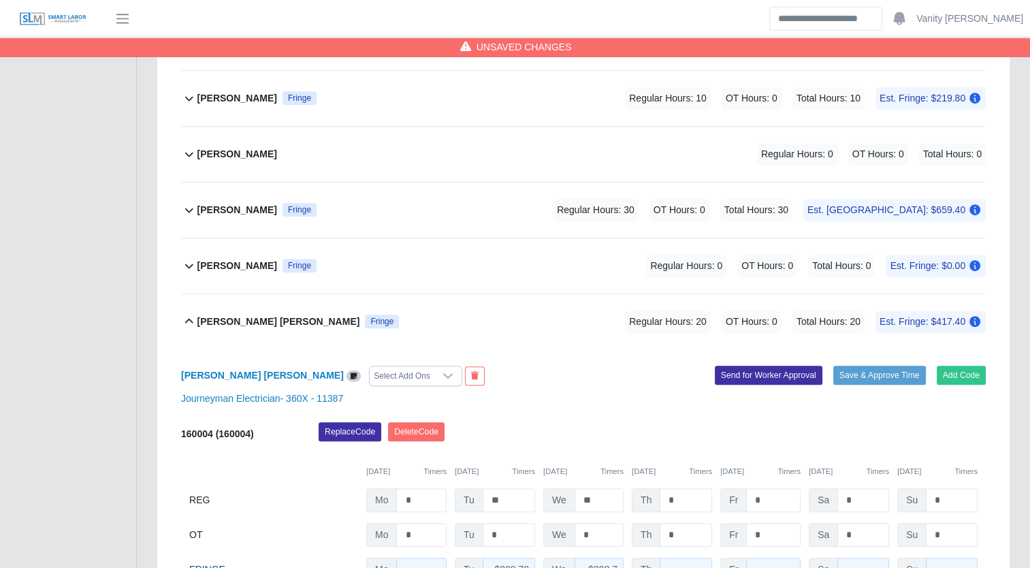
scroll to position [916, 0]
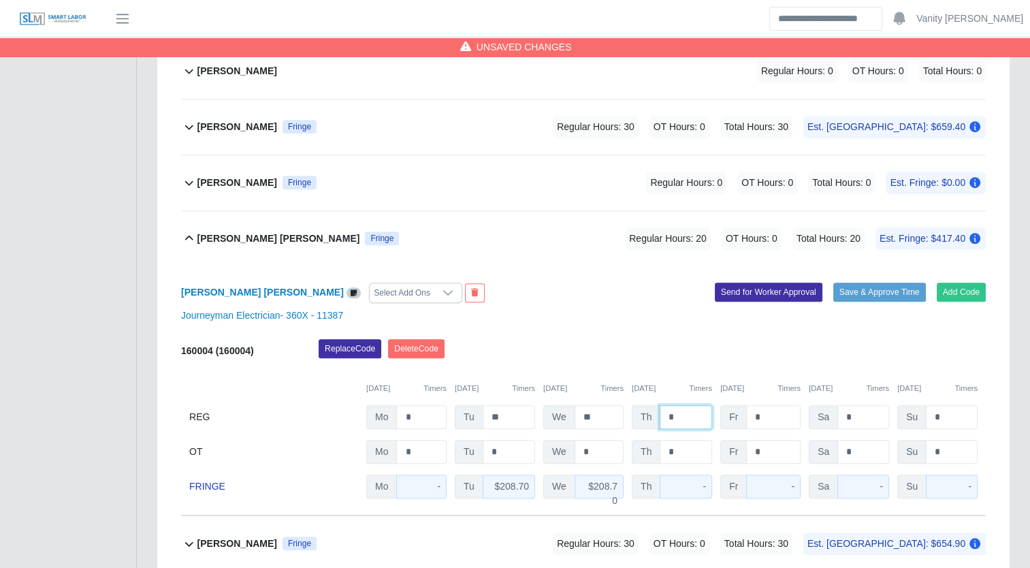
click at [662, 421] on input "*" at bounding box center [686, 417] width 52 height 24
type input "**"
click at [253, 234] on b "Jonathan Lopez Rubio" at bounding box center [278, 238] width 163 height 14
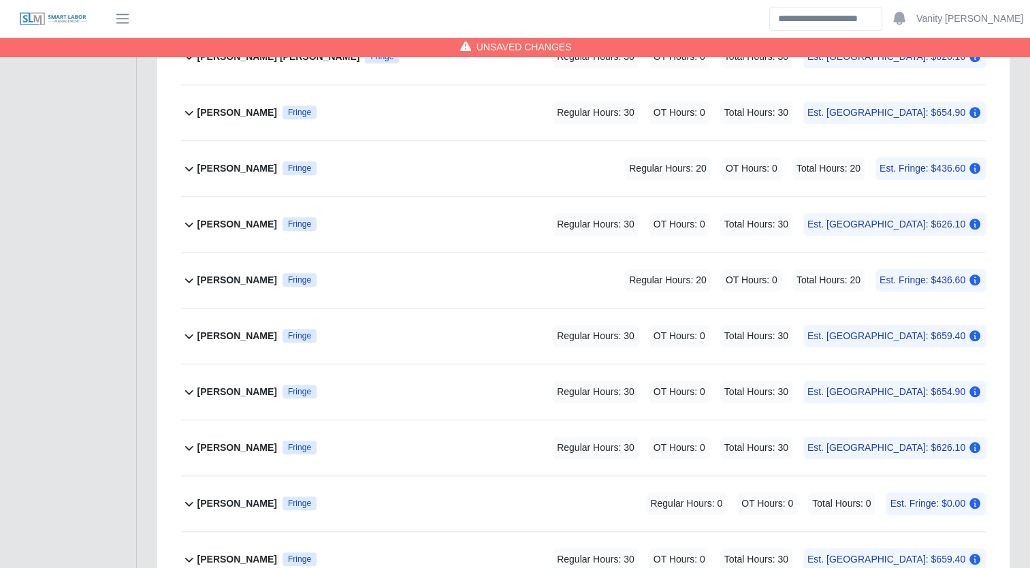
scroll to position [1120, 0]
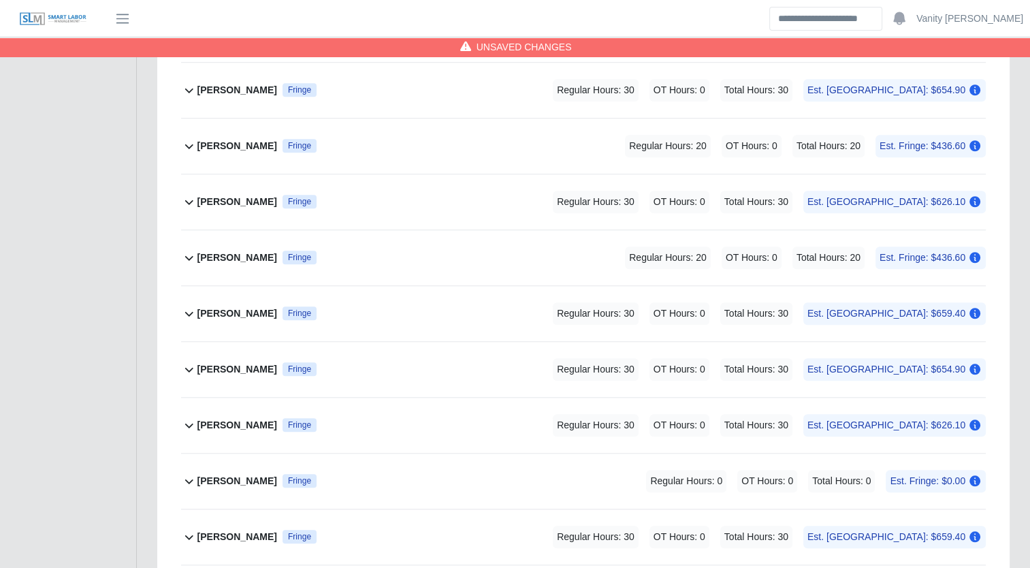
click at [231, 365] on b "Lisbeysi Santos" at bounding box center [237, 369] width 80 height 14
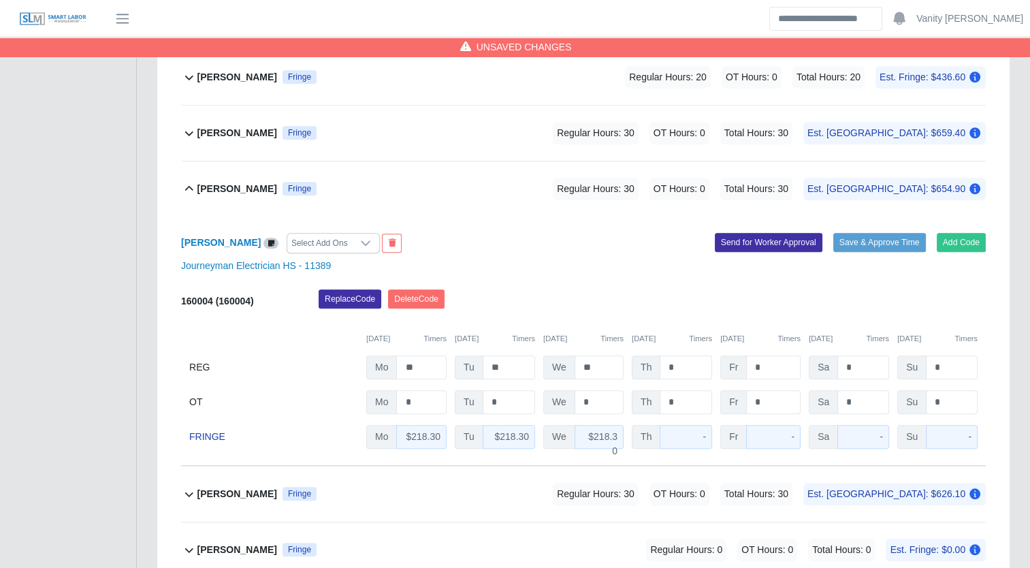
scroll to position [1324, 0]
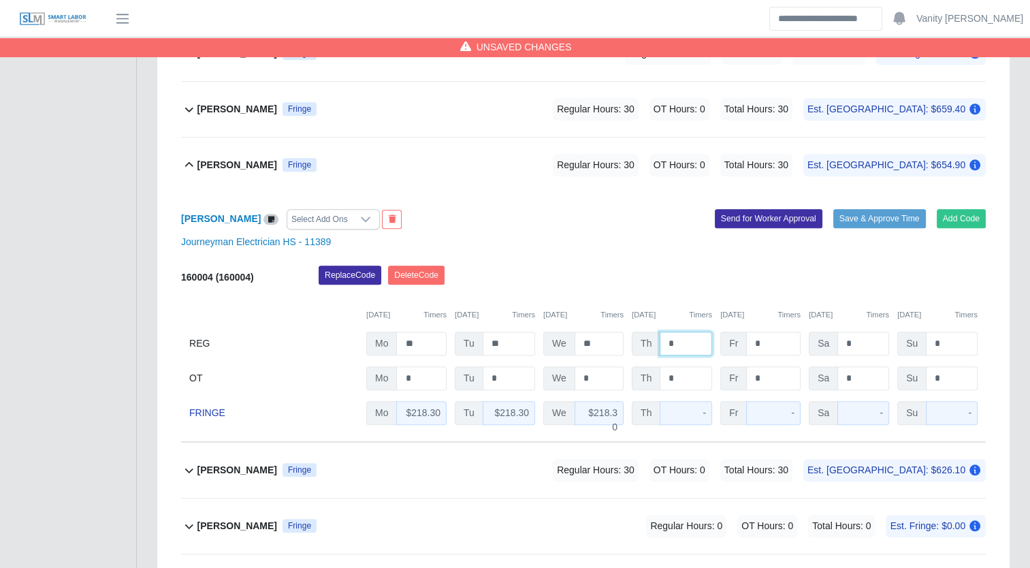
click at [665, 343] on input "*" at bounding box center [686, 344] width 52 height 24
type input "**"
click at [222, 159] on b "Lisbeysi Santos" at bounding box center [237, 165] width 80 height 14
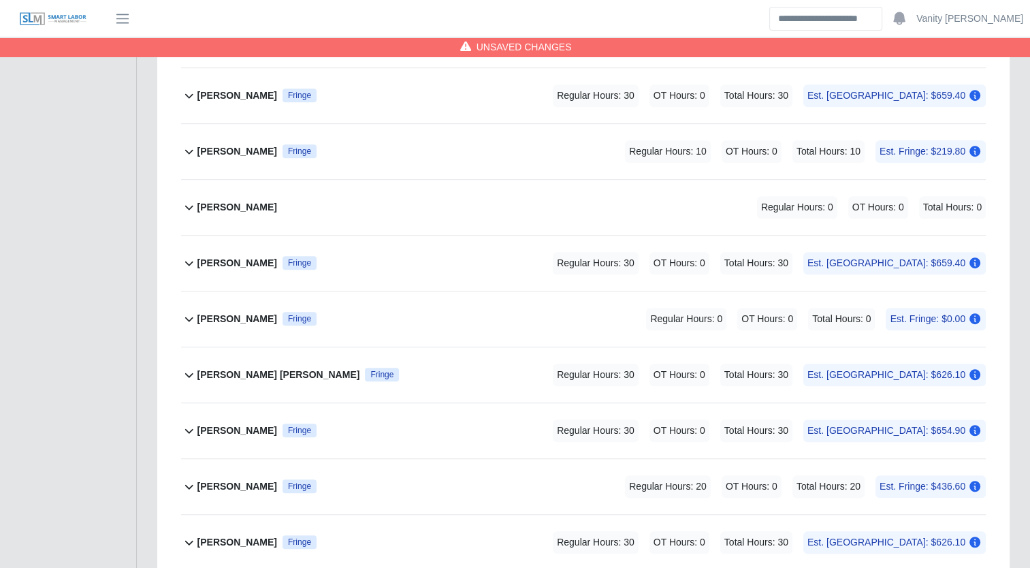
scroll to position [711, 0]
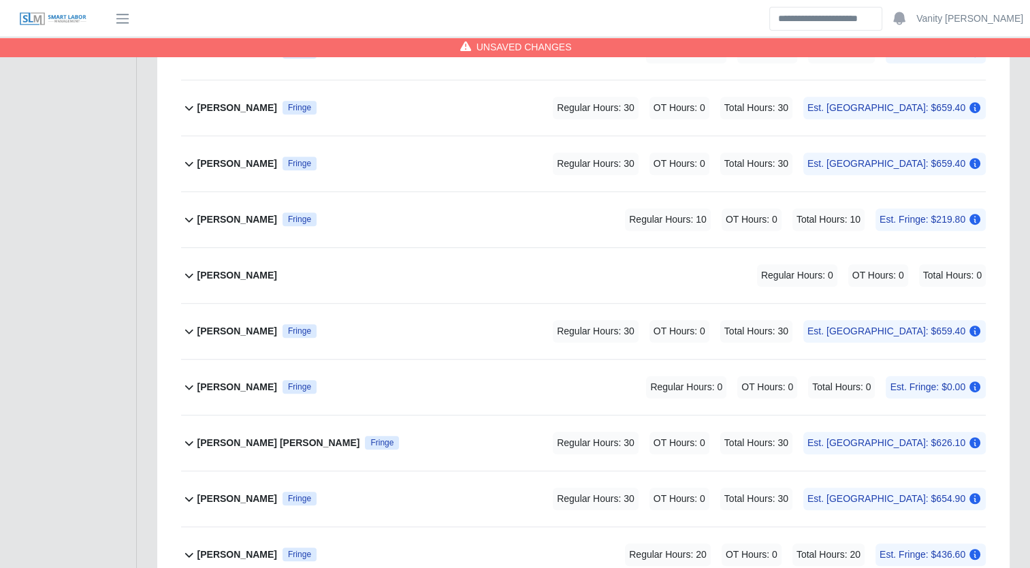
click at [234, 173] on div "Jacob Teeple Fringe Regular Hours: 30 OT Hours: 0 Total Hours: 30 Est. Fringe: …" at bounding box center [591, 163] width 788 height 55
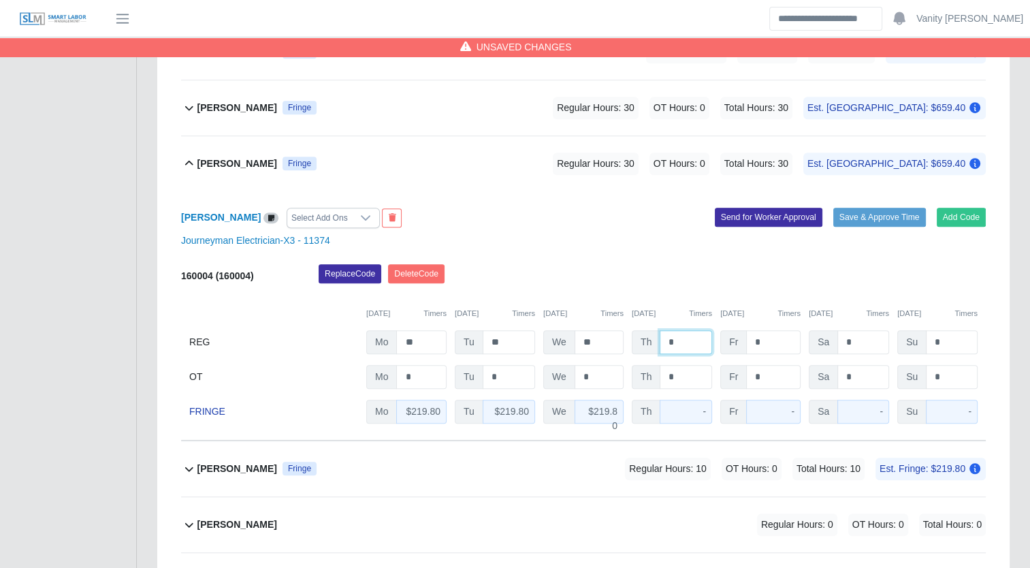
click at [666, 342] on input "*" at bounding box center [686, 342] width 52 height 24
type input "**"
click at [212, 161] on b "Jacob Teeple" at bounding box center [237, 164] width 80 height 14
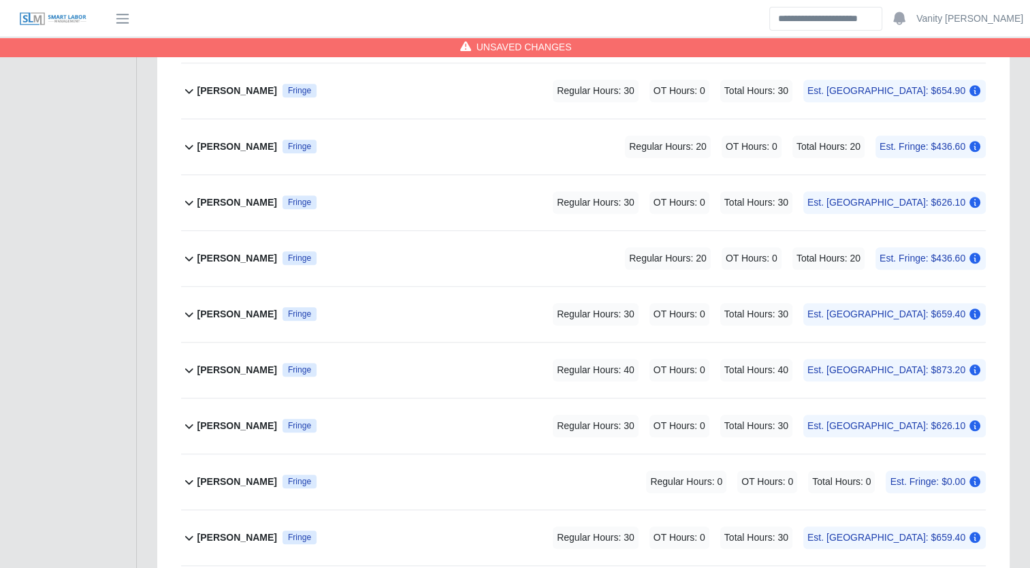
scroll to position [1120, 0]
click at [225, 312] on b "Leonte Urdaneta" at bounding box center [237, 313] width 80 height 14
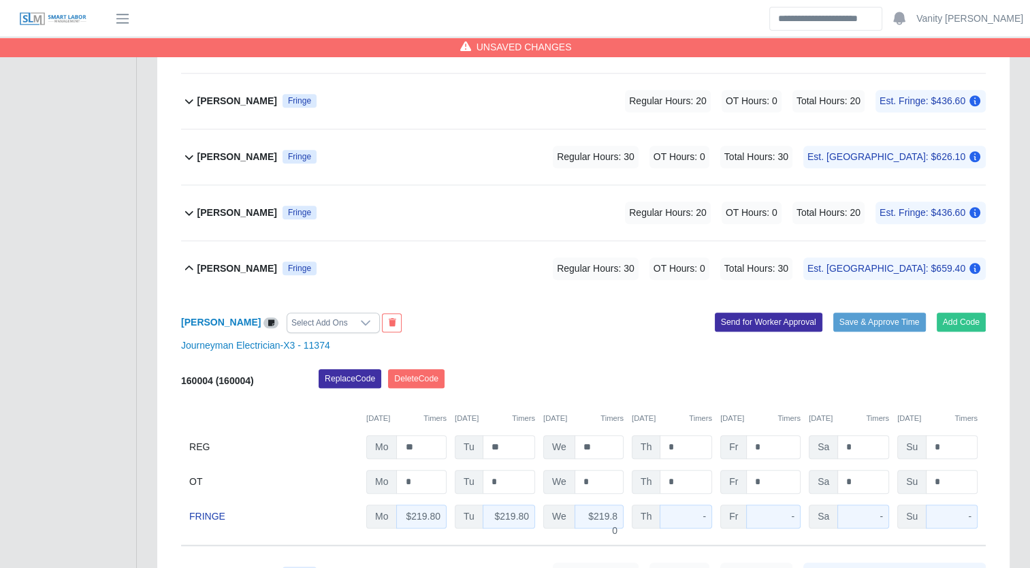
scroll to position [1188, 0]
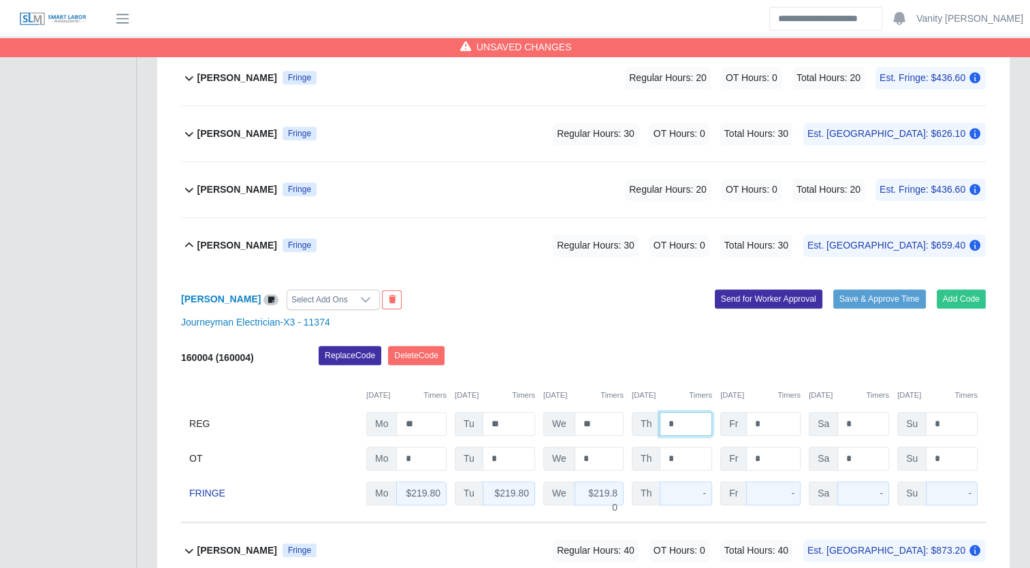
click at [664, 421] on input "*" at bounding box center [686, 424] width 52 height 24
type input "**"
click at [244, 241] on b "Leonte Urdaneta" at bounding box center [237, 245] width 80 height 14
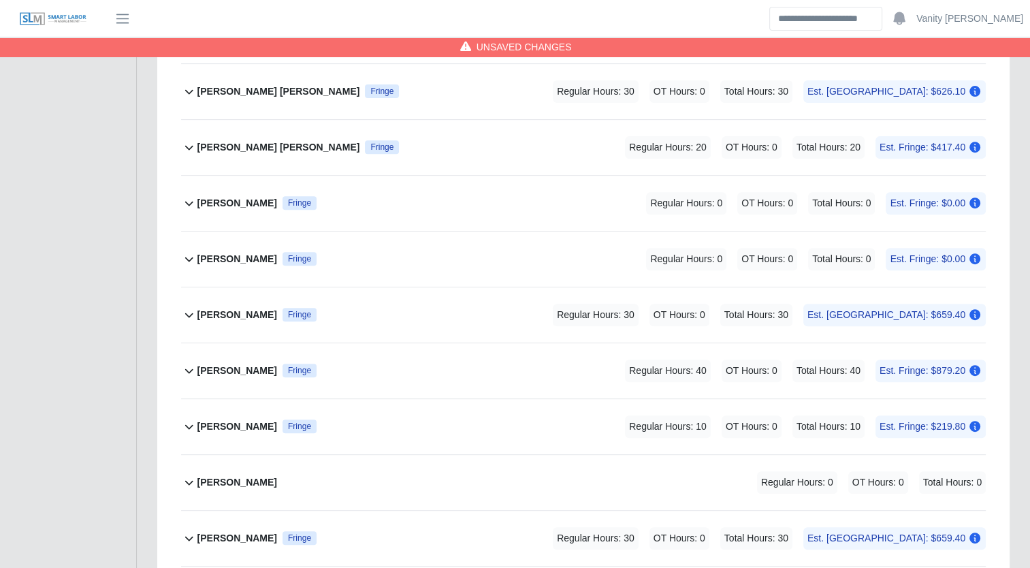
scroll to position [507, 0]
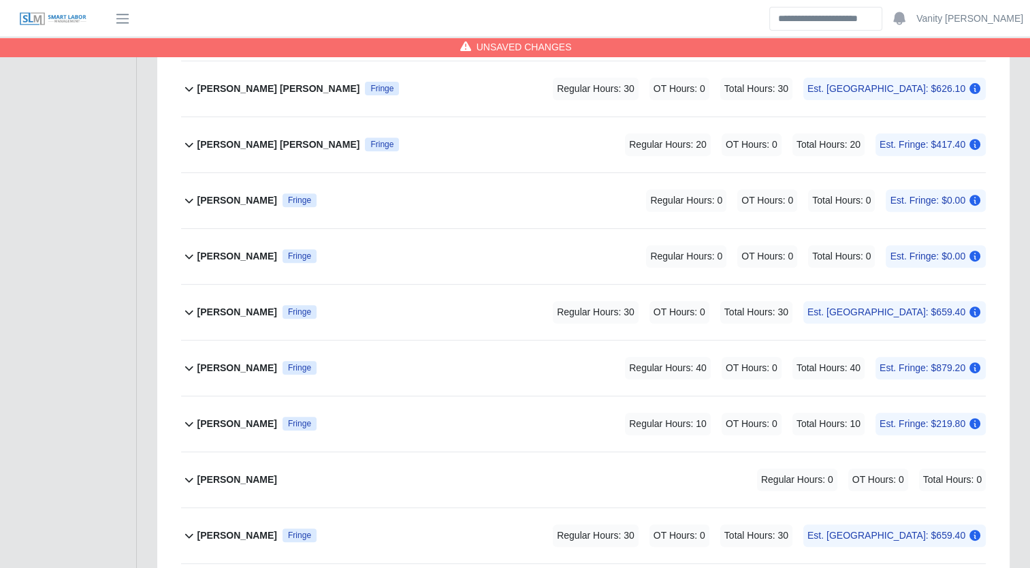
click at [216, 417] on b "James Bobadilla" at bounding box center [237, 424] width 80 height 14
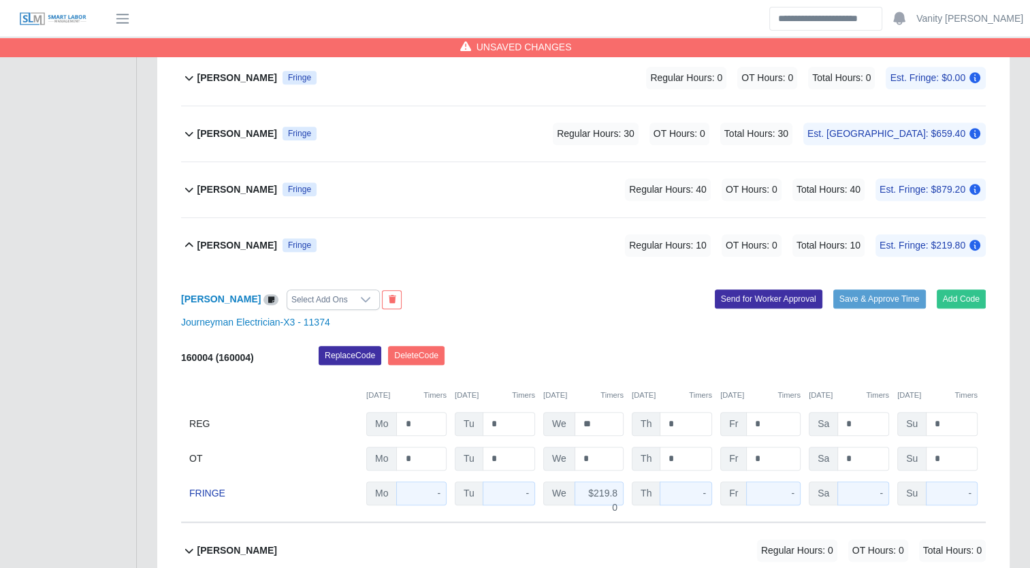
scroll to position [711, 0]
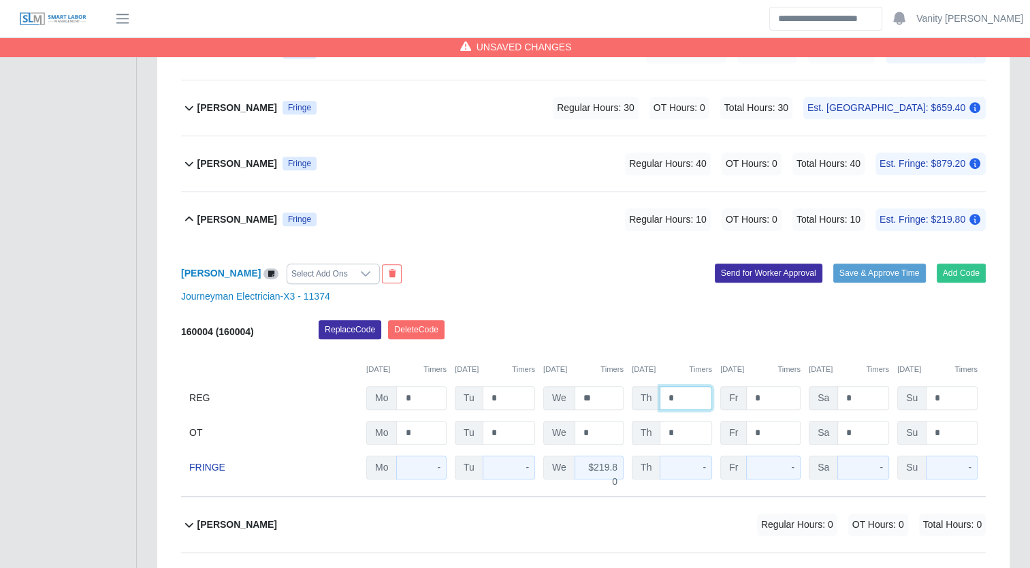
click at [665, 391] on input "*" at bounding box center [686, 398] width 52 height 24
type input "**"
click at [225, 220] on b "James Bobadilla" at bounding box center [237, 219] width 80 height 14
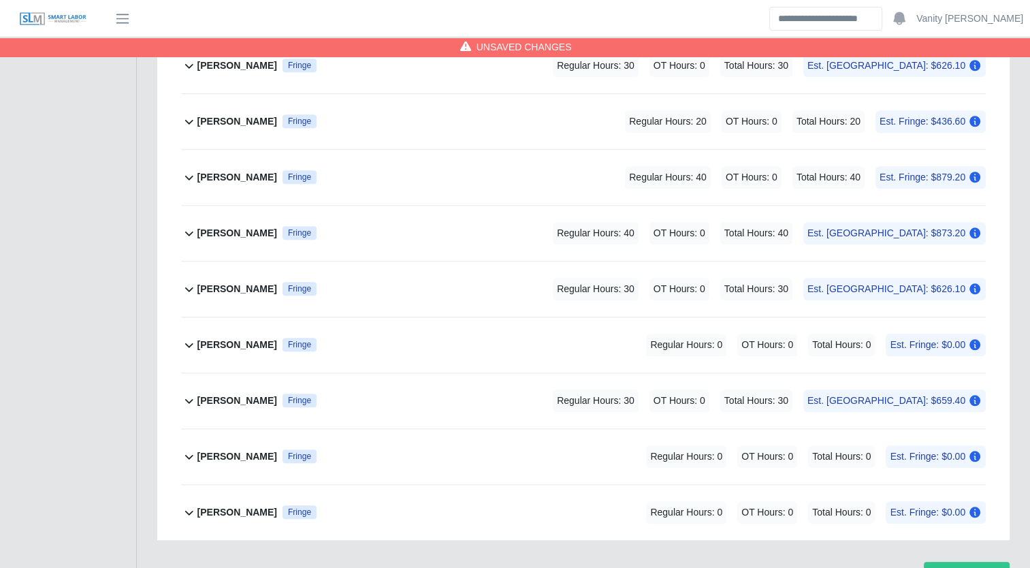
click at [277, 288] on b "Mauricio Velazquez Chavez" at bounding box center [237, 289] width 80 height 14
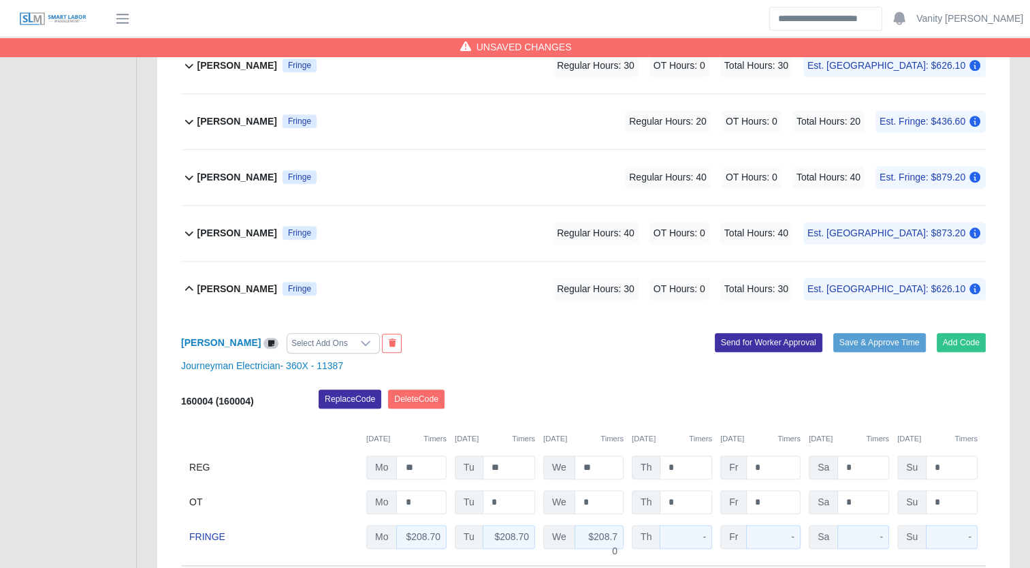
scroll to position [1324, 0]
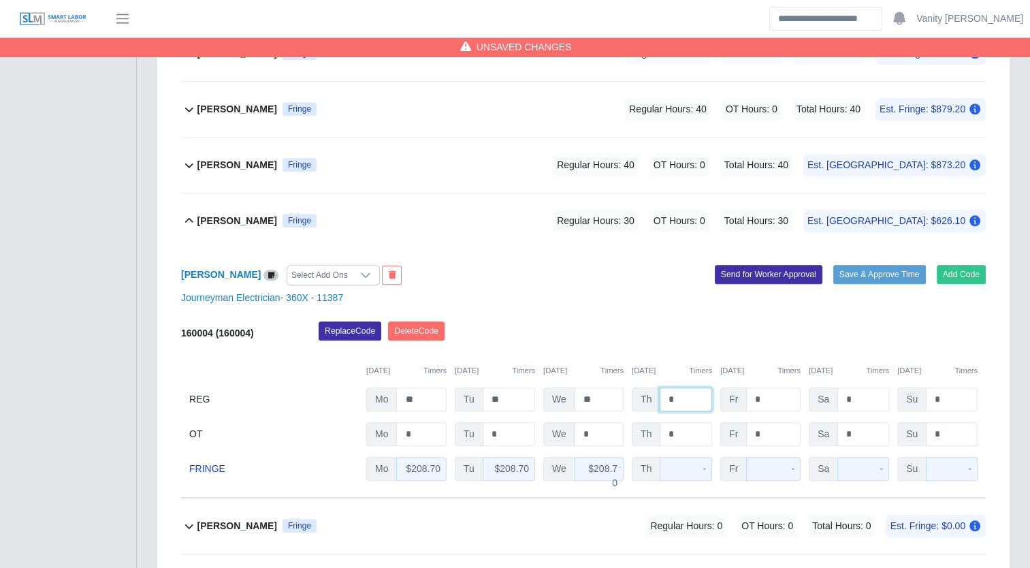
click at [669, 399] on input "*" at bounding box center [686, 399] width 52 height 24
type input "**"
click at [226, 214] on b "Mauricio Velazquez Chavez" at bounding box center [237, 221] width 80 height 14
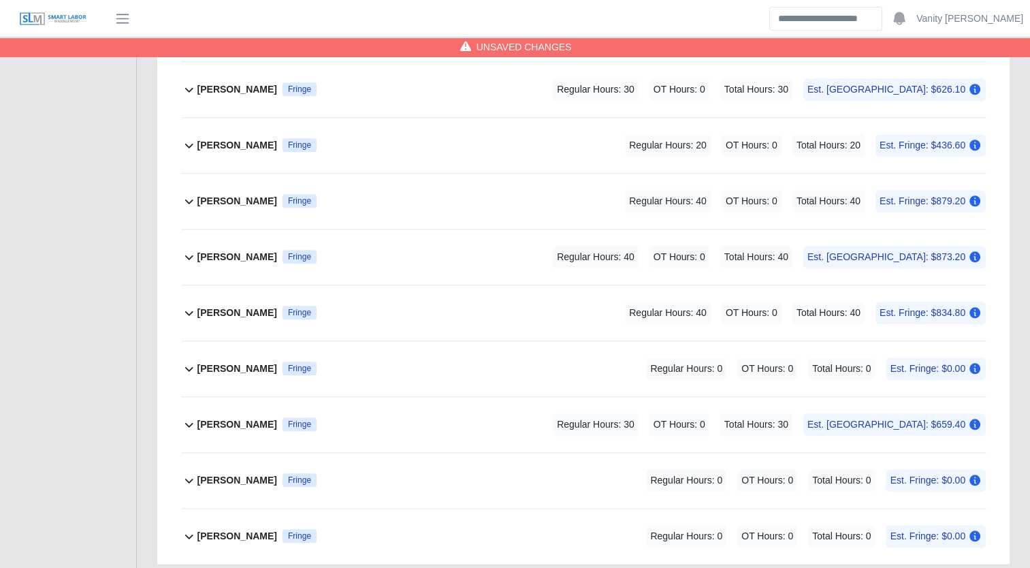
scroll to position [1052, 0]
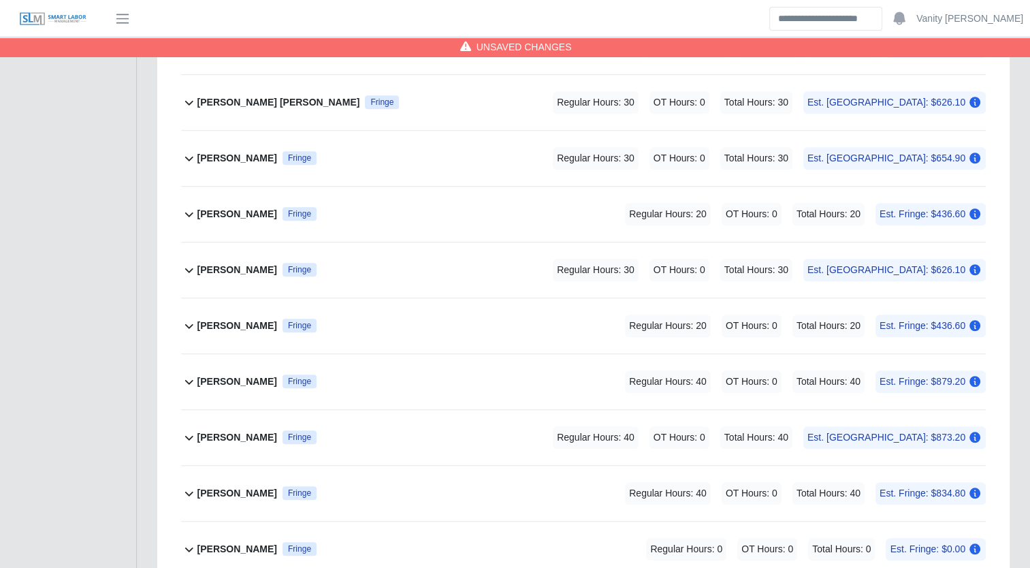
click at [227, 319] on b "Juan Garcia" at bounding box center [237, 326] width 80 height 14
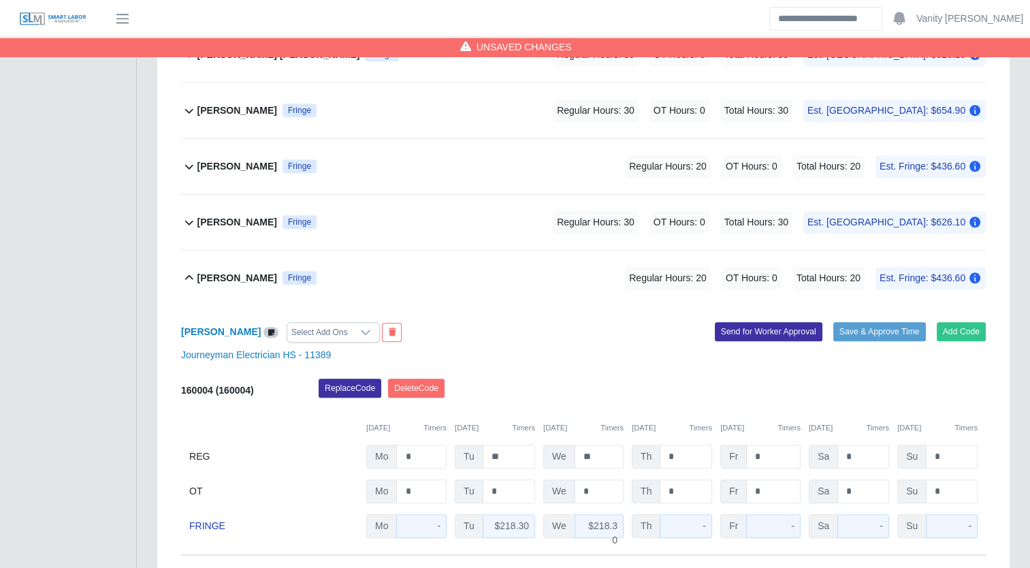
scroll to position [1120, 0]
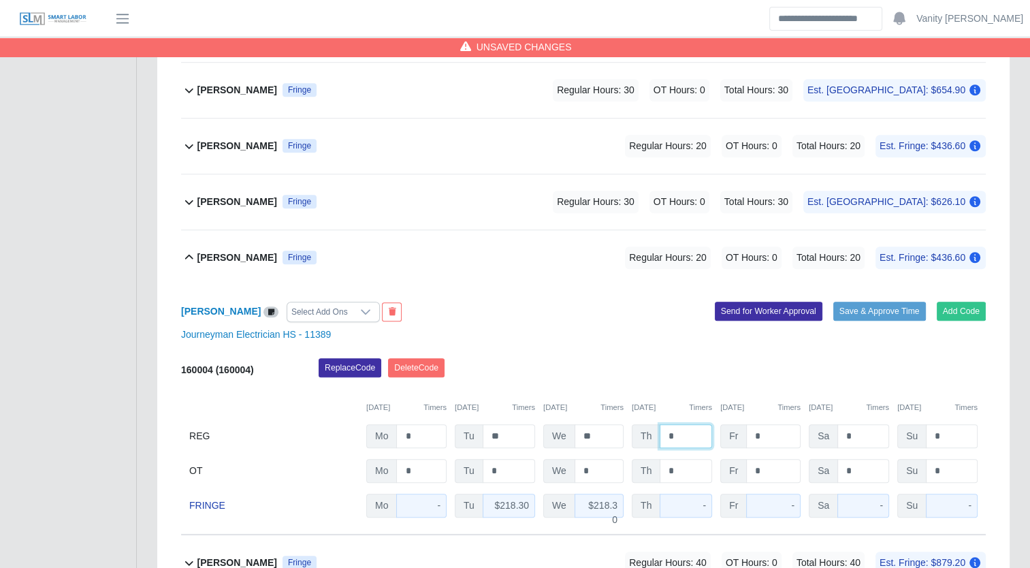
click at [662, 430] on input "*" at bounding box center [686, 436] width 52 height 24
type input "**"
click at [217, 257] on b "Juan Garcia" at bounding box center [237, 258] width 80 height 14
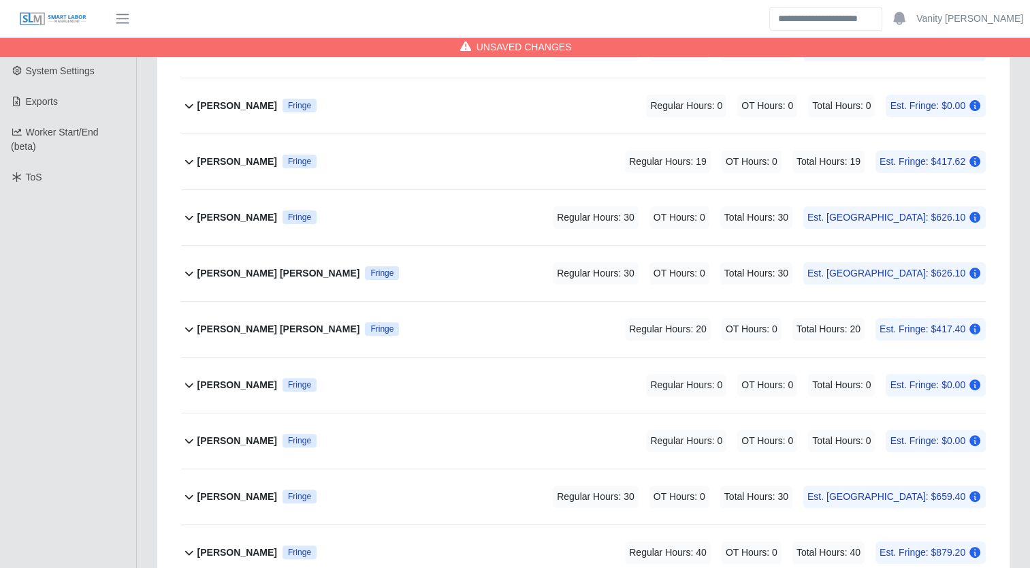
scroll to position [167, 0]
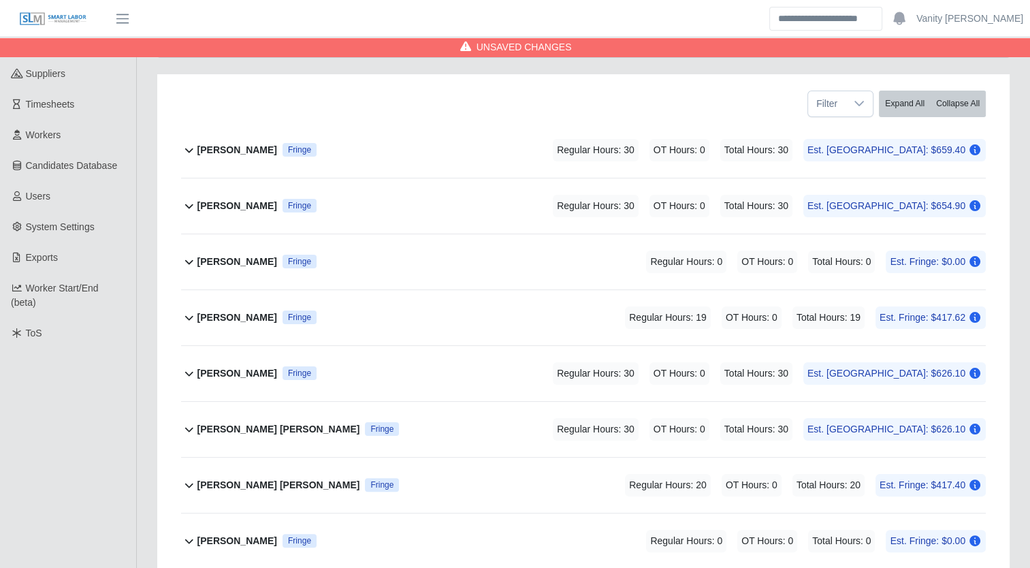
click at [195, 150] on icon at bounding box center [189, 150] width 16 height 16
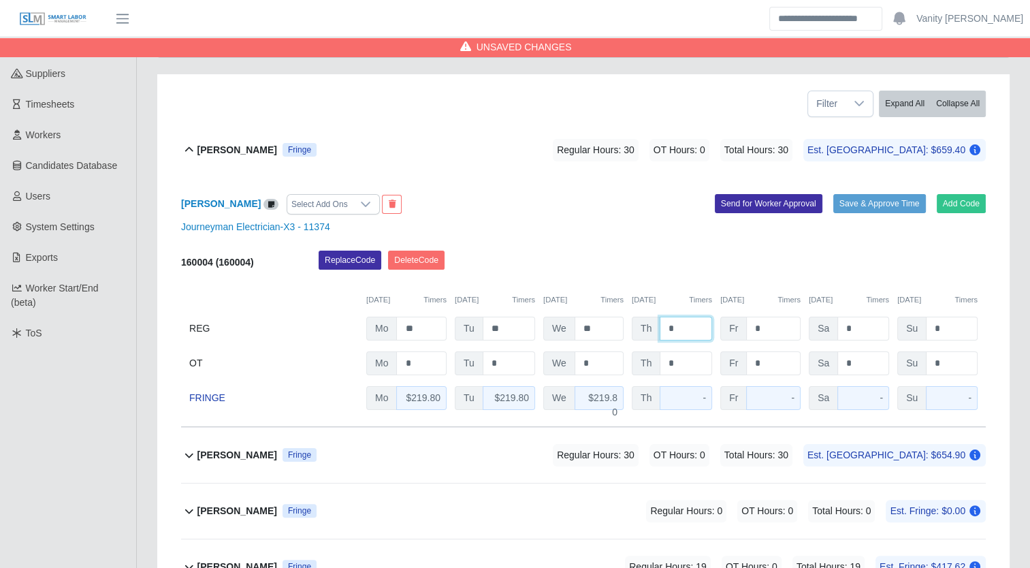
click at [661, 328] on input "*" at bounding box center [686, 329] width 52 height 24
type input "**"
click at [210, 143] on b "Adrian Gomez" at bounding box center [237, 150] width 80 height 14
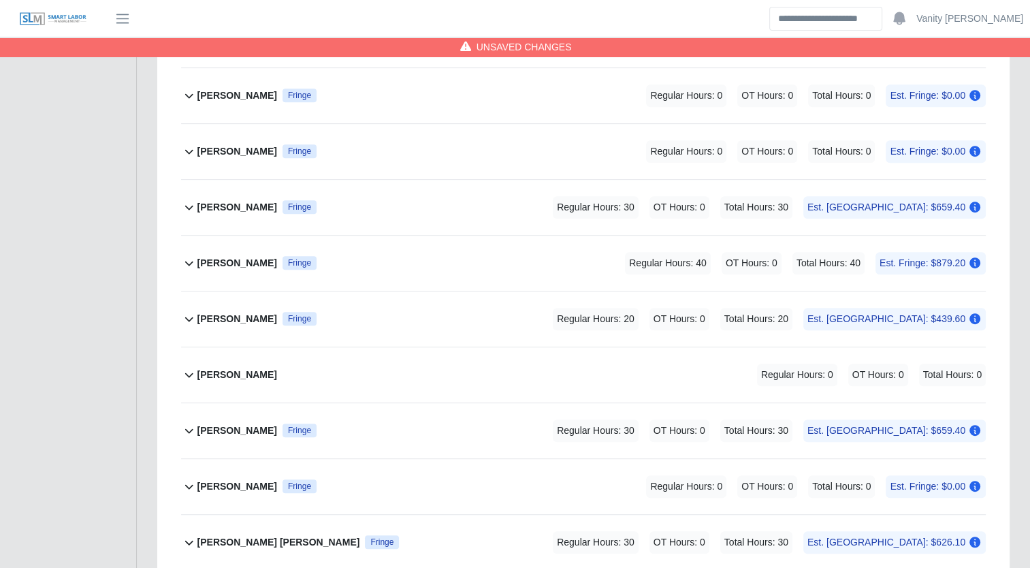
scroll to position [643, 0]
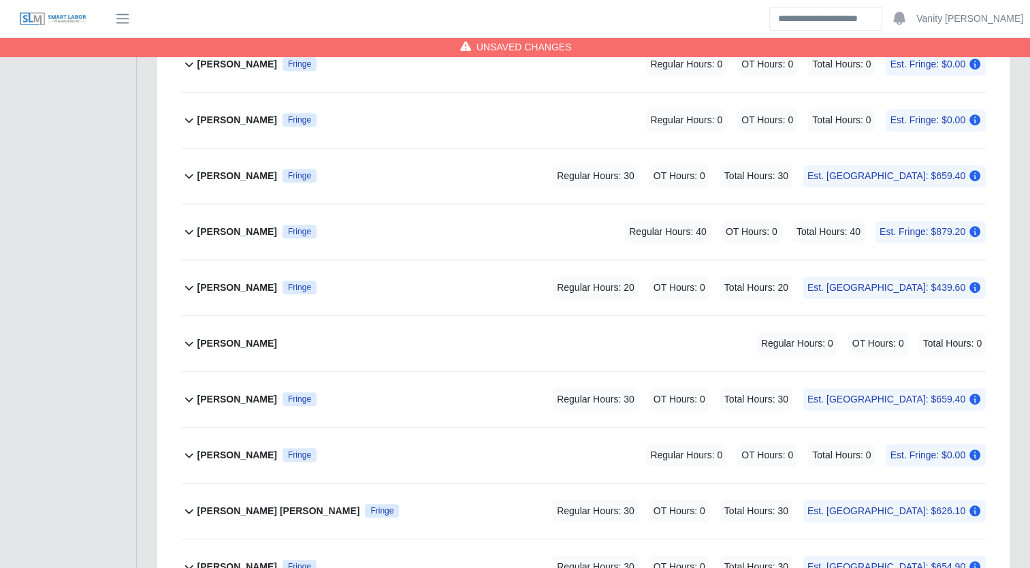
click at [223, 396] on b "Jemal Hagos" at bounding box center [237, 399] width 80 height 14
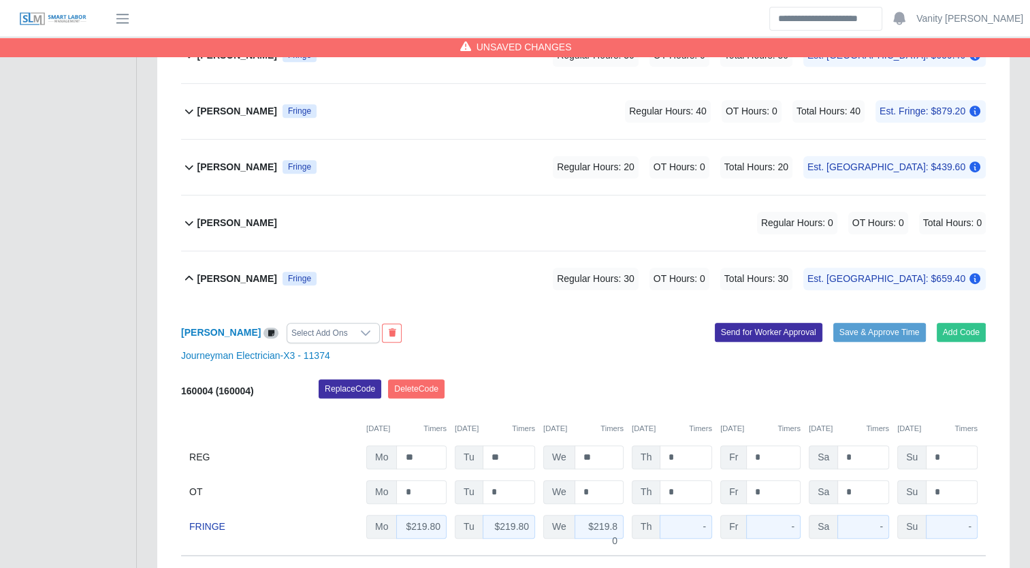
scroll to position [780, 0]
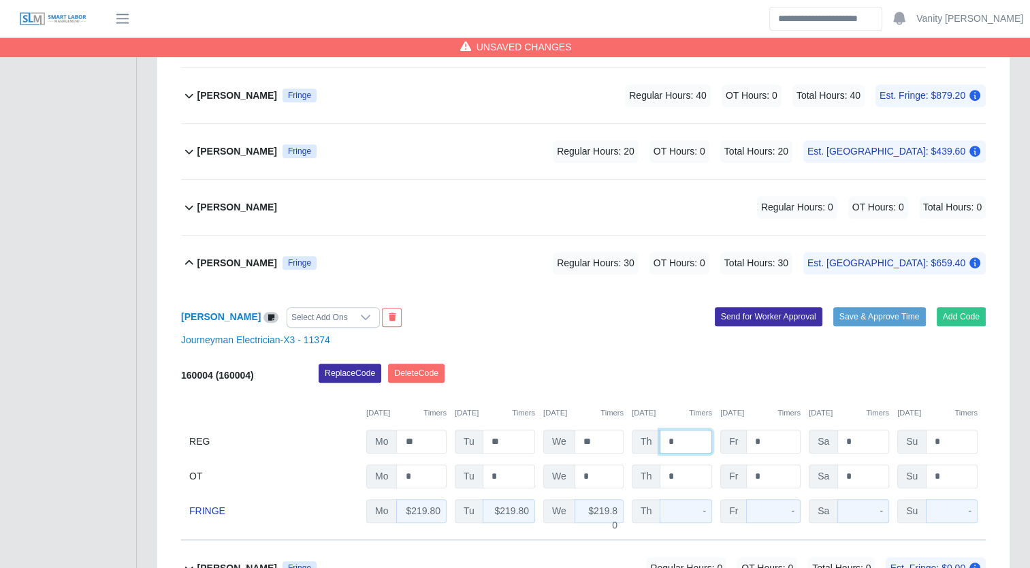
click at [665, 445] on input "*" at bounding box center [686, 442] width 52 height 24
type input "**"
click at [206, 262] on b "Jemal Hagos" at bounding box center [237, 263] width 80 height 14
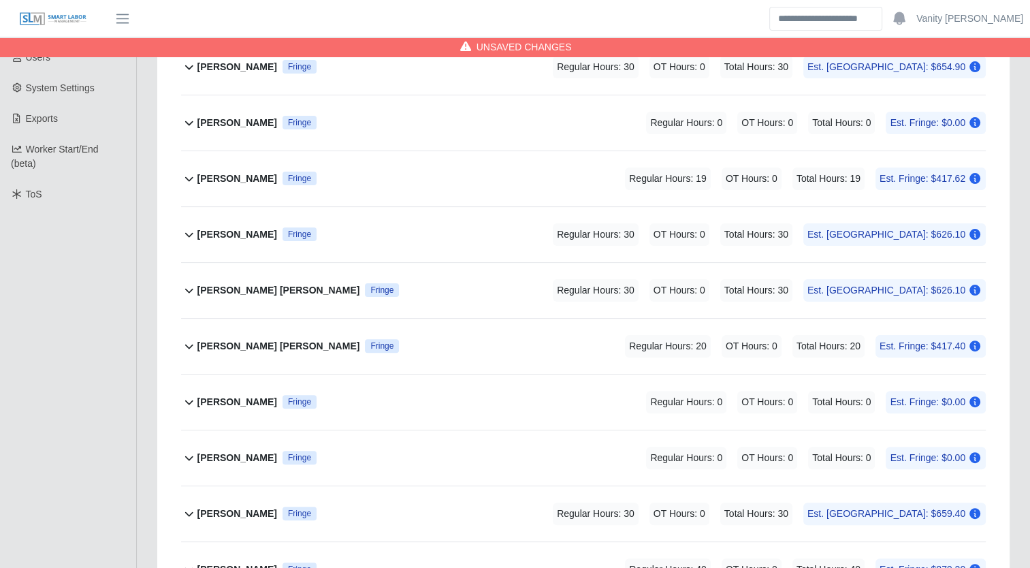
scroll to position [303, 0]
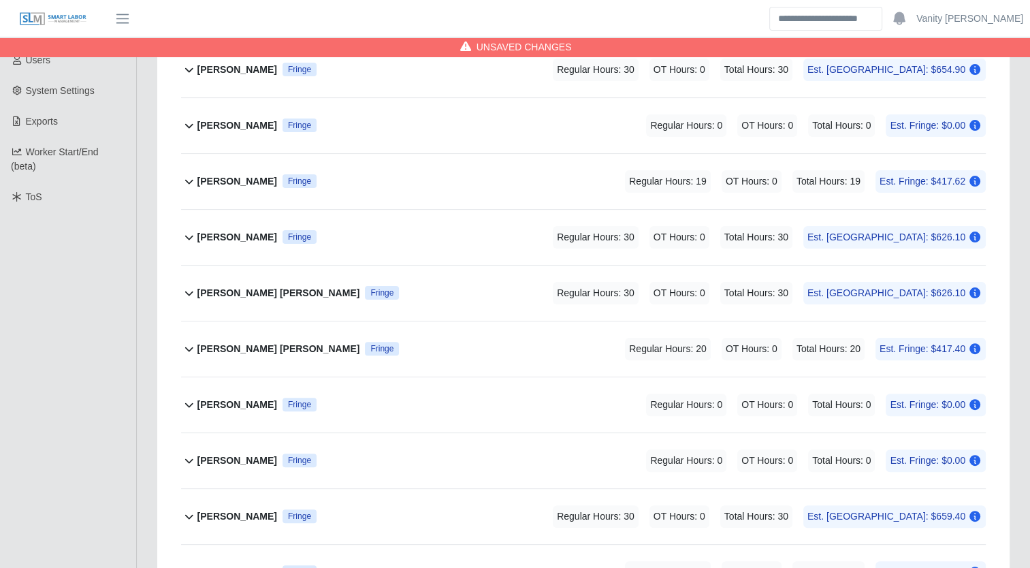
click at [229, 286] on b "Brandon Lagos Henao" at bounding box center [278, 293] width 163 height 14
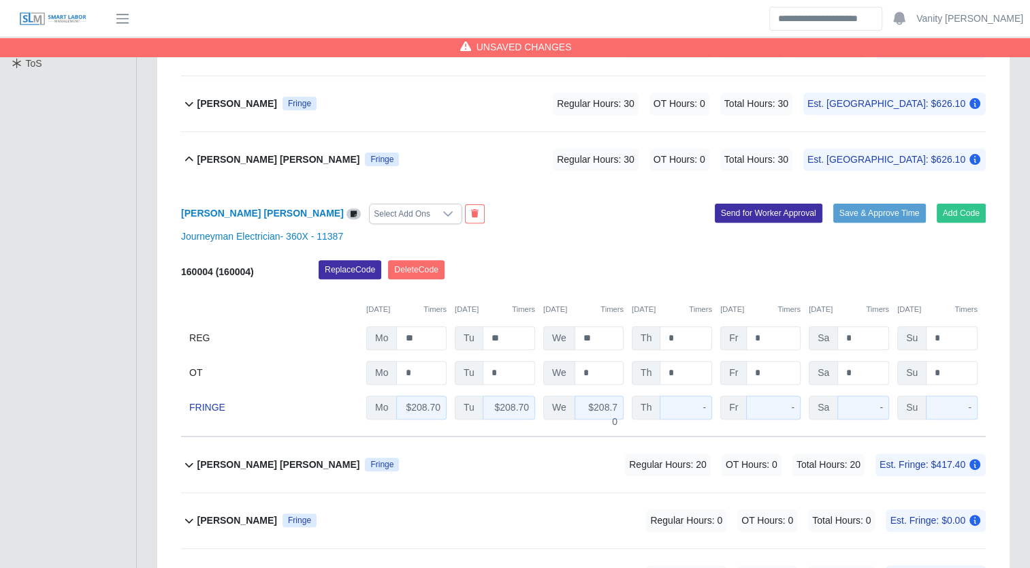
scroll to position [439, 0]
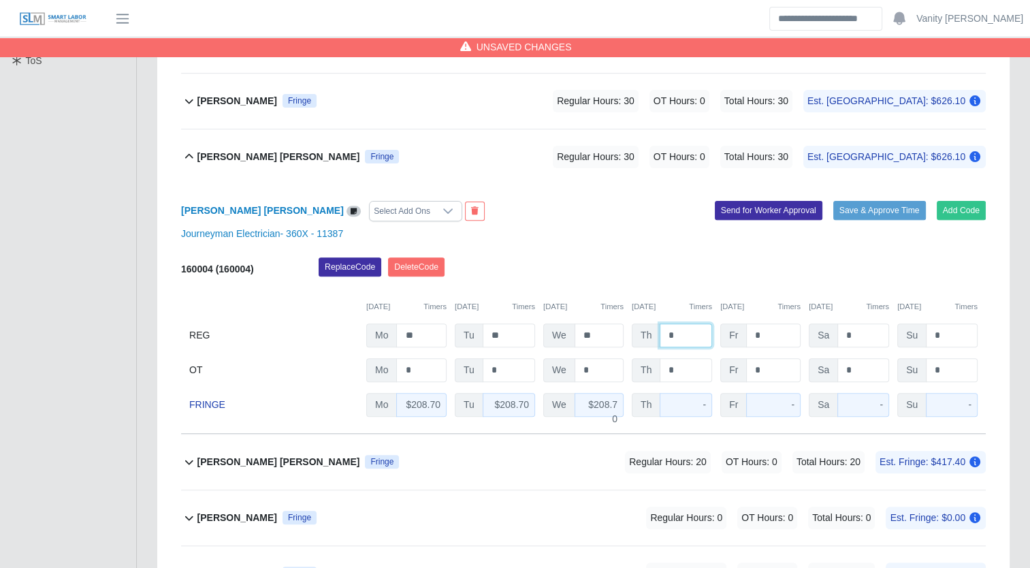
click at [669, 334] on input "*" at bounding box center [686, 335] width 52 height 24
type input "**"
click at [228, 157] on b "Brandon Lagos Henao" at bounding box center [278, 157] width 163 height 14
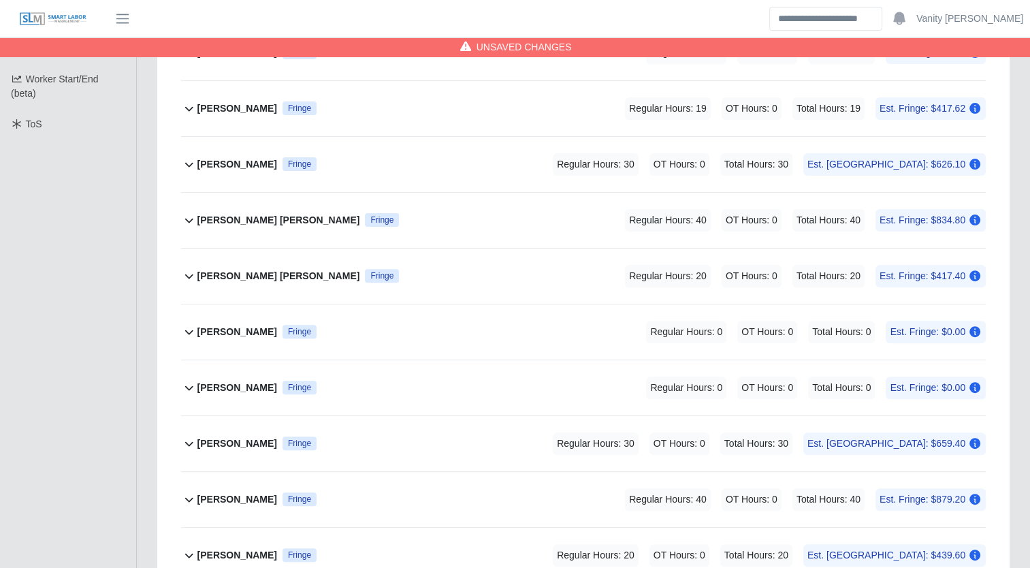
scroll to position [507, 0]
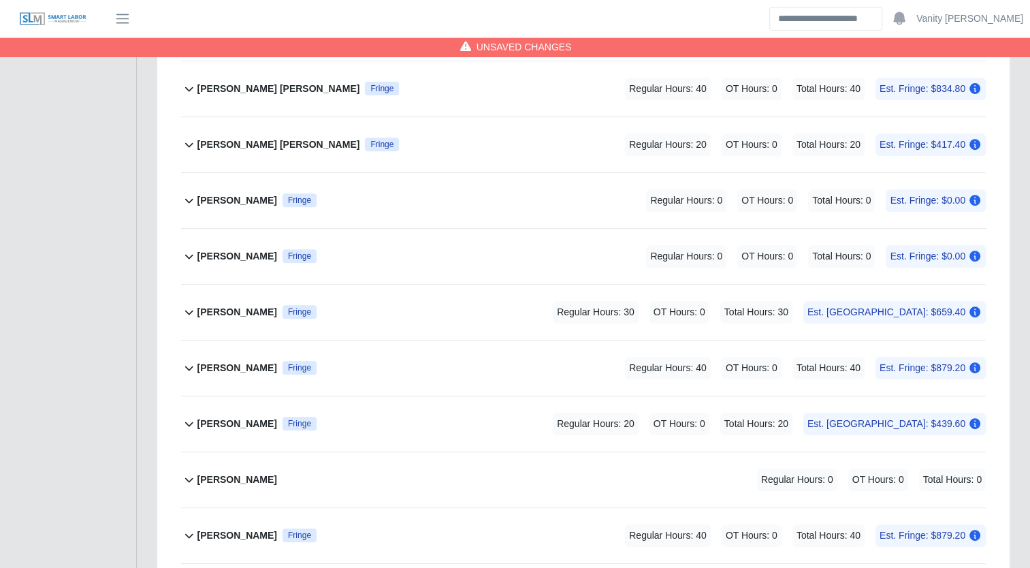
click at [233, 308] on b "Hector Medina" at bounding box center [237, 312] width 80 height 14
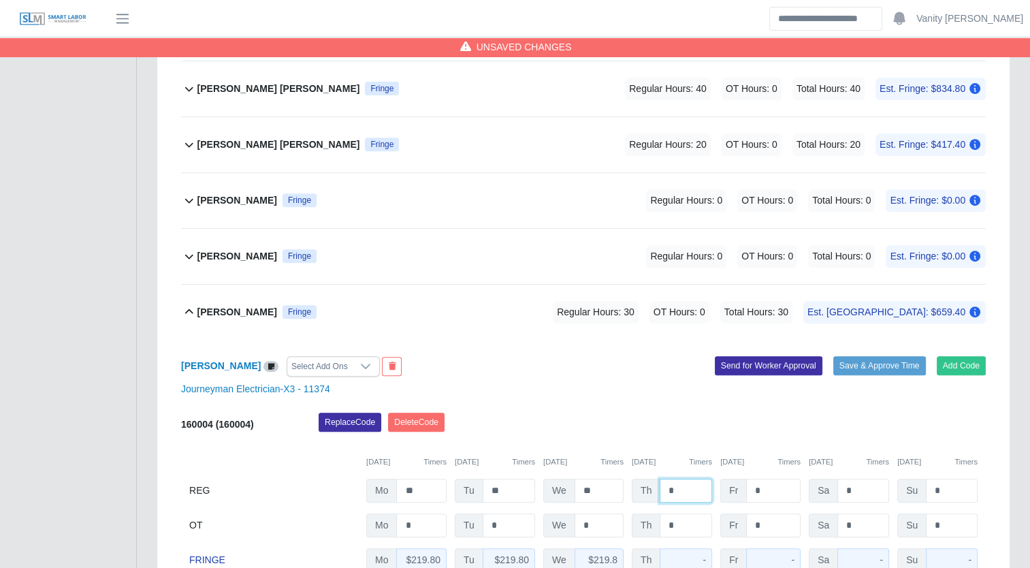
click at [666, 486] on input "*" at bounding box center [686, 491] width 52 height 24
type input "**"
click at [212, 307] on b "Hector Medina" at bounding box center [237, 312] width 80 height 14
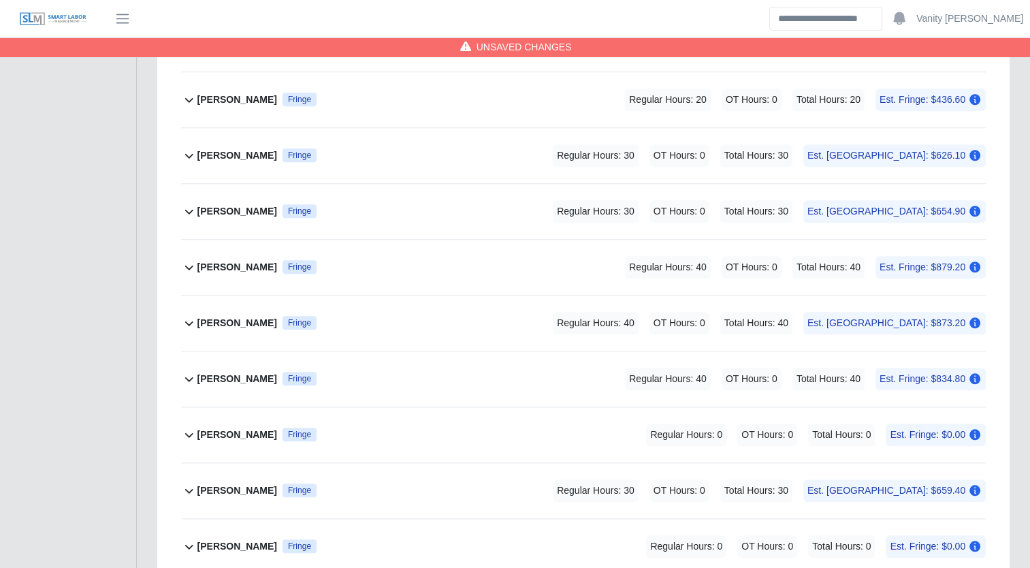
scroll to position [1188, 0]
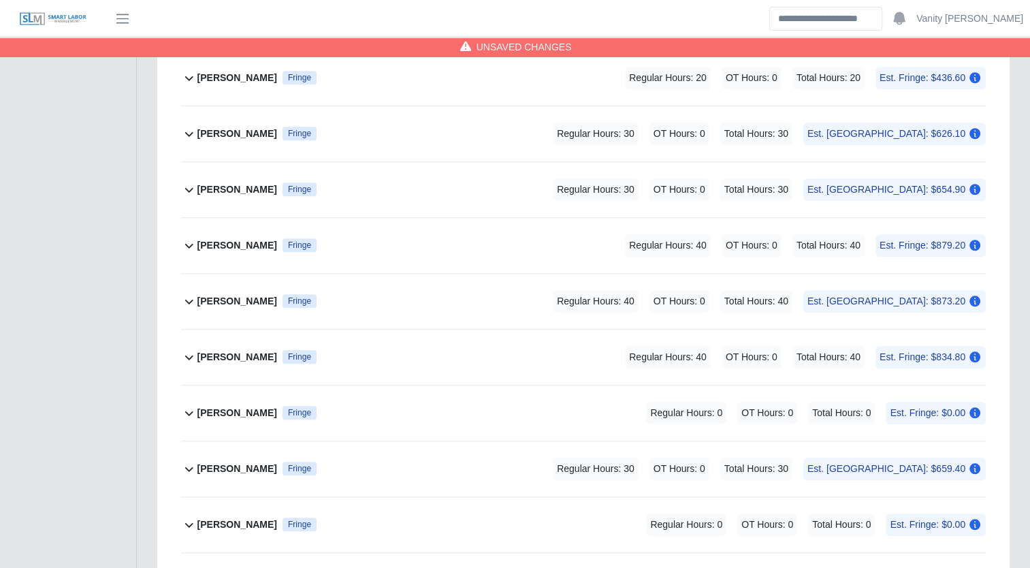
click at [215, 464] on b "Neal Miller" at bounding box center [237, 469] width 80 height 14
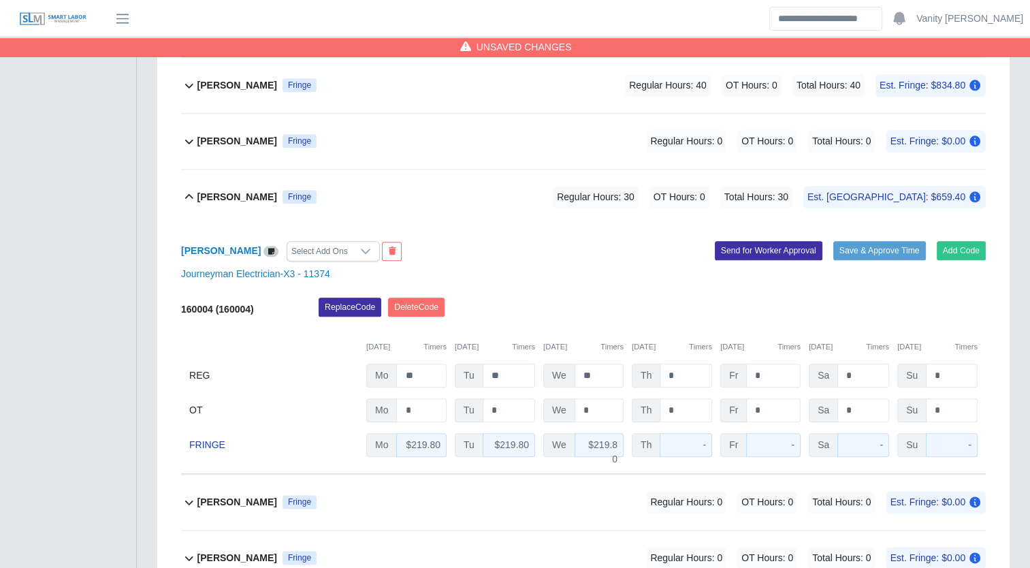
scroll to position [1460, 0]
click at [667, 375] on input "*" at bounding box center [686, 375] width 52 height 24
type input "**"
click at [210, 189] on b "Neal Miller" at bounding box center [237, 196] width 80 height 14
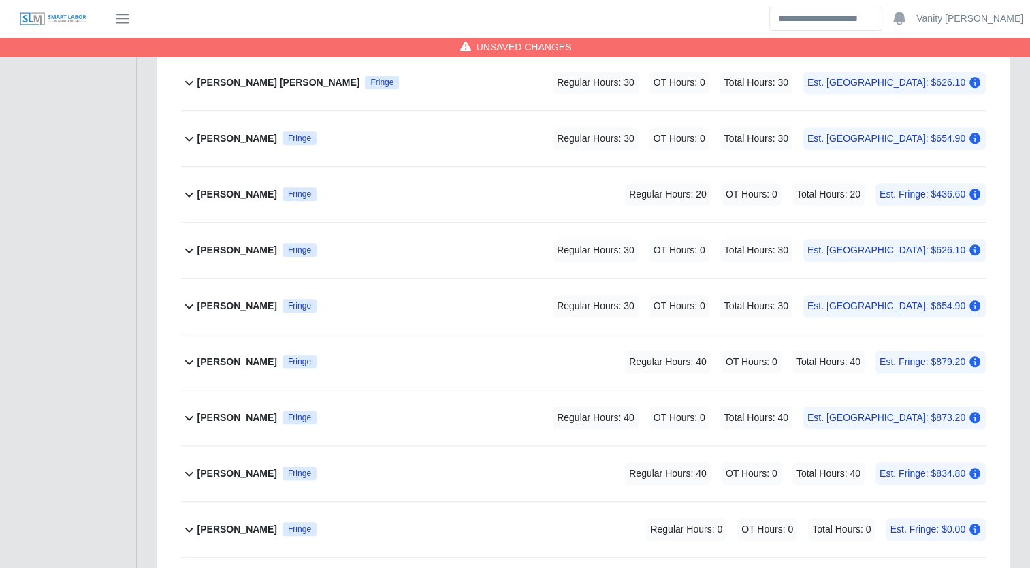
scroll to position [1052, 0]
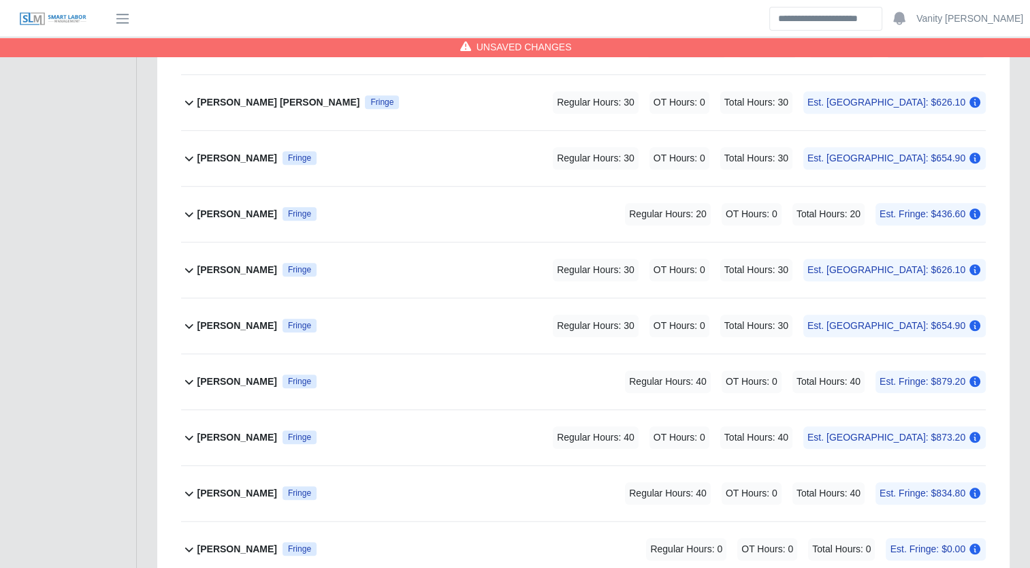
click at [219, 151] on b "Jose Montalvo" at bounding box center [237, 158] width 80 height 14
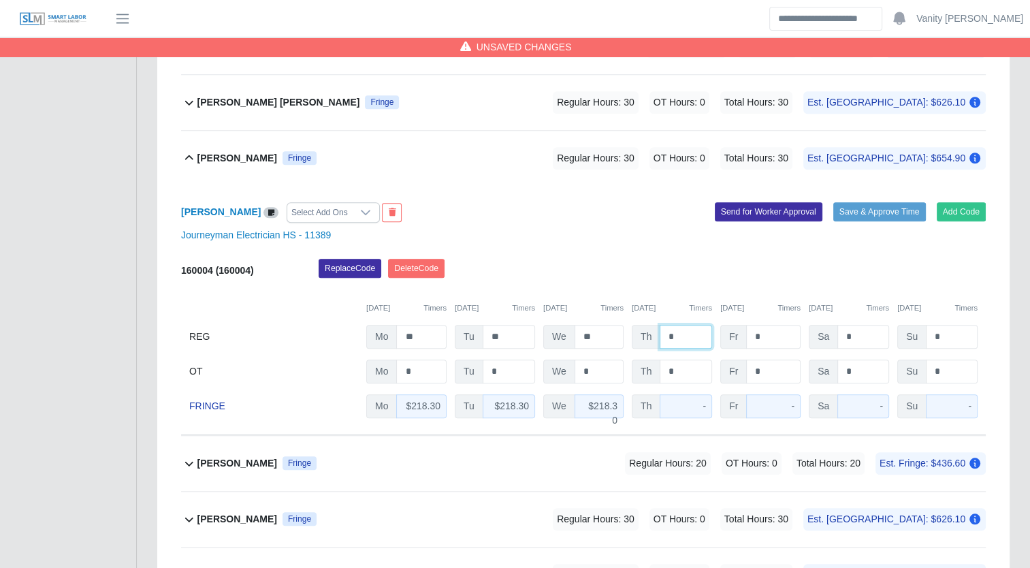
click at [664, 328] on input "*" at bounding box center [686, 337] width 52 height 24
type input "**"
click at [208, 157] on b "Jose Montalvo" at bounding box center [237, 158] width 80 height 14
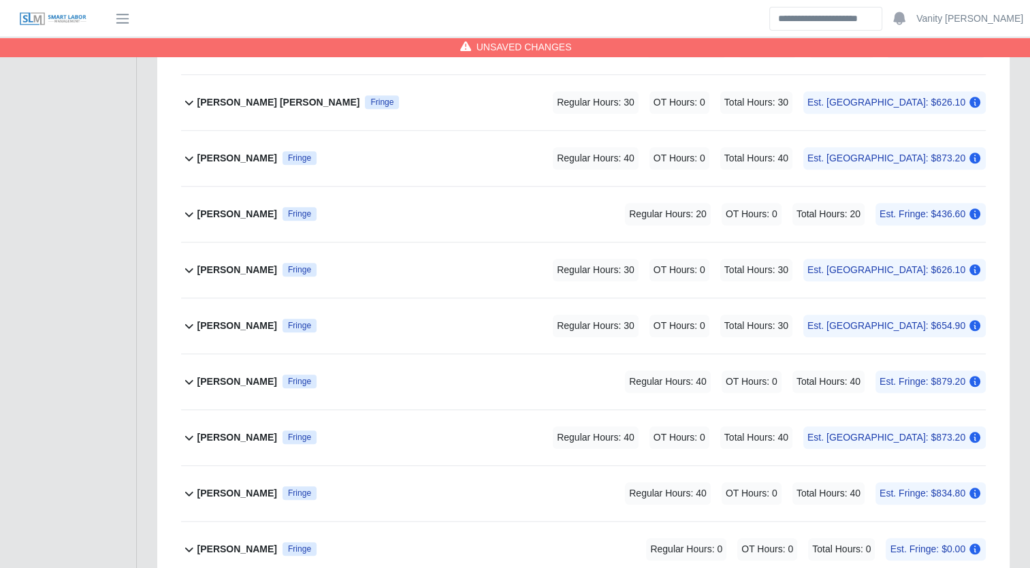
click at [216, 207] on b "Joseph Peters" at bounding box center [237, 214] width 80 height 14
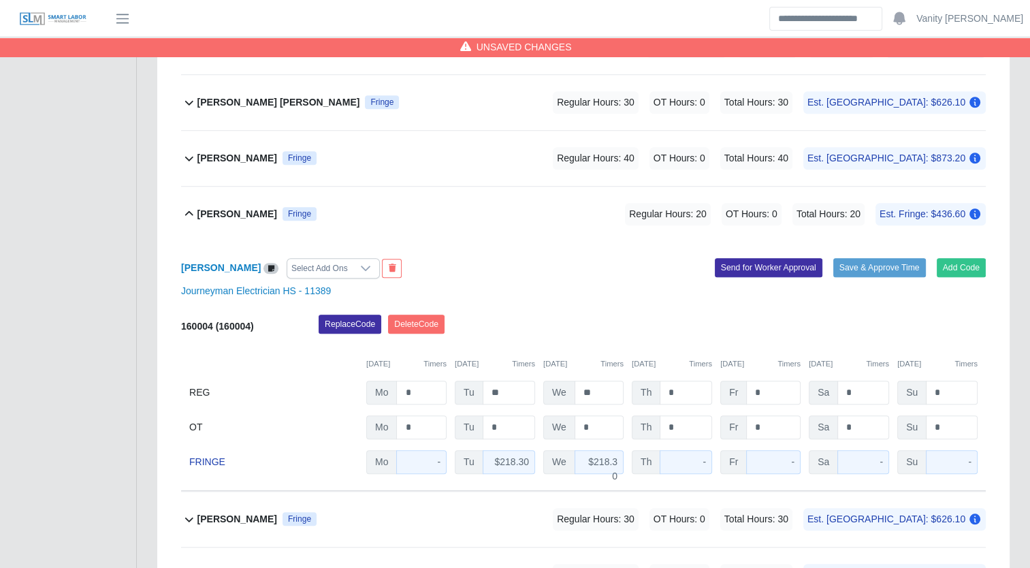
click at [658, 384] on span "Th" at bounding box center [646, 393] width 29 height 24
click at [662, 388] on input "*" at bounding box center [686, 393] width 52 height 24
type input "**"
click at [235, 210] on b "Joseph Peters" at bounding box center [237, 214] width 80 height 14
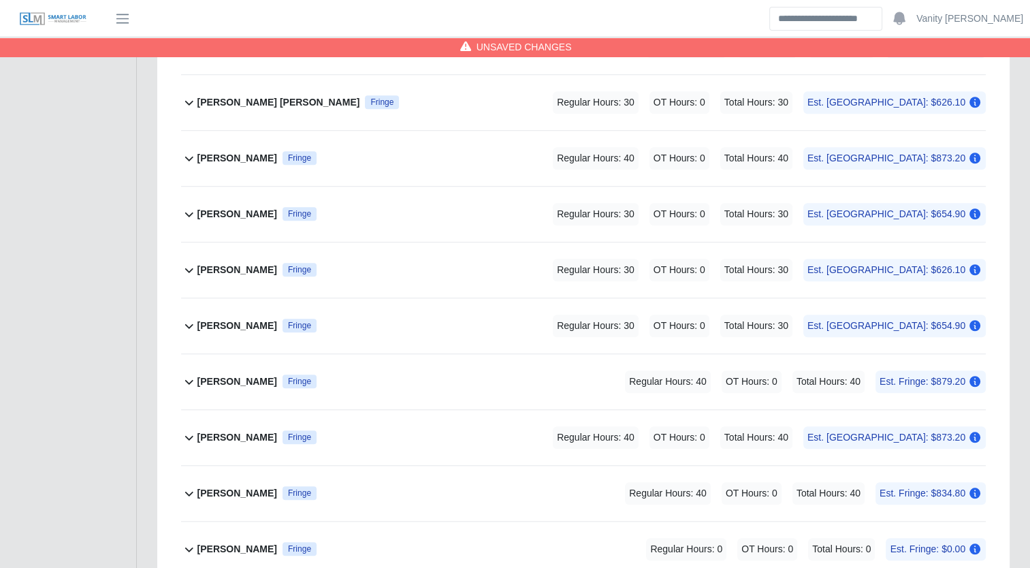
click at [225, 271] on b "Juan Morones Pulido" at bounding box center [237, 270] width 80 height 14
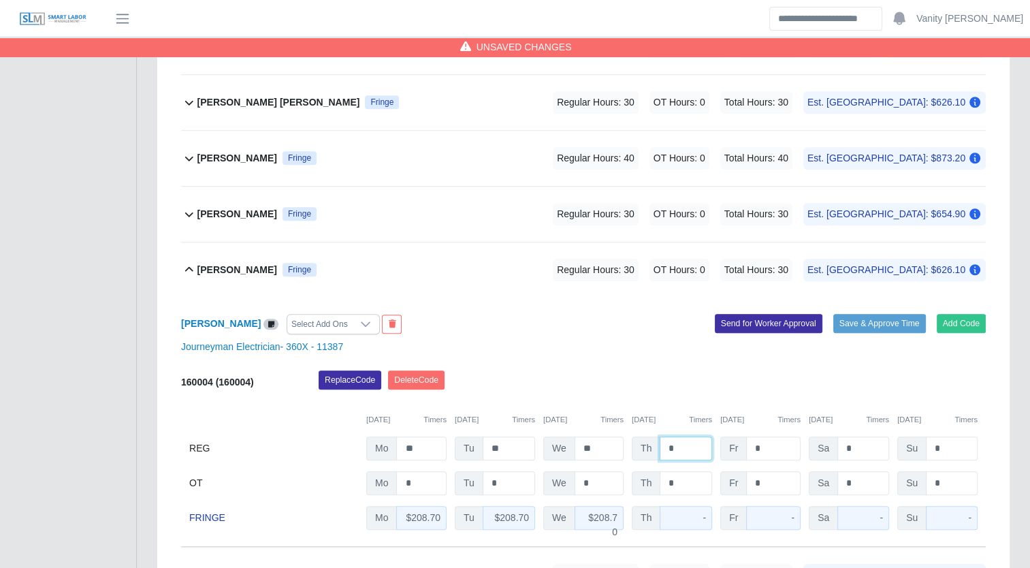
click at [661, 449] on input "*" at bounding box center [686, 448] width 52 height 24
type input "**"
click at [256, 270] on b "Juan Morones Pulido" at bounding box center [237, 270] width 80 height 14
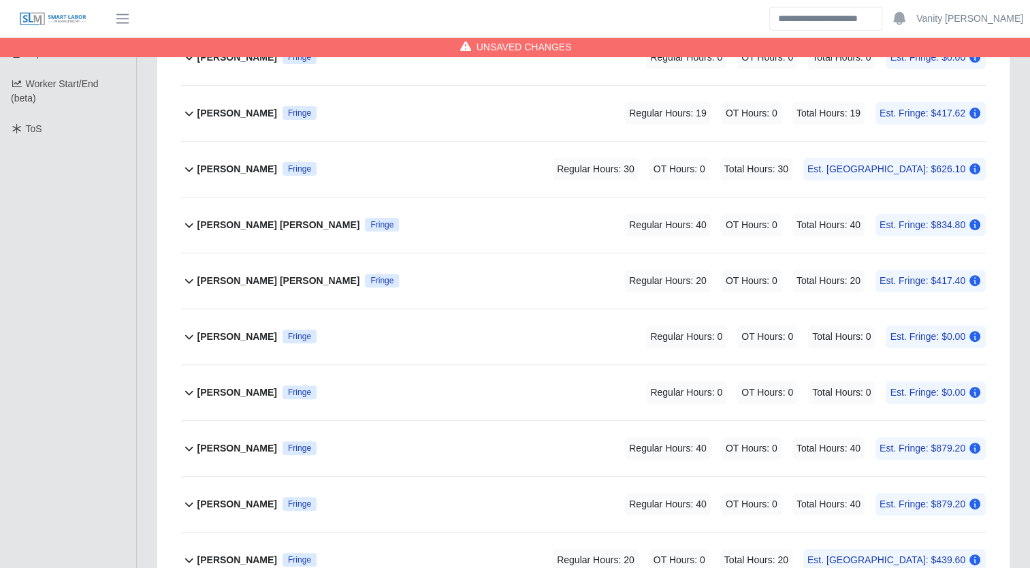
scroll to position [303, 0]
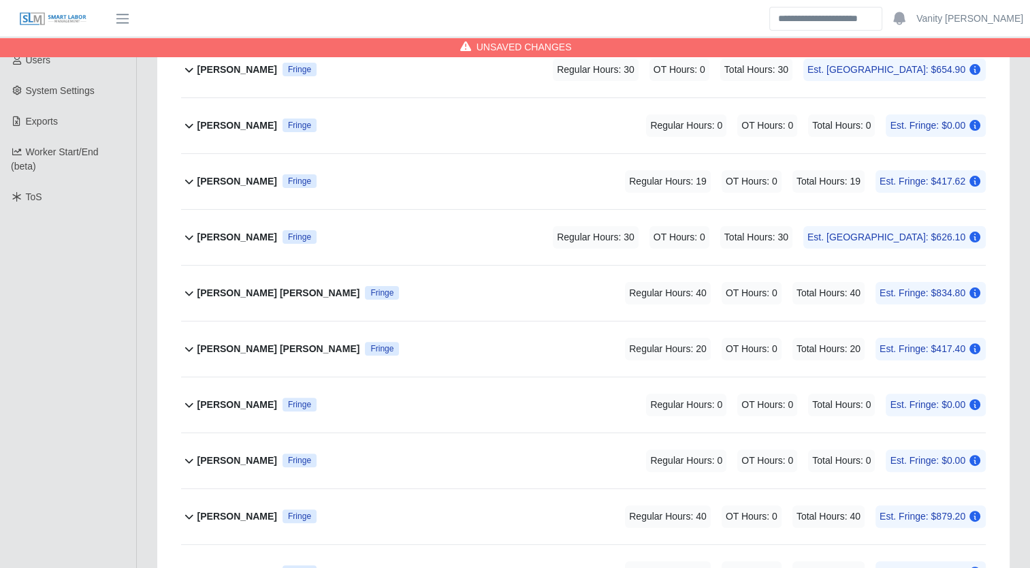
click at [271, 347] on b "Carlos Reyes lopez portillo" at bounding box center [278, 349] width 163 height 14
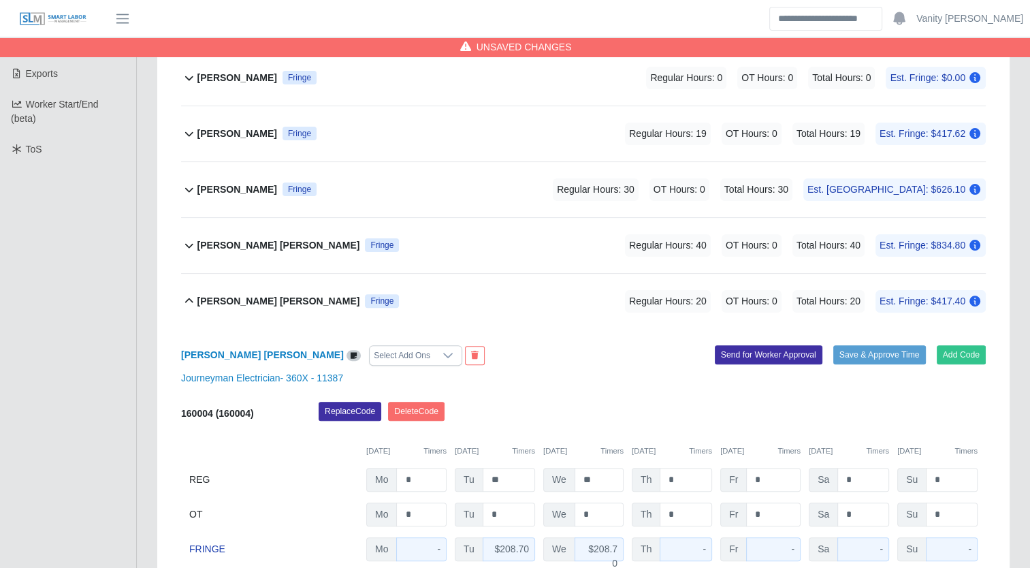
scroll to position [371, 0]
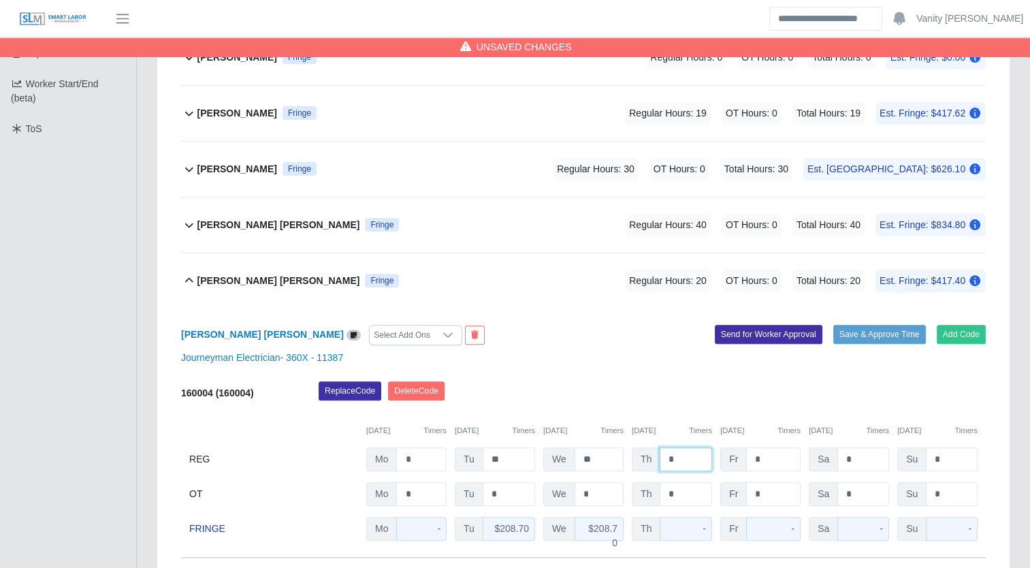
click at [662, 456] on input "*" at bounding box center [686, 459] width 52 height 24
type input "**"
click at [227, 282] on b "Carlos Reyes lopez portillo" at bounding box center [278, 281] width 163 height 14
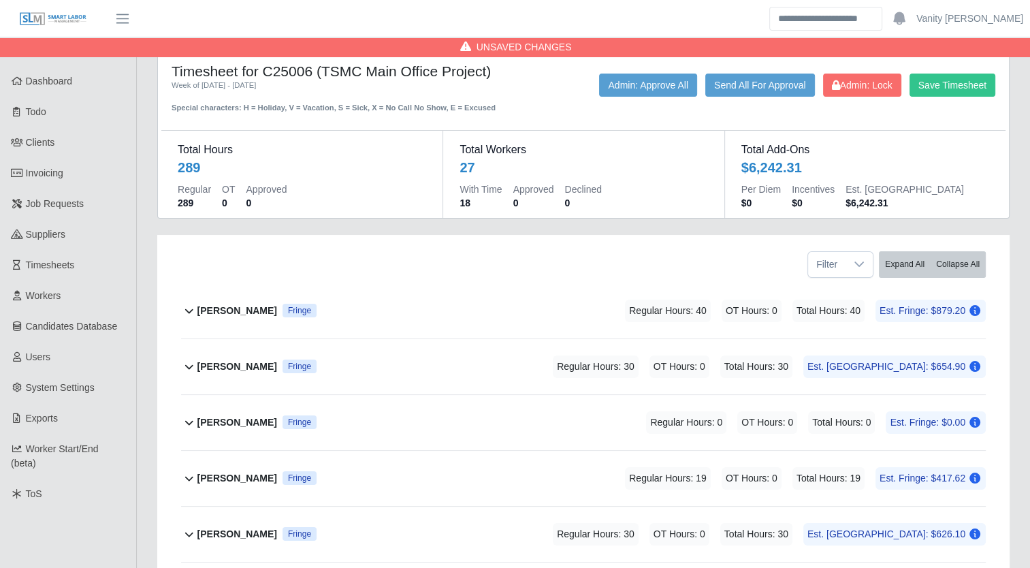
scroll to position [0, 0]
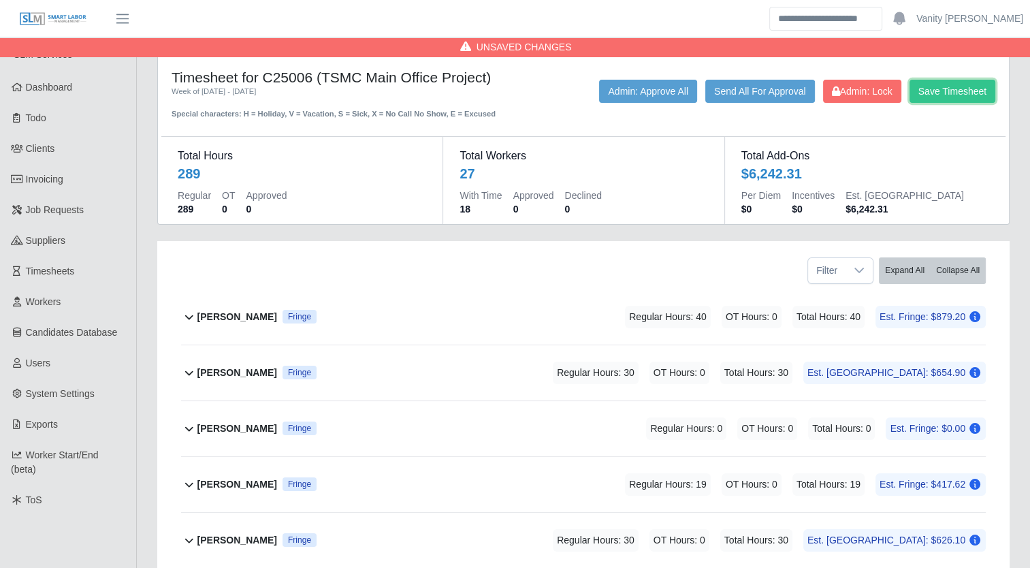
click at [965, 91] on button "Save Timesheet" at bounding box center [953, 91] width 86 height 23
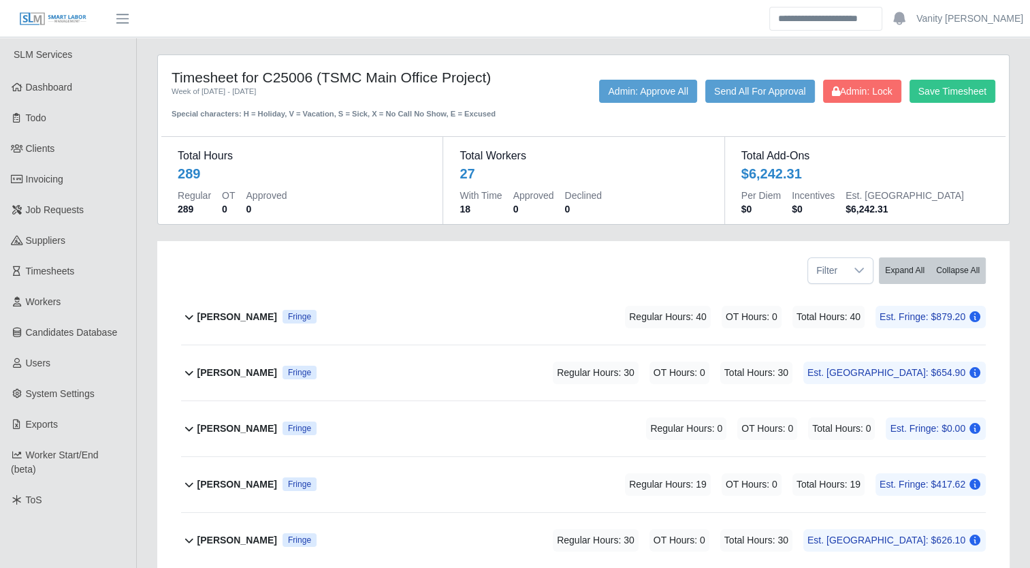
click at [75, 212] on span "Job Requests" at bounding box center [55, 209] width 59 height 11
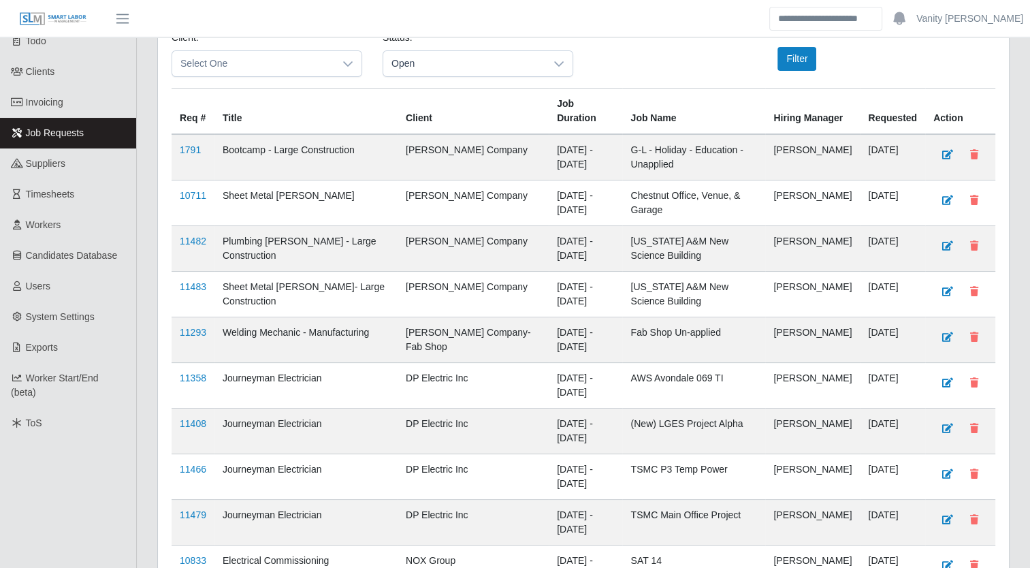
scroll to position [136, 0]
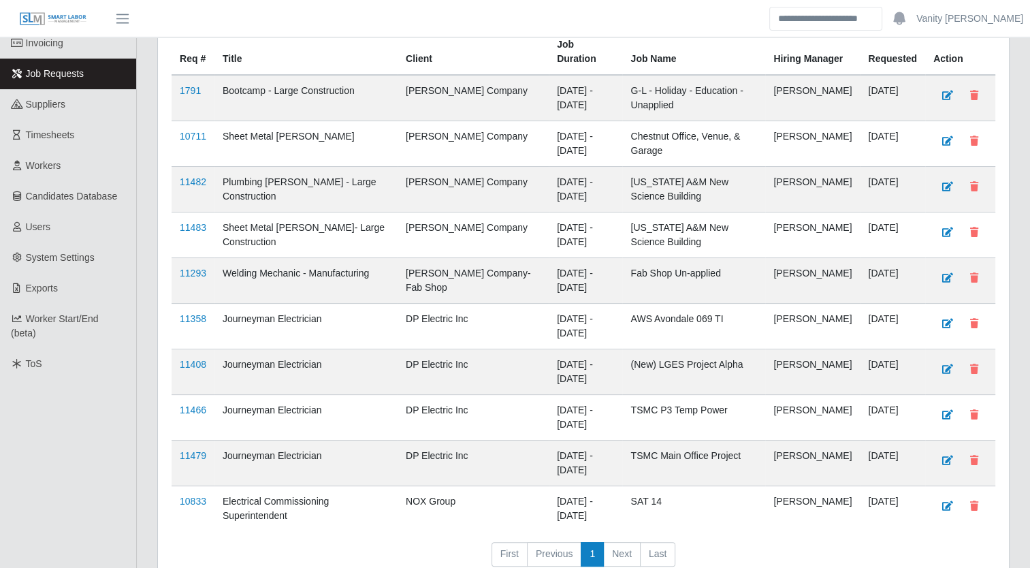
click at [187, 450] on link "11479" at bounding box center [193, 455] width 27 height 11
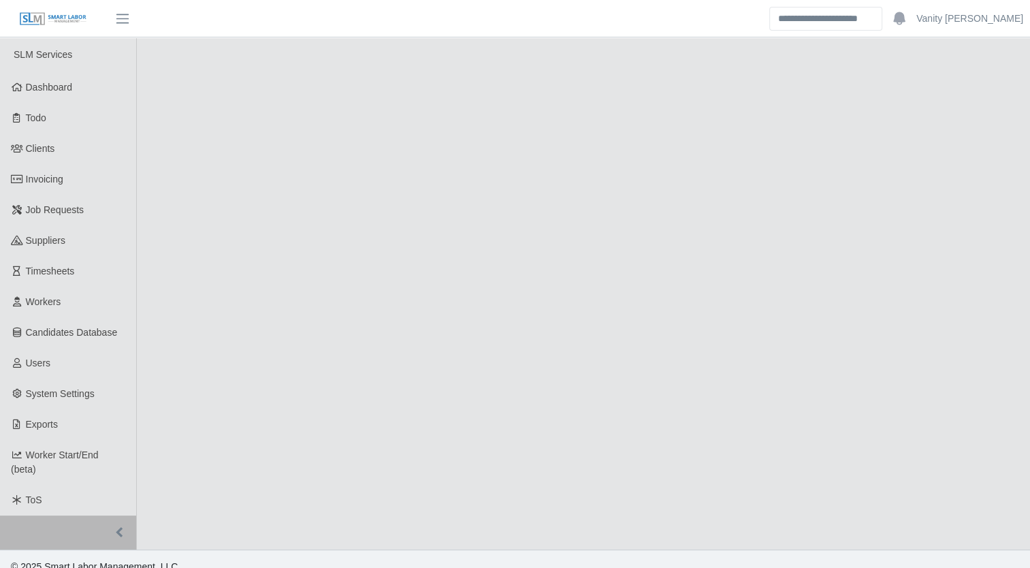
select select "****"
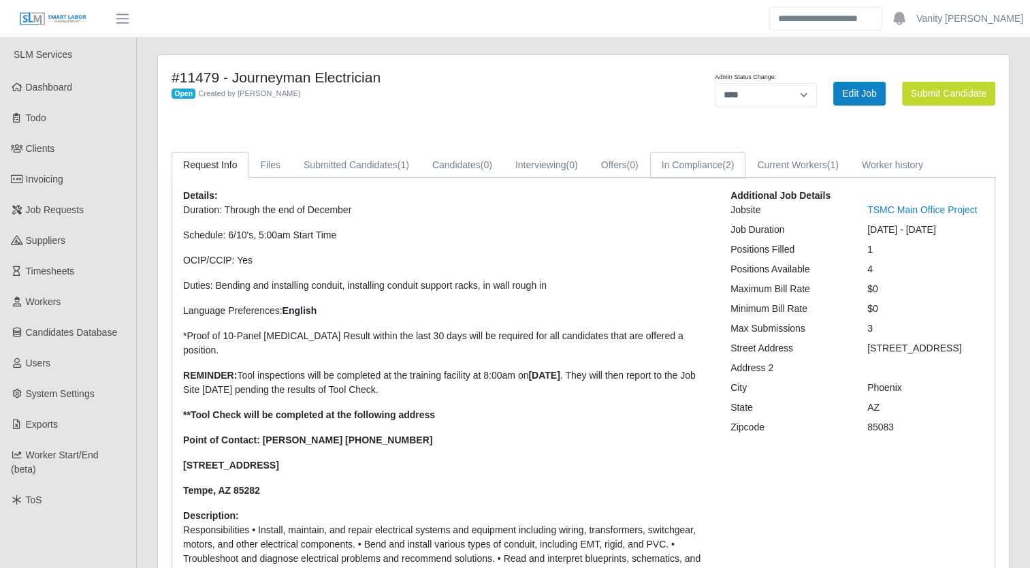
click at [701, 168] on link "In Compliance (2)" at bounding box center [698, 165] width 96 height 27
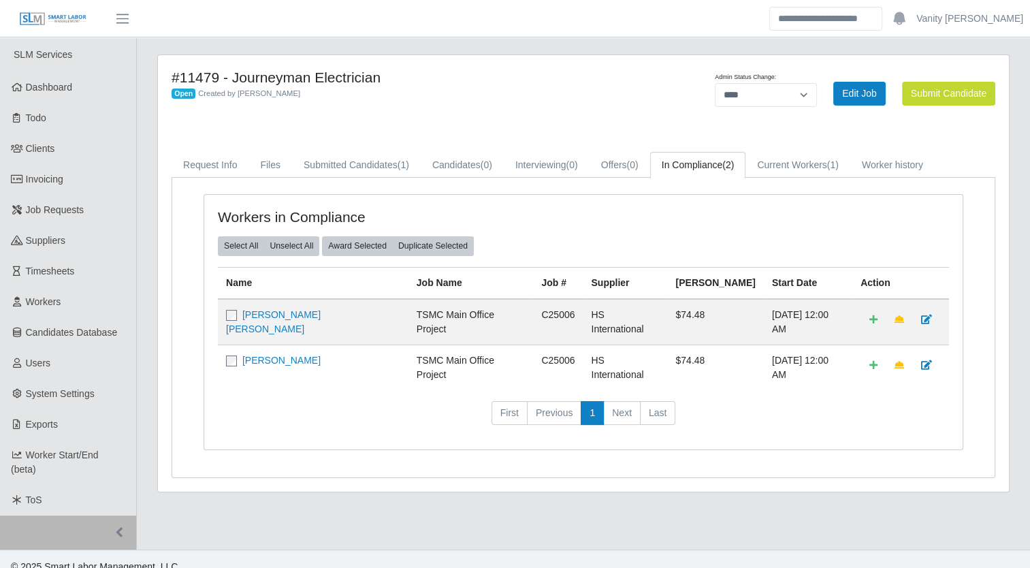
click at [278, 315] on link "[PERSON_NAME] [PERSON_NAME]" at bounding box center [273, 321] width 95 height 25
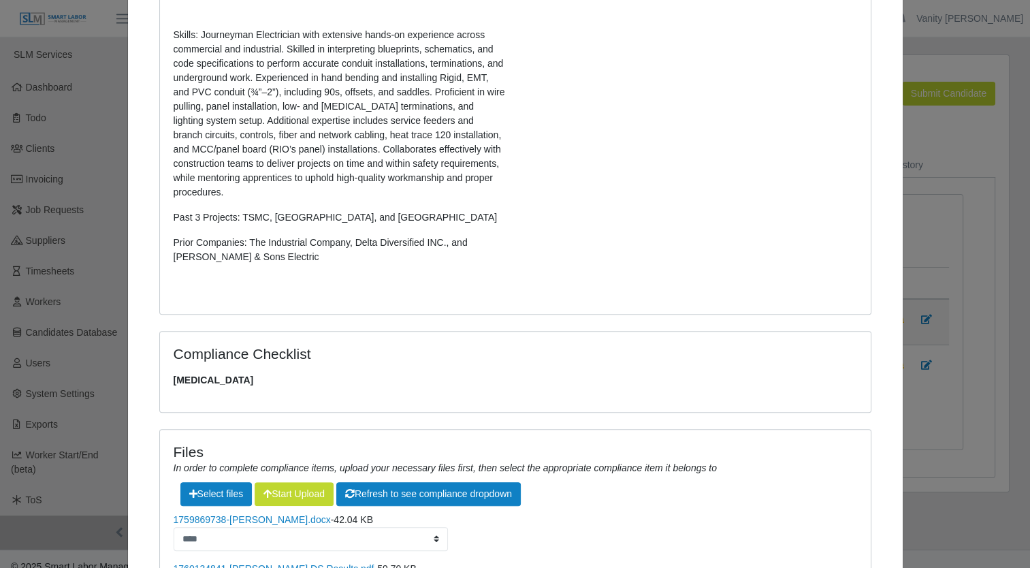
scroll to position [640, 0]
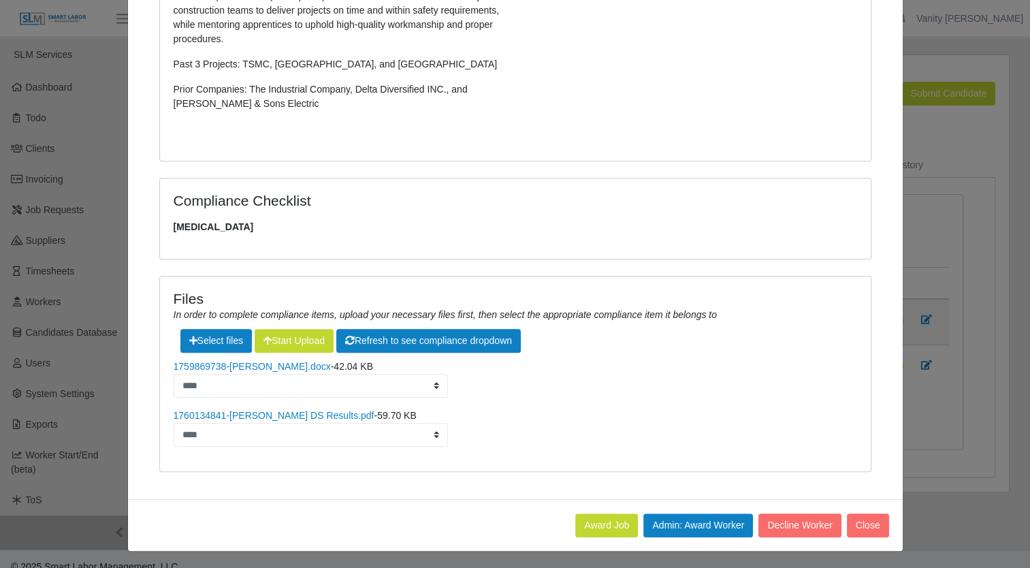
click at [251, 415] on link "1760134841-[PERSON_NAME] DS Results.pdf" at bounding box center [274, 415] width 201 height 11
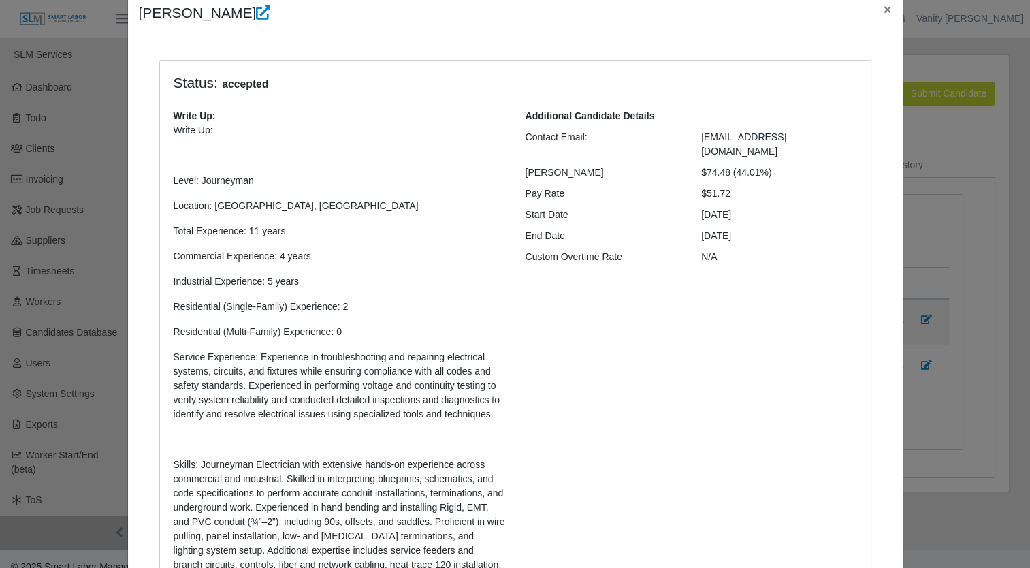
scroll to position [27, 0]
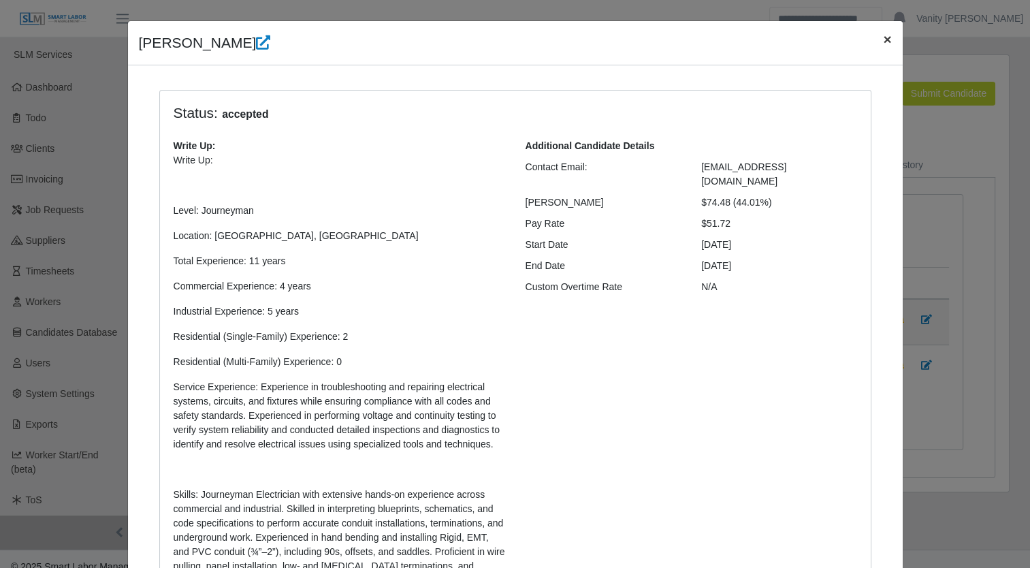
click at [883, 44] on span "×" at bounding box center [887, 39] width 8 height 16
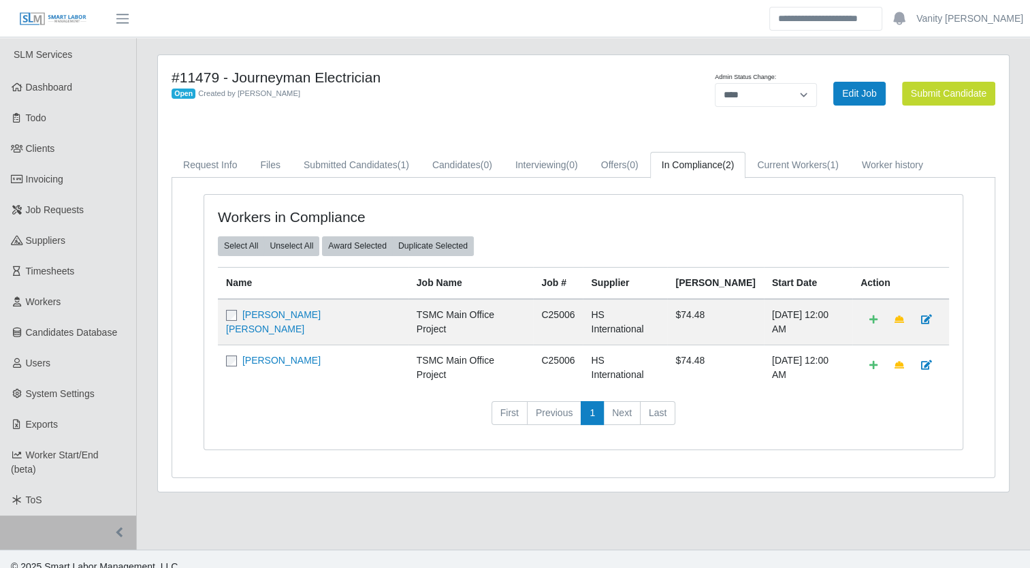
click at [281, 355] on link "[PERSON_NAME]" at bounding box center [281, 360] width 78 height 11
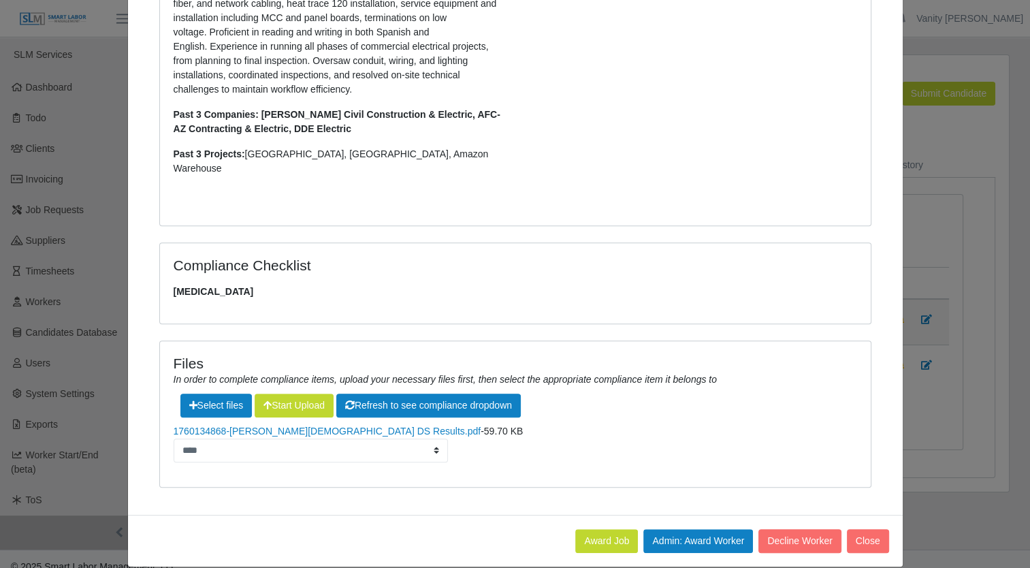
scroll to position [498, 0]
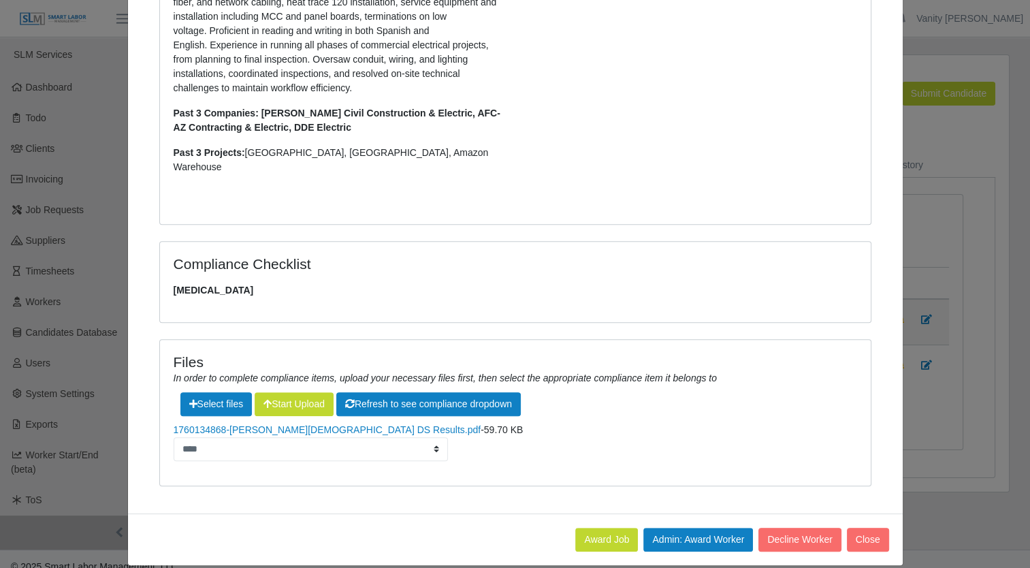
click at [267, 424] on link "1760134868-[PERSON_NAME][DEMOGRAPHIC_DATA] DS Results.pdf" at bounding box center [328, 429] width 308 height 11
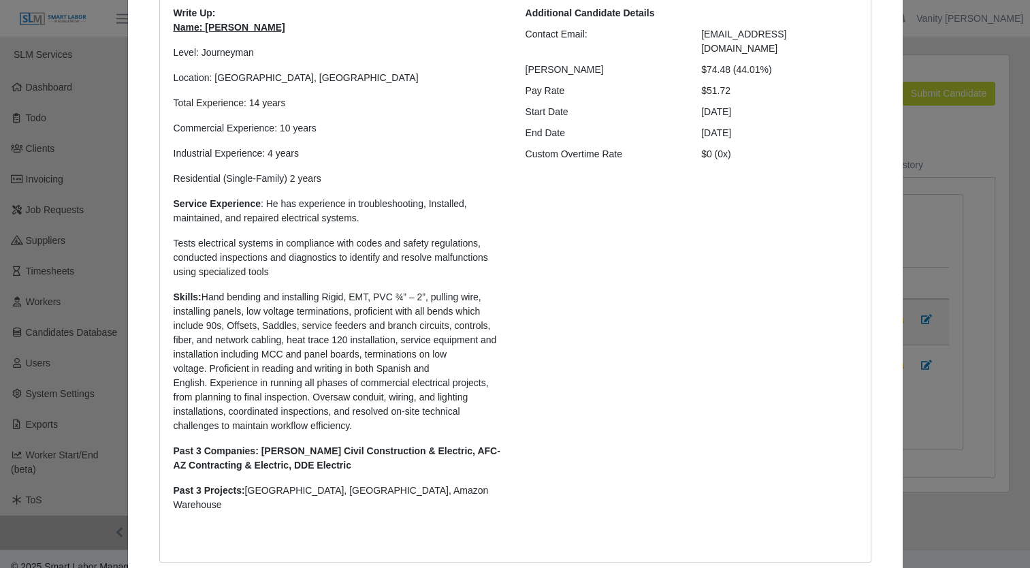
scroll to position [0, 0]
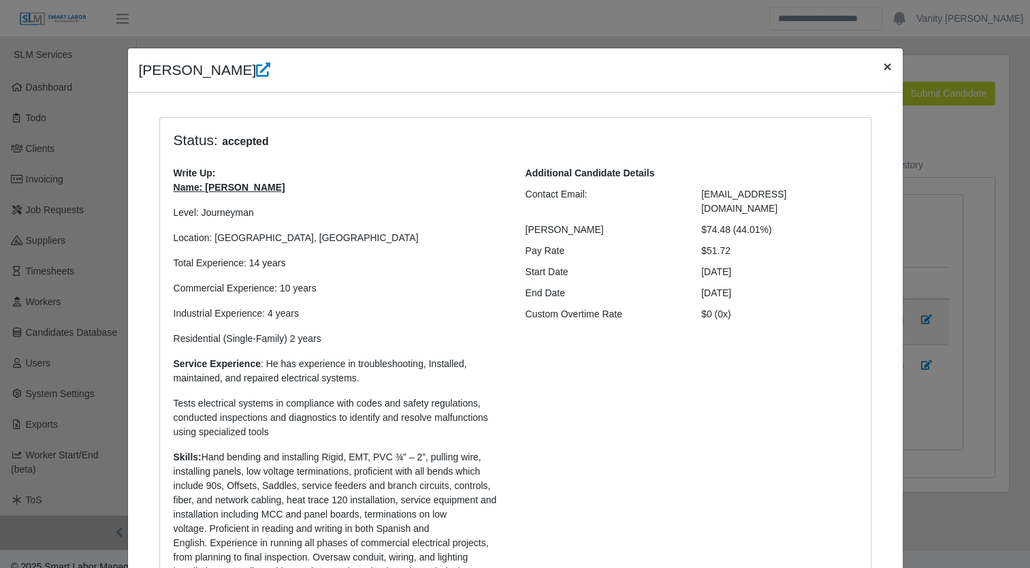
click at [883, 66] on span "×" at bounding box center [887, 67] width 8 height 16
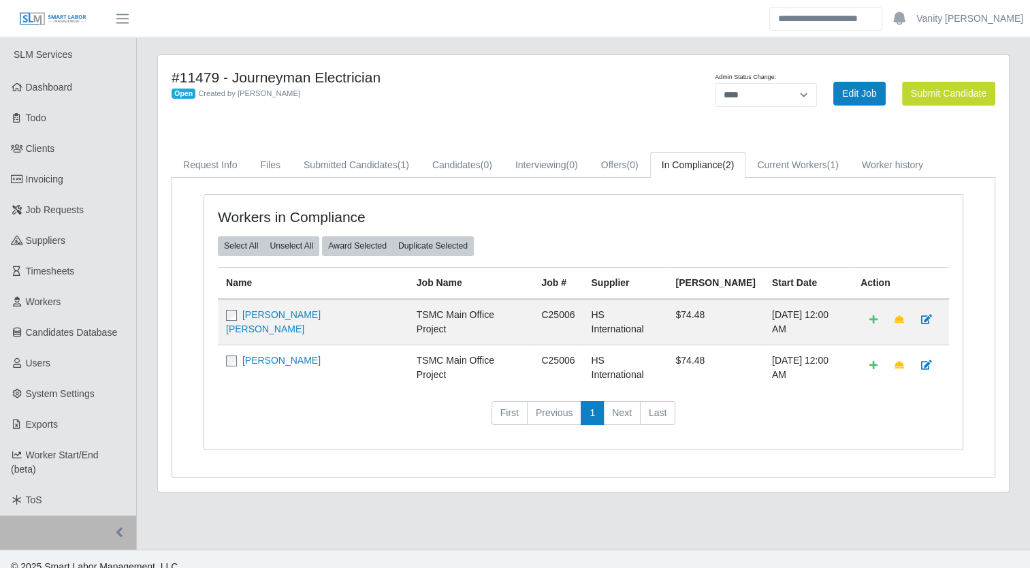
click at [313, 309] on link "[PERSON_NAME] [PERSON_NAME]" at bounding box center [273, 321] width 95 height 25
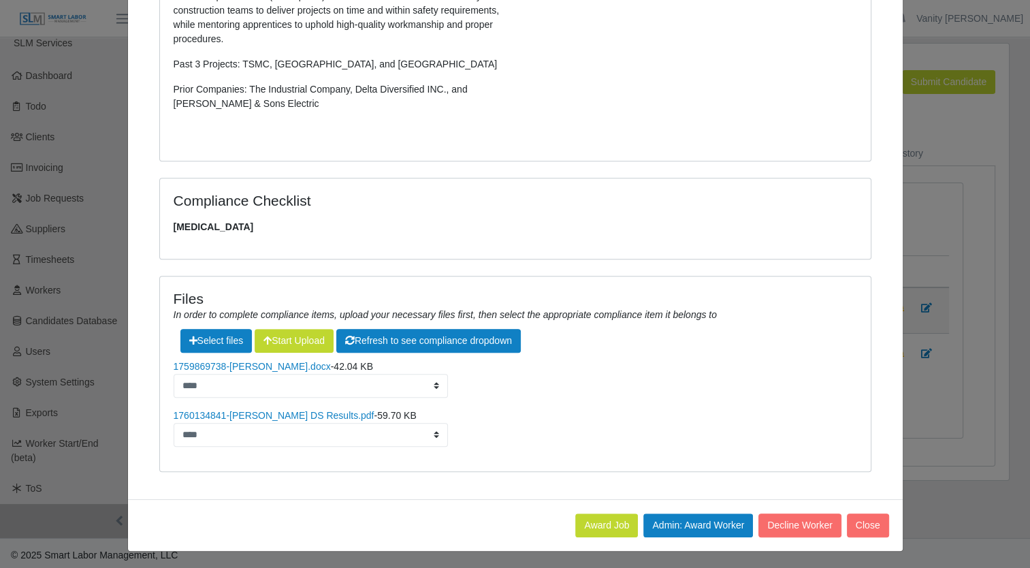
scroll to position [15, 0]
click at [253, 418] on link "1760134841-Smith, Robin DS Results.pdf" at bounding box center [274, 415] width 201 height 11
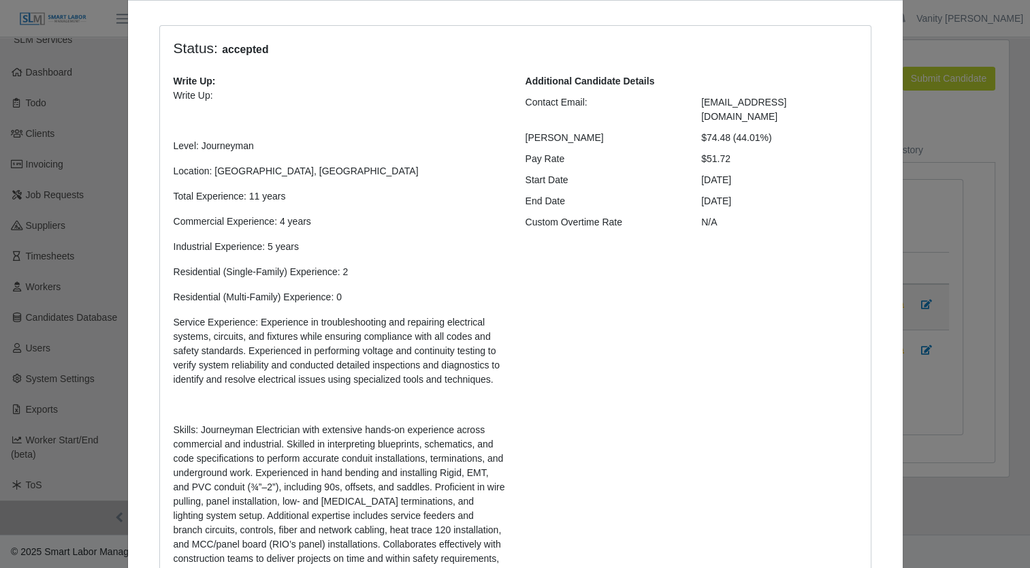
scroll to position [0, 0]
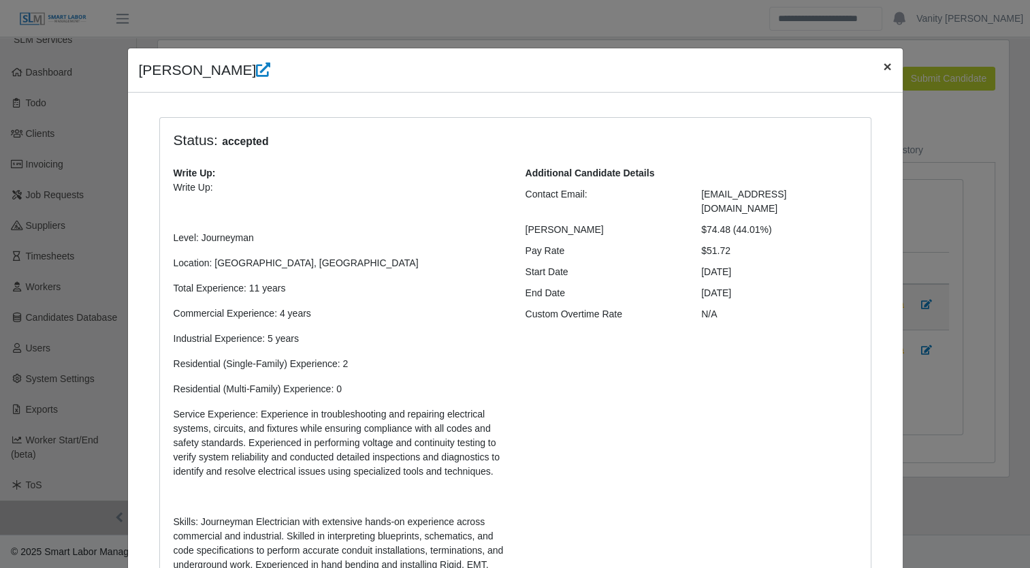
click at [883, 63] on span "×" at bounding box center [887, 67] width 8 height 16
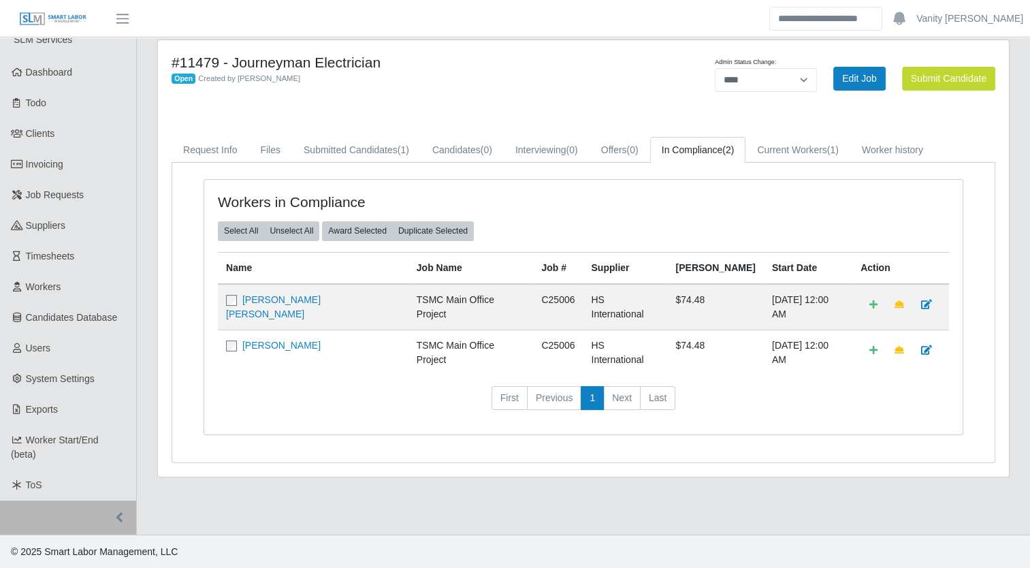
click at [252, 340] on link "Jesus Quintana" at bounding box center [281, 345] width 78 height 11
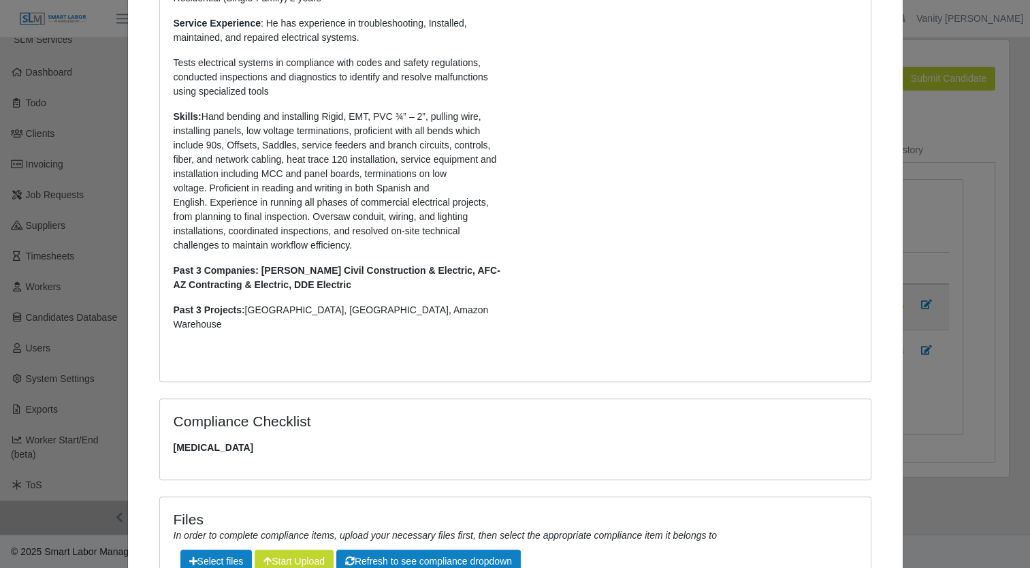
scroll to position [498, 0]
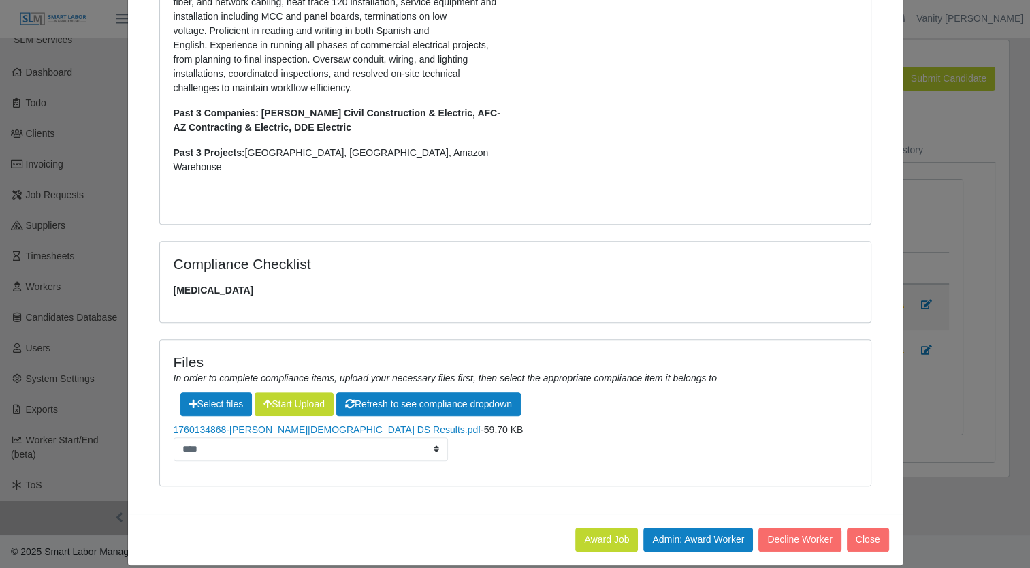
click at [260, 424] on link "1760134868-Quintana, Jesus DS Results.pdf" at bounding box center [328, 429] width 308 height 11
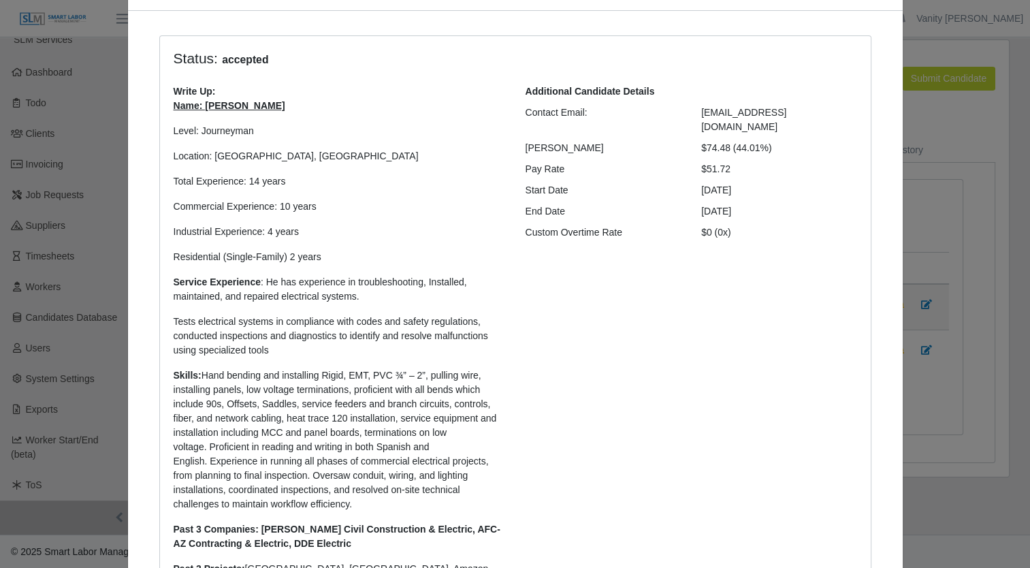
scroll to position [0, 0]
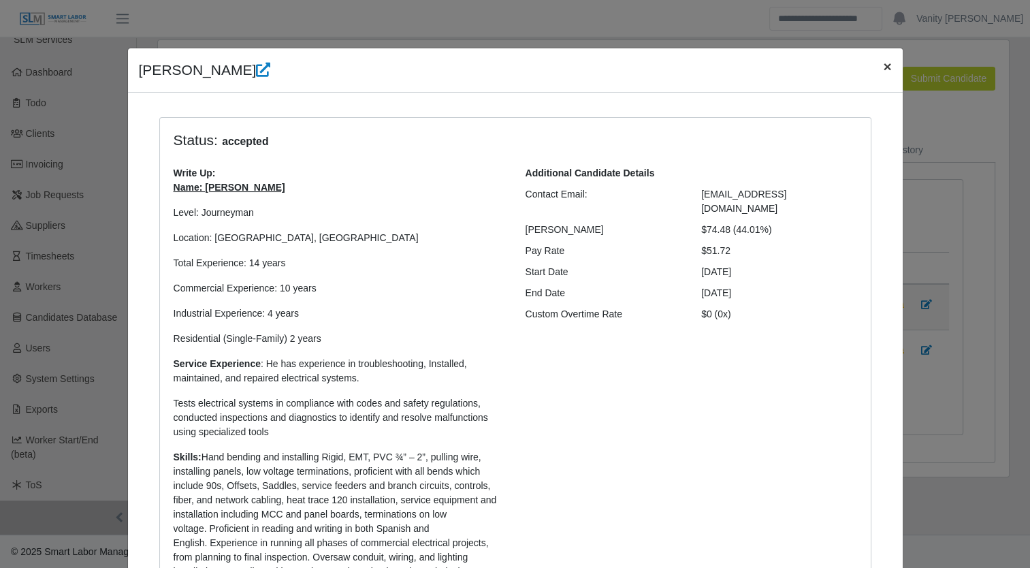
click at [887, 65] on button "×" at bounding box center [887, 66] width 30 height 36
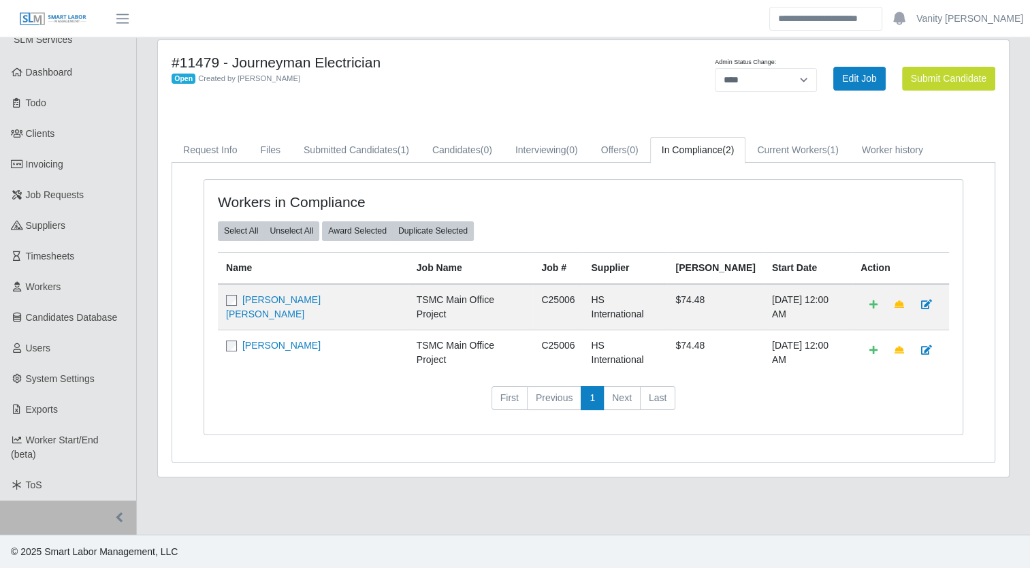
click at [251, 306] on td "Robin Christopher Smith" at bounding box center [313, 307] width 191 height 46
click at [257, 298] on link "Robin Christopher Smith" at bounding box center [273, 306] width 95 height 25
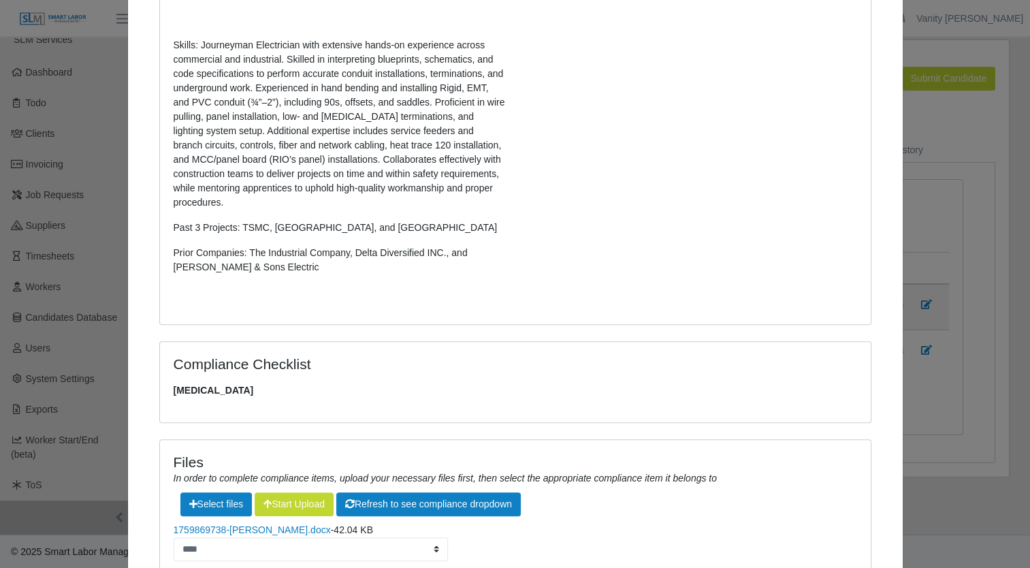
scroll to position [640, 0]
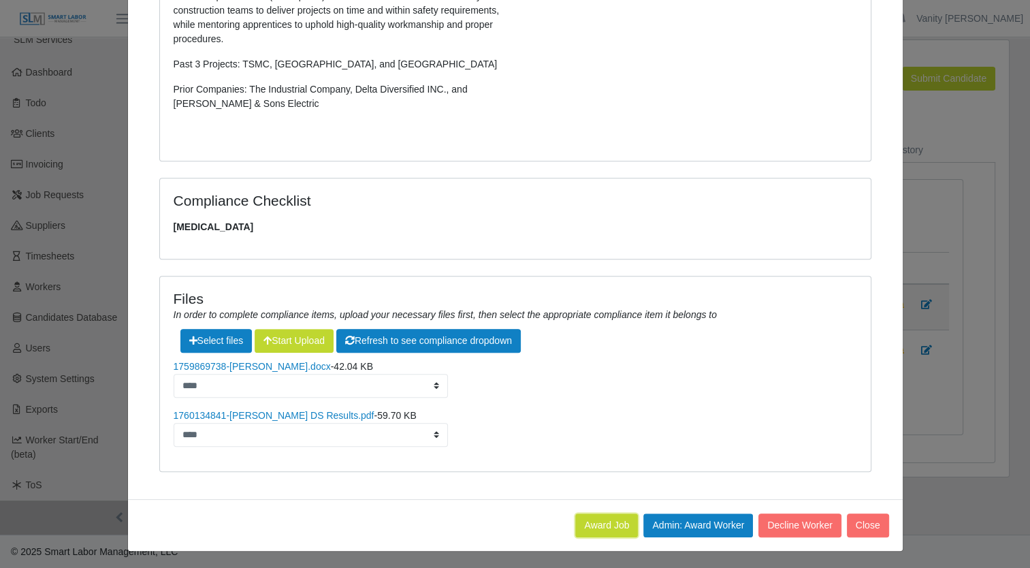
click at [603, 525] on button "Award Job" at bounding box center [606, 525] width 63 height 24
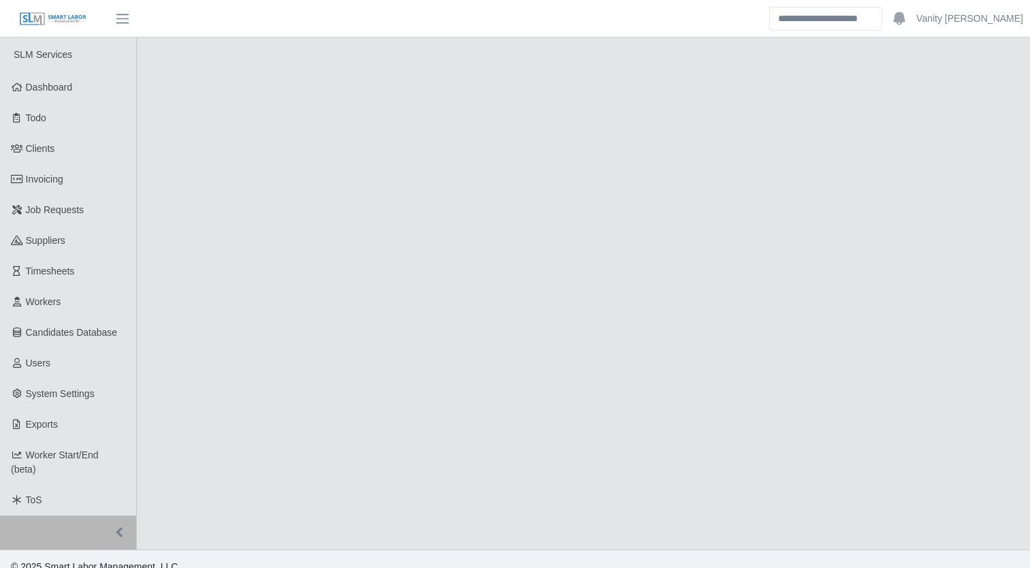
scroll to position [15, 0]
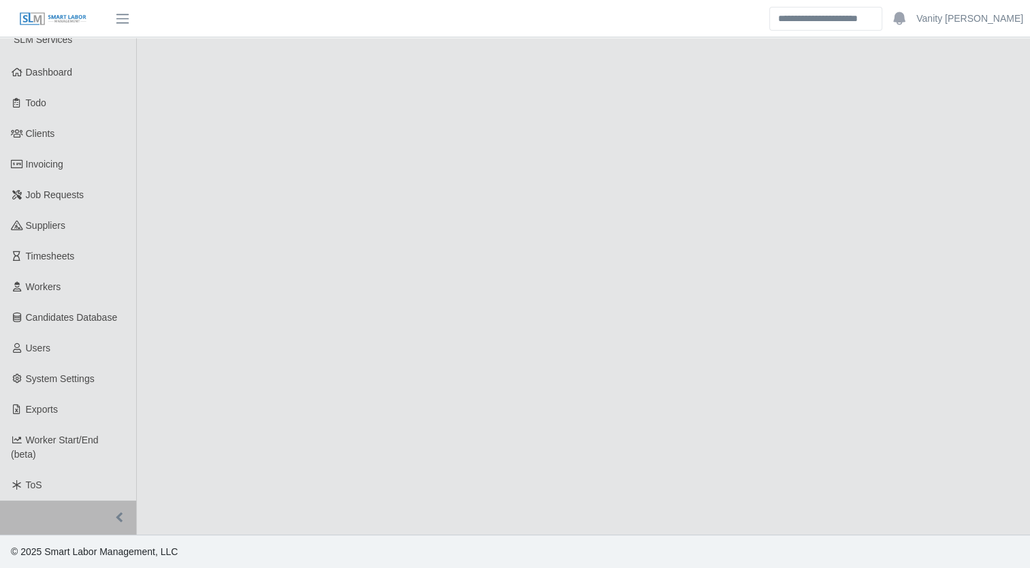
select select "****"
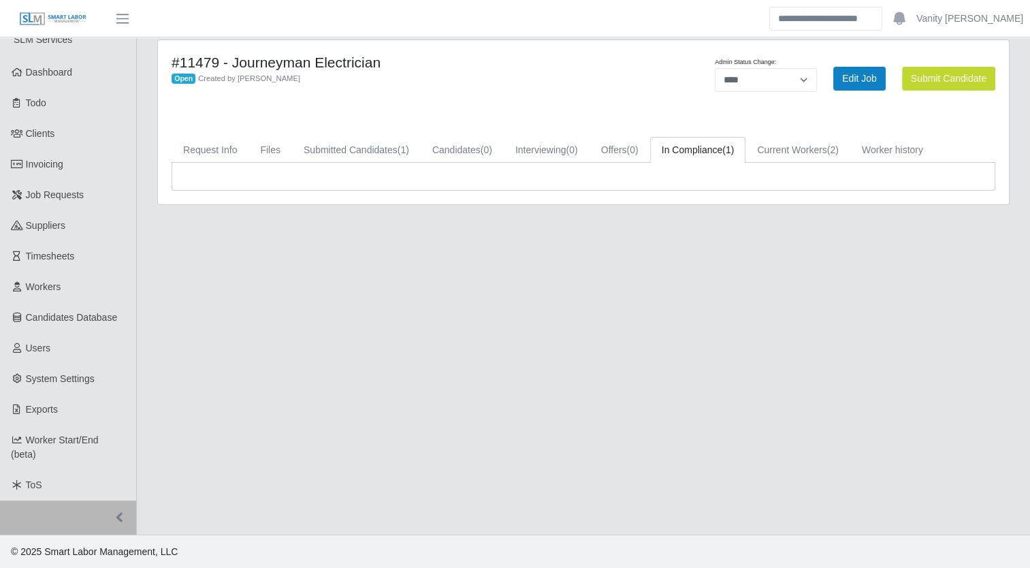
scroll to position [0, 0]
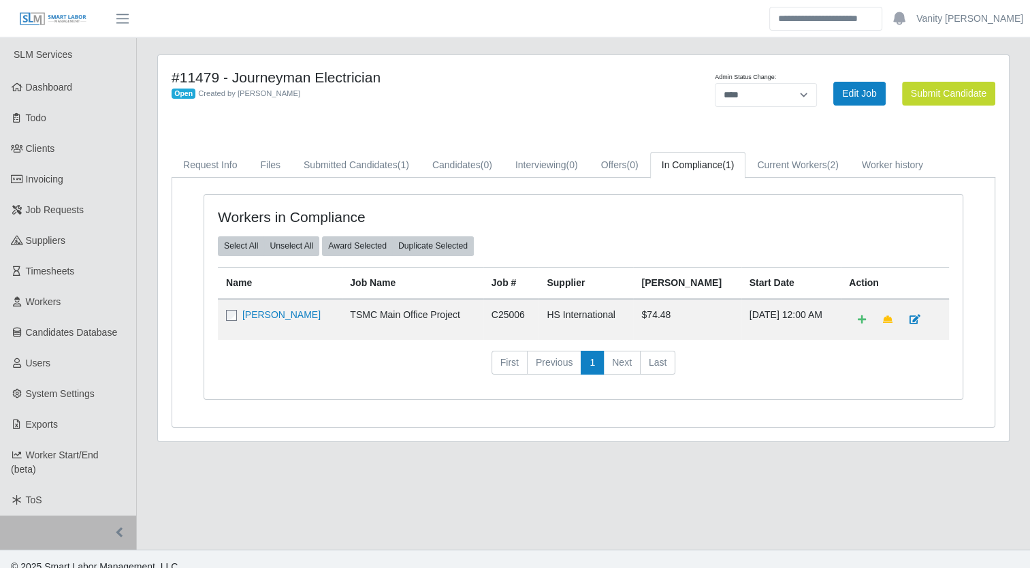
click at [278, 313] on link "[PERSON_NAME]" at bounding box center [281, 314] width 78 height 11
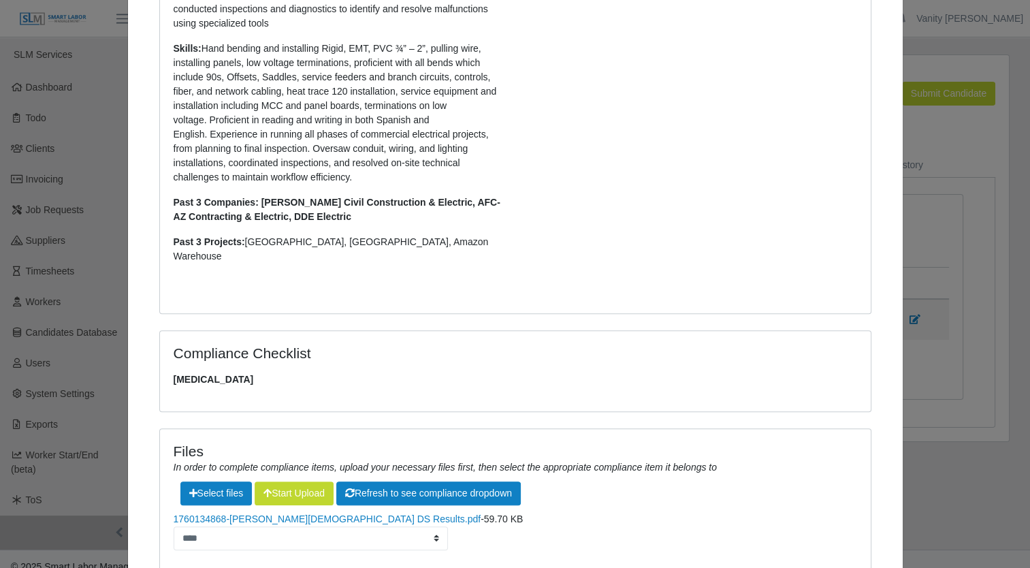
scroll to position [498, 0]
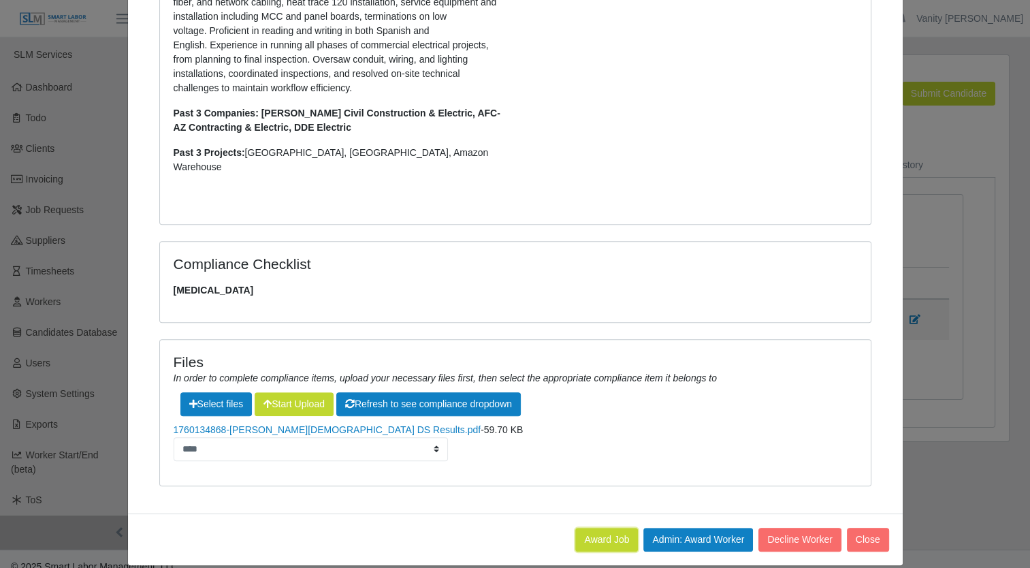
click at [605, 528] on button "Award Job" at bounding box center [606, 540] width 63 height 24
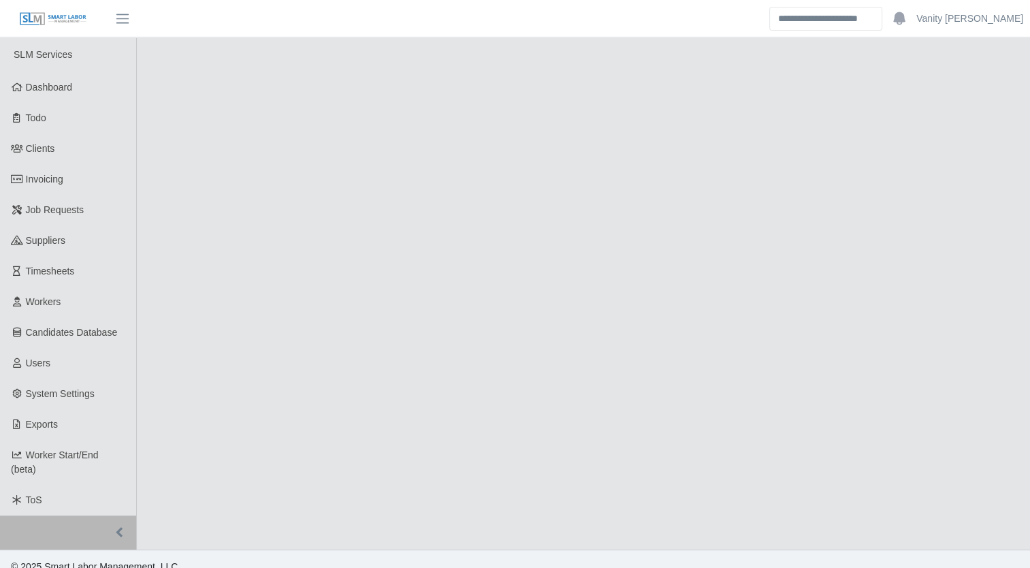
select select "****"
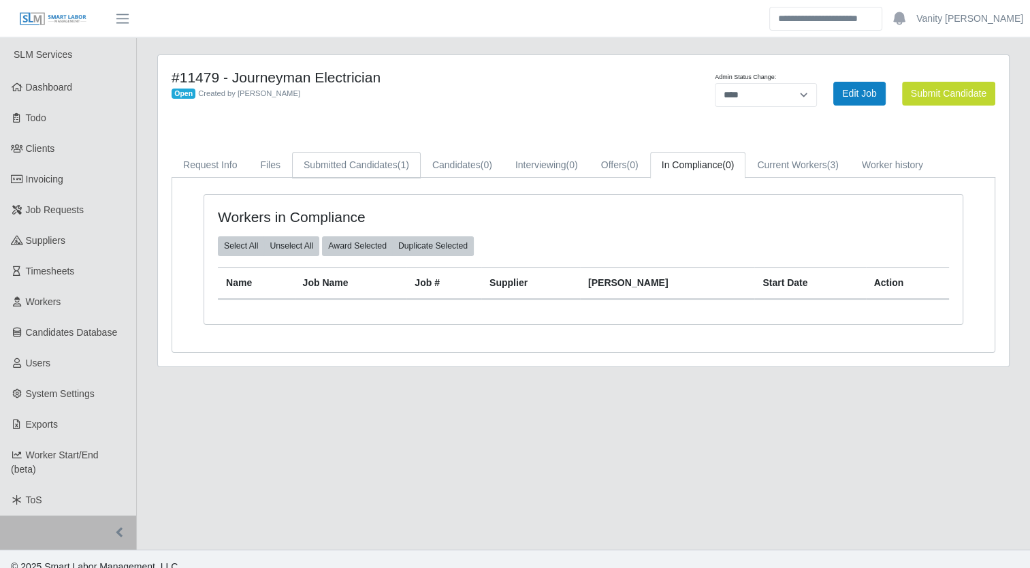
click at [368, 167] on link "Submitted Candidates (1)" at bounding box center [356, 165] width 129 height 27
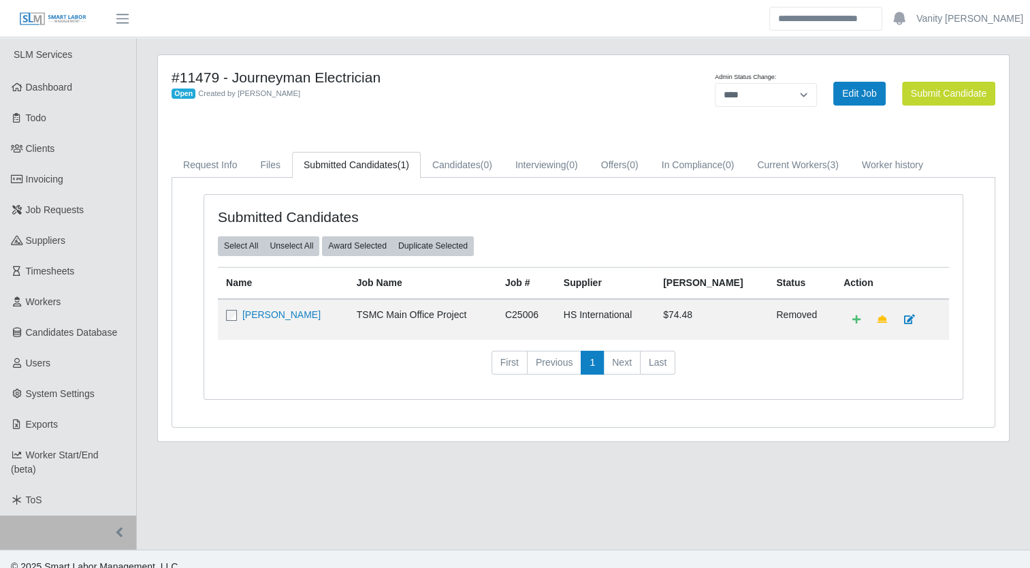
click at [438, 76] on h4 "#11479 - Journeyman Electrician" at bounding box center [408, 77] width 472 height 17
click at [578, 103] on div "#11479 - Journeyman Electrician Open Created by [PERSON_NAME]" at bounding box center [407, 93] width 492 height 49
click at [39, 212] on span "Job Requests" at bounding box center [55, 209] width 59 height 11
